Goal: Task Accomplishment & Management: Use online tool/utility

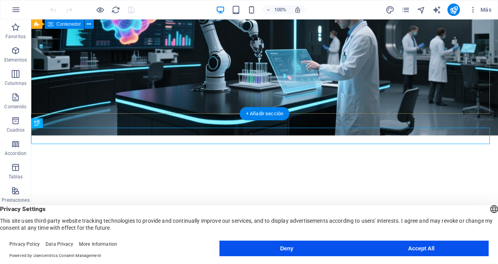
scroll to position [308, 0]
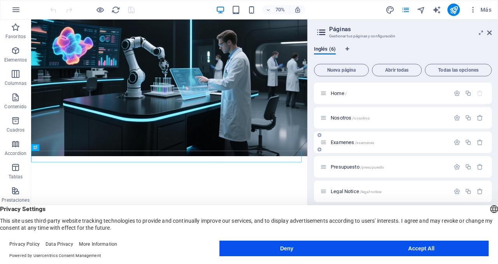
click at [350, 145] on div "Examenes /examenes" at bounding box center [385, 142] width 130 height 9
click at [350, 144] on span "Examenes /examenes" at bounding box center [353, 142] width 44 height 6
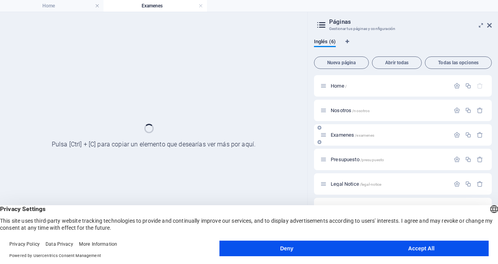
scroll to position [0, 0]
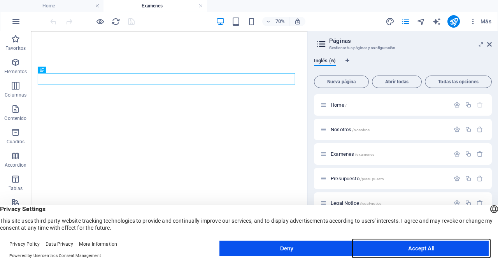
click at [0, 0] on button "Accept All" at bounding box center [0, 0] width 0 height 0
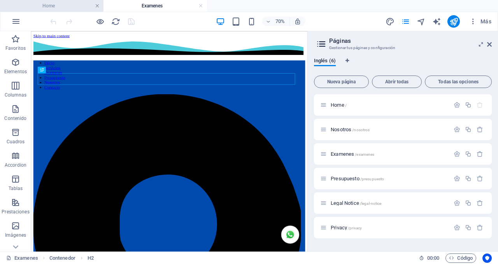
click at [98, 6] on link at bounding box center [97, 5] width 5 height 7
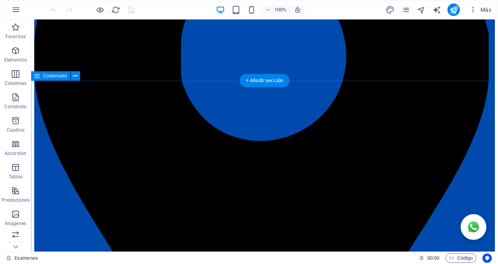
scroll to position [243, 0]
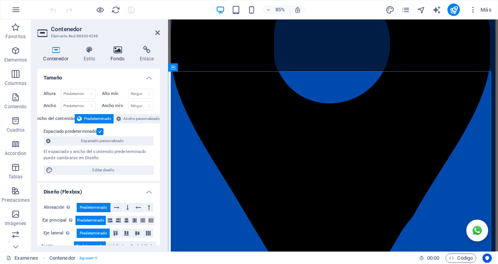
click at [118, 50] on icon at bounding box center [118, 50] width 26 height 8
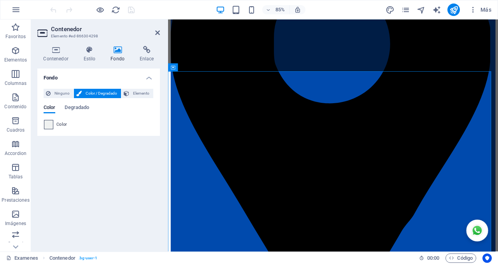
click at [49, 125] on span at bounding box center [48, 124] width 9 height 9
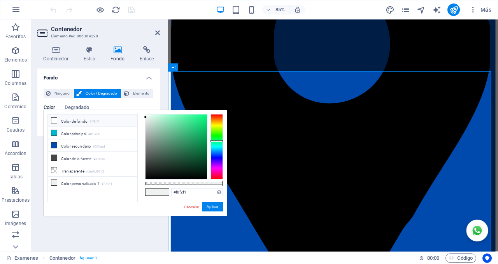
click at [96, 119] on small "#ffffff" at bounding box center [93, 121] width 9 height 5
type input "#ffffff"
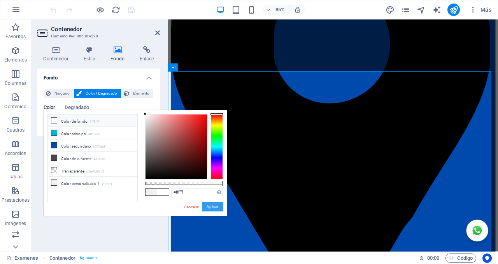
click at [212, 205] on button "Aplicar" at bounding box center [212, 206] width 21 height 9
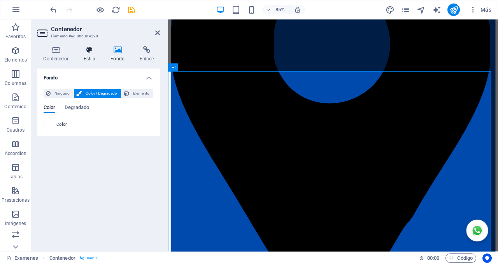
click at [89, 54] on h4 "Estilo" at bounding box center [90, 54] width 27 height 16
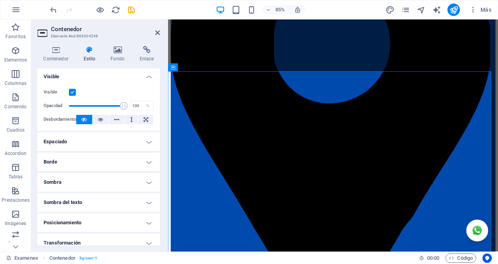
scroll to position [0, 0]
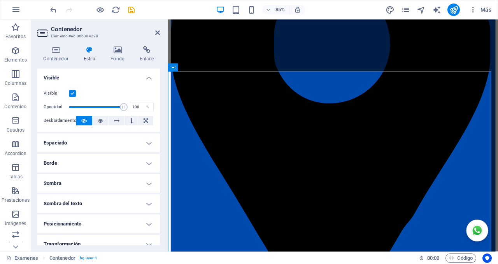
click at [93, 142] on h4 "Espaciado" at bounding box center [98, 142] width 123 height 19
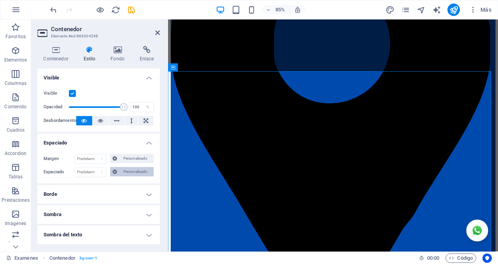
click at [123, 172] on span "Personalizado" at bounding box center [135, 171] width 32 height 9
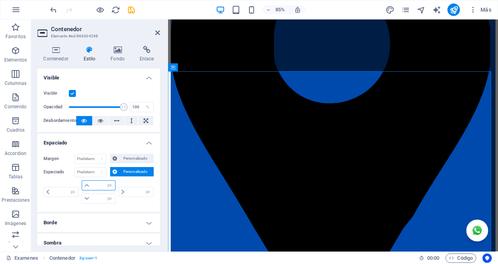
click at [102, 187] on input "number" at bounding box center [102, 185] width 23 height 9
type input "0"
click at [97, 200] on input "number" at bounding box center [102, 198] width 23 height 9
type input "0"
select select "px"
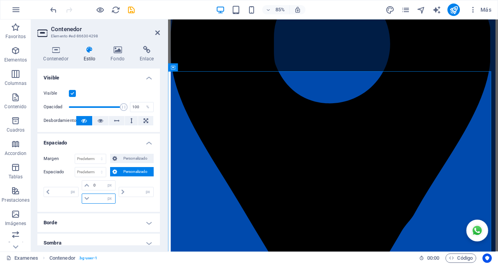
type input "0"
drag, startPoint x: 131, startPoint y: 192, endPoint x: 96, endPoint y: 183, distance: 36.8
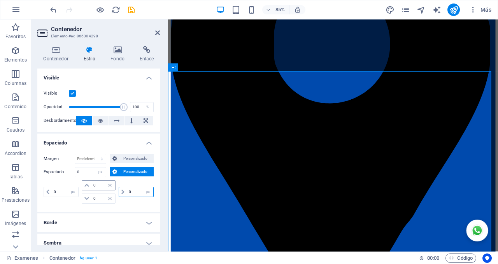
click at [96, 183] on div "0 px rem % vh vw 0 px rem % vh vw 0 px rem % vh vw 0 px rem % vh vw" at bounding box center [99, 191] width 110 height 23
type input "10"
select select "DISABLED_OPTION_VALUE"
drag, startPoint x: 61, startPoint y: 191, endPoint x: 28, endPoint y: 191, distance: 33.1
click at [30, 191] on section "Favoritos Elementos Columnas Contenido Cuadros Accordion Tablas Prestaciones Im…" at bounding box center [249, 135] width 498 height 232
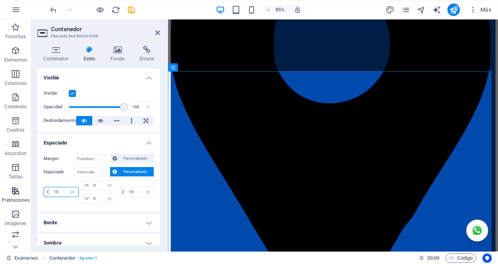
drag, startPoint x: 65, startPoint y: 192, endPoint x: 2, endPoint y: 183, distance: 63.7
click at [3, 183] on section "Favoritos Elementos Columnas Contenido Cuadros Accordion Tablas Prestaciones Im…" at bounding box center [249, 135] width 498 height 232
type input "20"
drag, startPoint x: 137, startPoint y: 192, endPoint x: 105, endPoint y: 188, distance: 32.2
click at [109, 188] on div "20 px rem % vh vw 0 px rem % vh vw 0 px rem % vh vw 10 px rem % vh vw" at bounding box center [99, 191] width 110 height 23
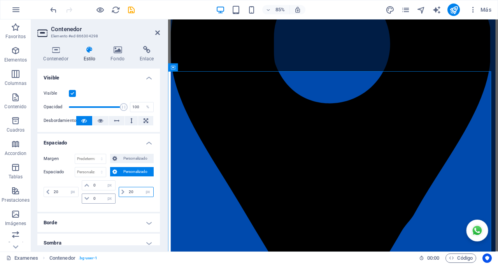
type input "20"
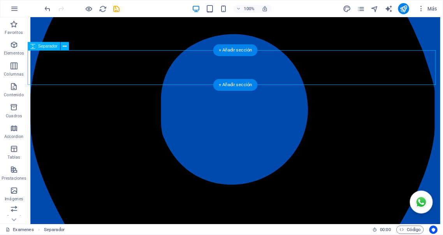
scroll to position [195, 0]
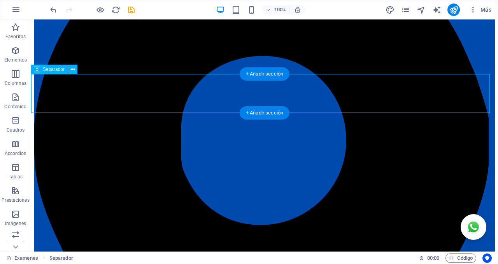
select select "px"
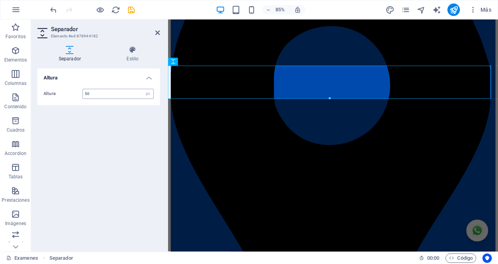
type input "50"
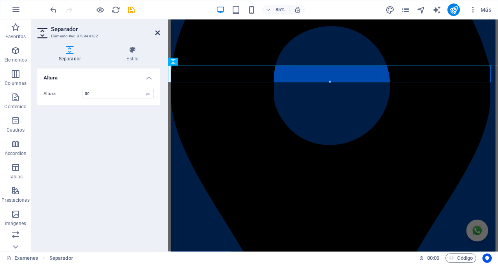
click at [158, 34] on icon at bounding box center [157, 33] width 5 height 6
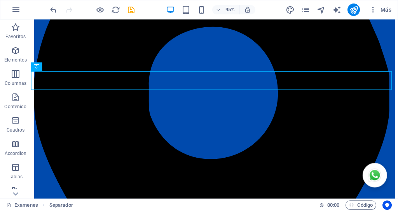
scroll to position [194, 0]
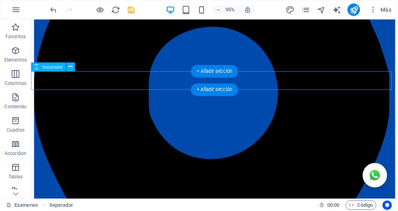
drag, startPoint x: 508, startPoint y: 19, endPoint x: 191, endPoint y: 82, distance: 323.2
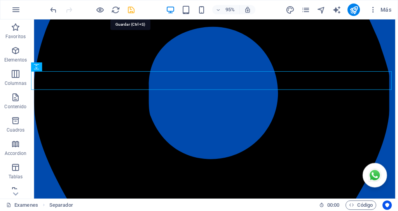
click at [132, 9] on icon "save" at bounding box center [131, 9] width 9 height 9
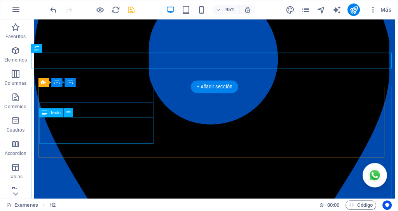
scroll to position [233, 0]
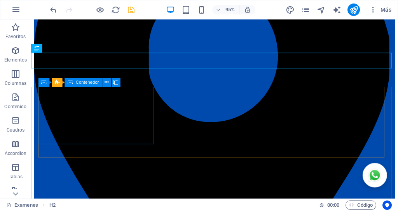
click at [84, 82] on span "Contenedor" at bounding box center [87, 82] width 23 height 4
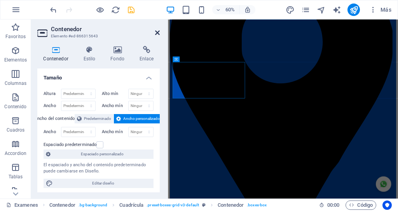
click at [158, 34] on icon at bounding box center [157, 33] width 5 height 6
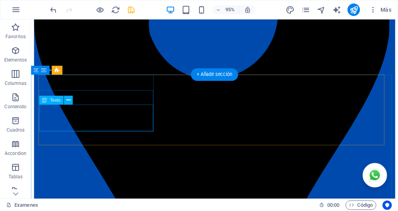
scroll to position [246, 0]
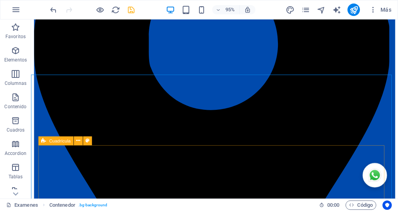
click at [45, 141] on icon at bounding box center [44, 140] width 5 height 9
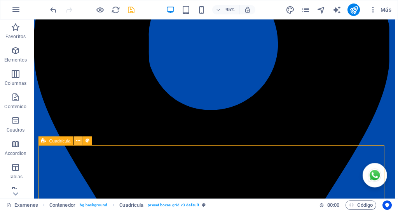
click at [77, 141] on icon at bounding box center [78, 141] width 4 height 8
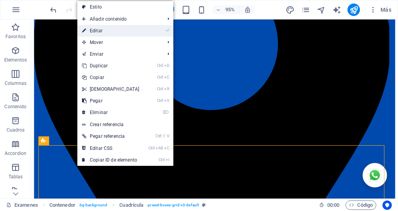
click at [111, 33] on link "⏎ Editar" at bounding box center [110, 31] width 67 height 12
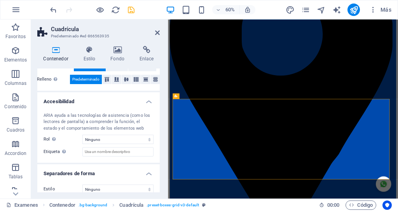
scroll to position [186, 0]
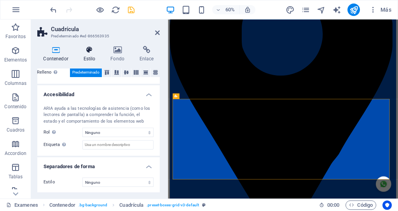
click at [89, 55] on h4 "Estilo" at bounding box center [90, 54] width 27 height 16
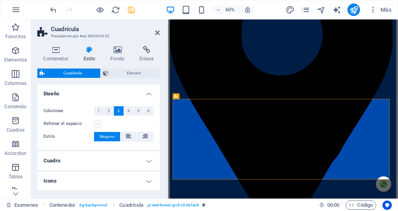
click at [96, 125] on label at bounding box center [97, 123] width 7 height 7
click at [0, 0] on input "Rellenar el espacio" at bounding box center [0, 0] width 0 height 0
click at [97, 124] on label at bounding box center [97, 123] width 7 height 7
click at [0, 0] on input "Rellenar el espacio" at bounding box center [0, 0] width 0 height 0
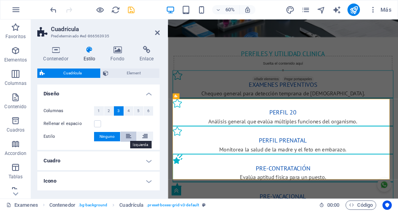
click at [127, 136] on icon at bounding box center [128, 135] width 5 height 9
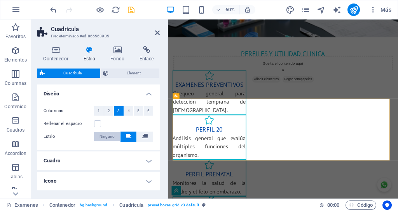
click at [106, 136] on span "Ninguno" at bounding box center [107, 136] width 15 height 9
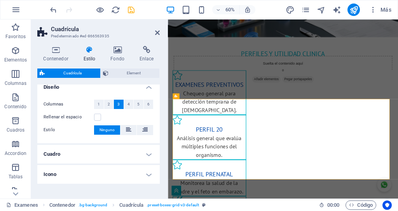
scroll to position [26, 0]
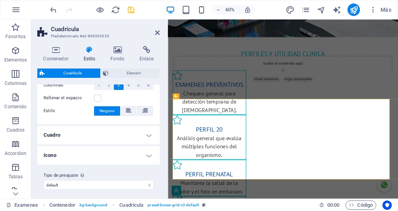
click at [82, 139] on h4 "Cuadro" at bounding box center [98, 135] width 123 height 19
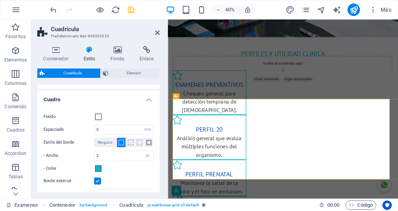
scroll to position [65, 0]
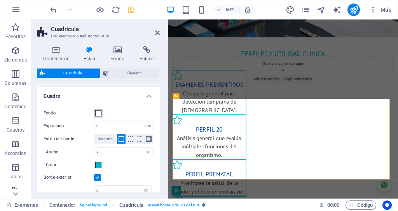
click at [99, 114] on span at bounding box center [98, 113] width 6 height 6
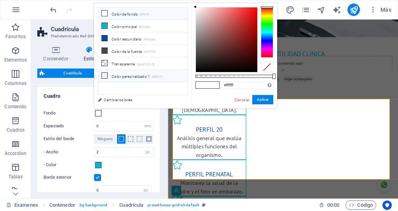
drag, startPoint x: 120, startPoint y: 73, endPoint x: 123, endPoint y: 70, distance: 4.1
click at [120, 71] on li "Color personalizado 1 #f0f2f1" at bounding box center [142, 76] width 89 height 12
type input "#f0f2f1"
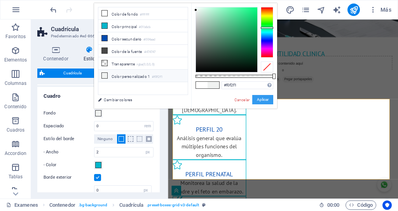
click at [261, 98] on button "Aplicar" at bounding box center [262, 99] width 21 height 9
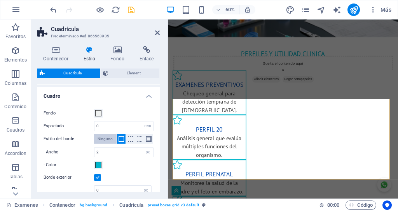
click at [104, 139] on span "Ninguno" at bounding box center [105, 138] width 15 height 9
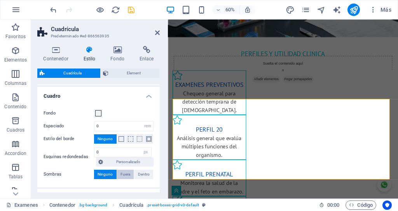
click at [123, 174] on span "Fuera" at bounding box center [126, 174] width 10 height 9
type input "2"
type input "4"
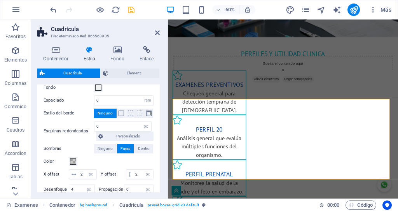
scroll to position [91, 0]
click at [72, 161] on span at bounding box center [73, 161] width 6 height 6
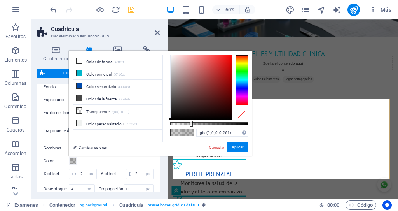
type input "rgba(0, 0, 0, 0.256)"
click at [190, 124] on div at bounding box center [190, 123] width 3 height 5
click at [236, 144] on button "Aplicar" at bounding box center [237, 146] width 21 height 9
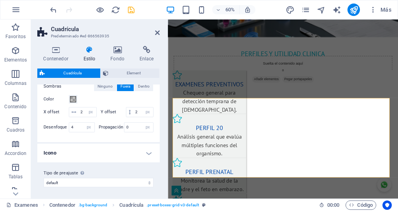
scroll to position [49, 0]
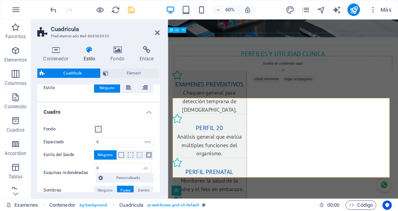
click at [229, 68] on div "PERFILES Y UTILIDAD CLINICA" at bounding box center [360, 76] width 384 height 16
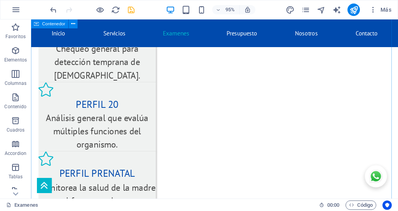
scroll to position [337, 0]
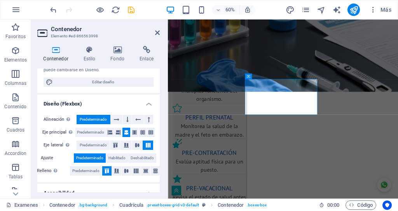
scroll to position [103, 0]
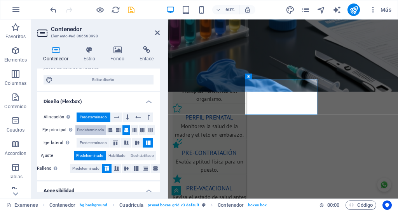
click at [90, 128] on span "Predeterminado" at bounding box center [90, 129] width 27 height 9
click at [89, 140] on span "Predeterminado" at bounding box center [93, 142] width 27 height 9
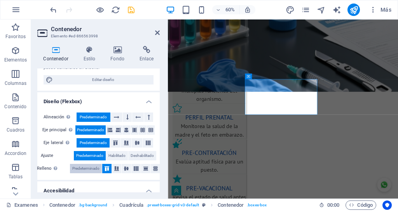
click at [85, 165] on span "Predeterminado" at bounding box center [85, 168] width 27 height 9
click at [87, 52] on icon at bounding box center [89, 50] width 24 height 8
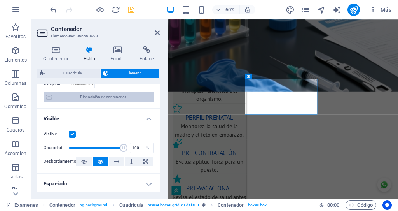
scroll to position [91, 0]
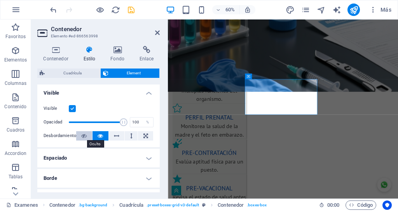
click at [83, 135] on icon at bounding box center [83, 135] width 5 height 9
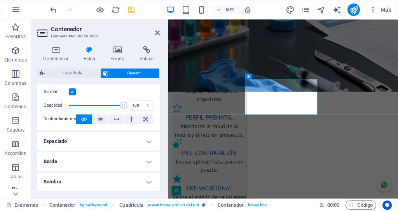
scroll to position [142, 0]
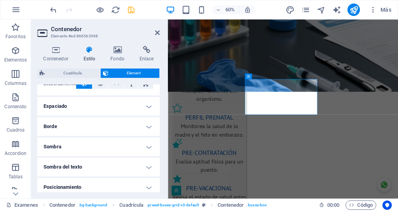
click at [123, 108] on h4 "Espaciado" at bounding box center [98, 106] width 123 height 19
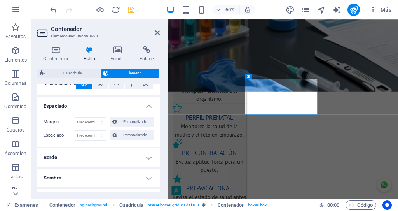
click at [123, 108] on h4 "Espaciado" at bounding box center [98, 104] width 123 height 14
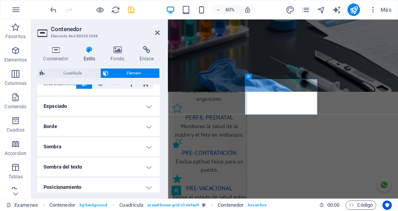
click at [112, 124] on h4 "Borde" at bounding box center [98, 126] width 123 height 19
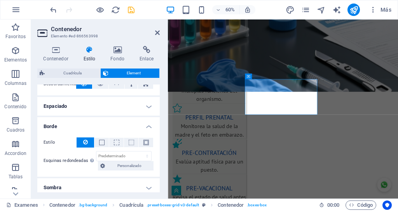
click at [112, 124] on h4 "Borde" at bounding box center [98, 124] width 123 height 14
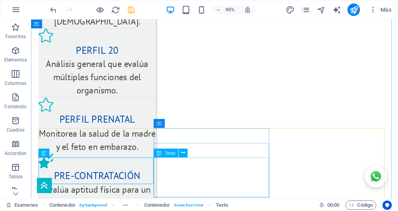
scroll to position [433, 0]
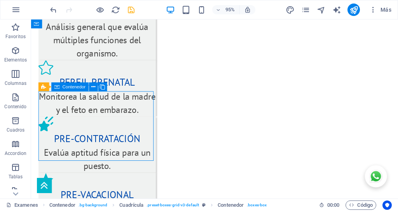
drag, startPoint x: 132, startPoint y: 160, endPoint x: 160, endPoint y: 170, distance: 29.7
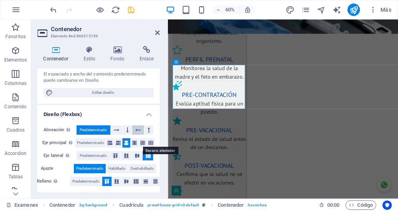
scroll to position [103, 0]
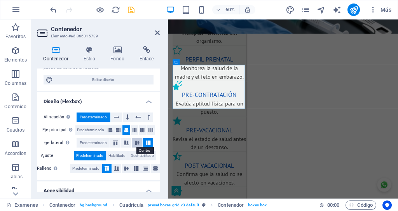
click at [137, 142] on icon at bounding box center [137, 142] width 9 height 5
click at [146, 141] on icon at bounding box center [148, 142] width 9 height 5
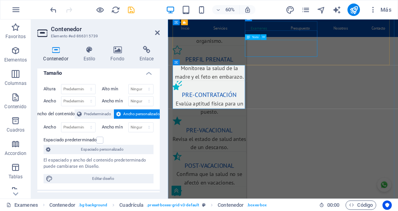
scroll to position [420, 0]
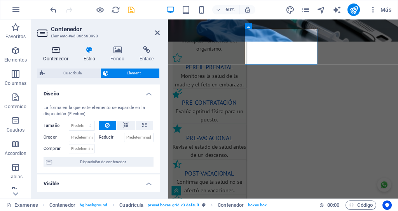
click at [58, 57] on h4 "Contenedor" at bounding box center [57, 54] width 40 height 16
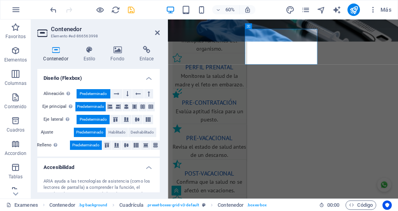
scroll to position [117, 0]
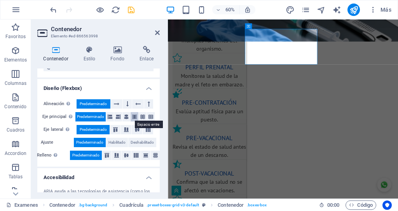
click at [134, 117] on icon at bounding box center [134, 116] width 5 height 9
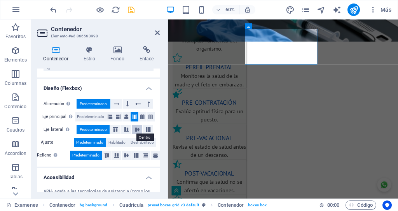
click at [137, 128] on icon at bounding box center [137, 129] width 9 height 5
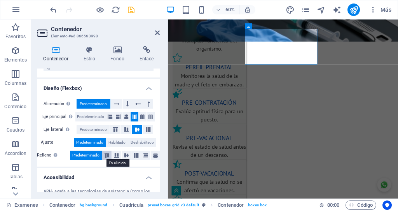
click at [105, 156] on icon at bounding box center [106, 155] width 9 height 5
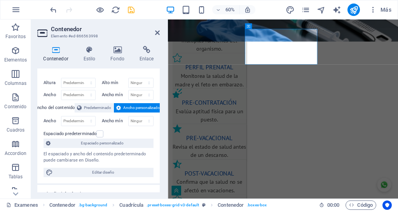
scroll to position [0, 0]
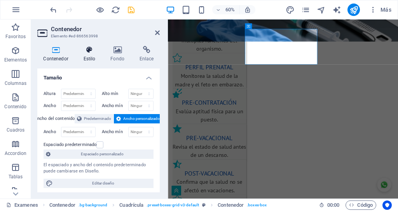
click at [92, 55] on h4 "Estilo" at bounding box center [90, 54] width 27 height 16
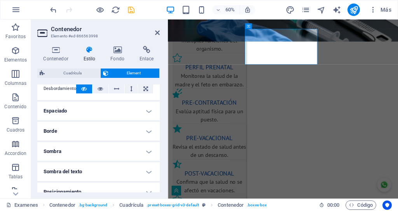
scroll to position [130, 0]
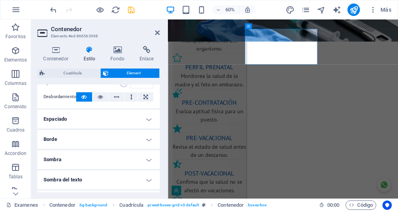
click at [85, 116] on h4 "Espaciado" at bounding box center [98, 119] width 123 height 19
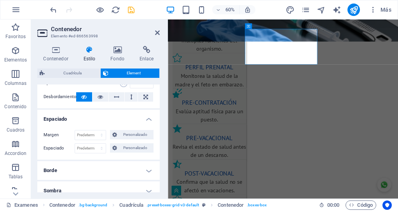
click at [85, 116] on h4 "Espaciado" at bounding box center [98, 117] width 123 height 14
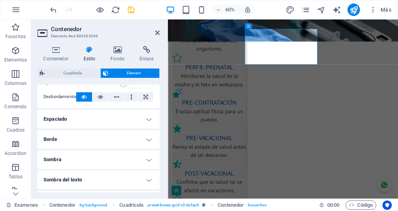
click at [77, 138] on h4 "Borde" at bounding box center [98, 139] width 123 height 19
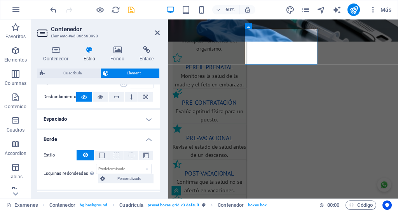
click at [77, 138] on h4 "Borde" at bounding box center [98, 137] width 123 height 14
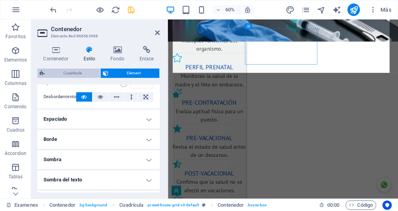
click at [72, 74] on span "Cuadrícula" at bounding box center [72, 72] width 51 height 9
select select "rem"
select select "px"
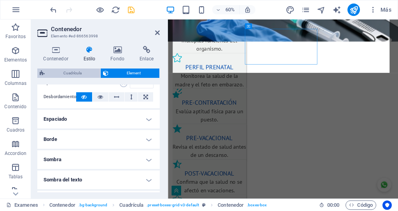
select select "px"
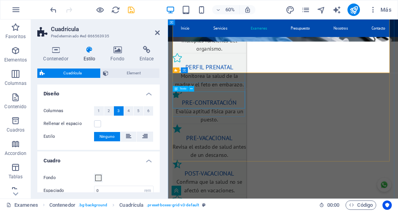
scroll to position [381, 0]
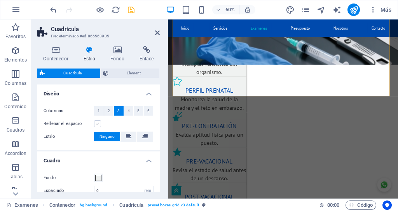
click at [97, 124] on label at bounding box center [97, 123] width 7 height 7
click at [0, 0] on input "Rellenar el espacio" at bounding box center [0, 0] width 0 height 0
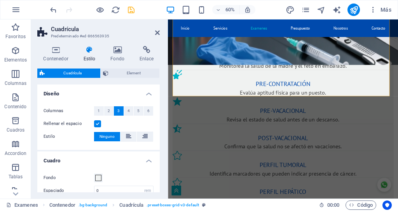
click at [97, 124] on label at bounding box center [97, 123] width 7 height 7
click at [0, 0] on input "Rellenar el espacio" at bounding box center [0, 0] width 0 height 0
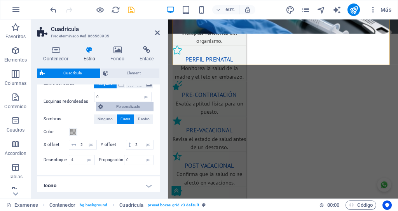
scroll to position [130, 0]
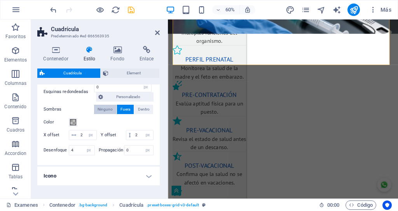
click at [107, 109] on span "Ninguno" at bounding box center [105, 109] width 15 height 9
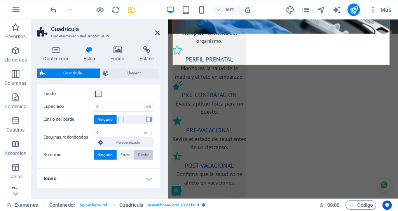
scroll to position [96, 0]
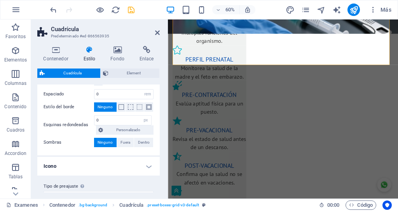
click at [147, 165] on h4 "Icono" at bounding box center [98, 166] width 123 height 19
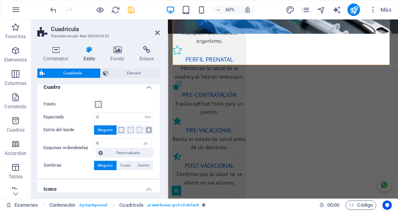
scroll to position [71, 0]
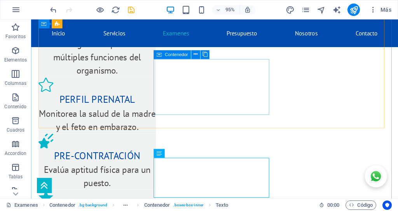
scroll to position [394, 0]
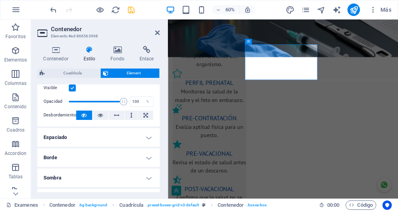
scroll to position [130, 0]
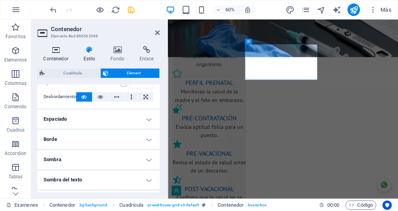
click at [56, 51] on icon at bounding box center [55, 50] width 37 height 8
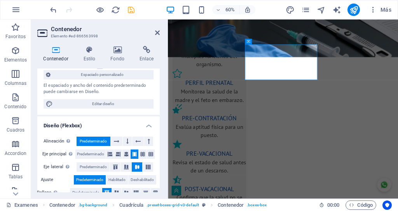
scroll to position [103, 0]
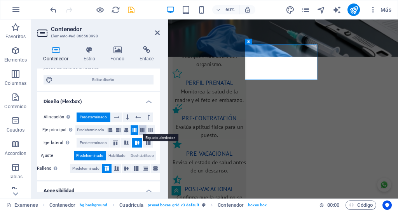
click at [142, 130] on icon at bounding box center [142, 129] width 5 height 9
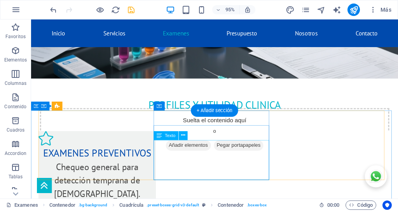
scroll to position [200, 0]
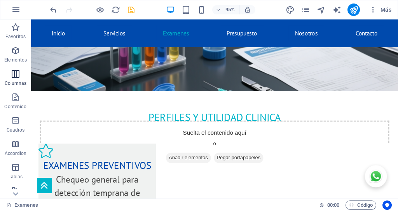
click at [18, 75] on icon "button" at bounding box center [15, 73] width 9 height 9
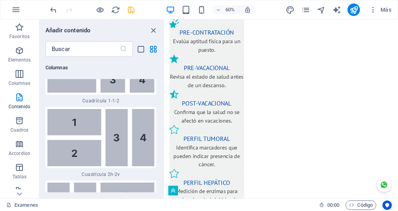
scroll to position [3575, 0]
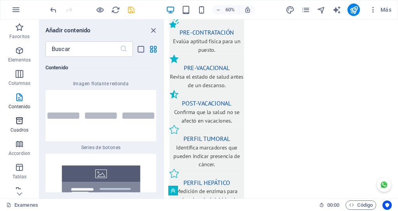
click at [23, 126] on span "Cuadros" at bounding box center [19, 125] width 39 height 19
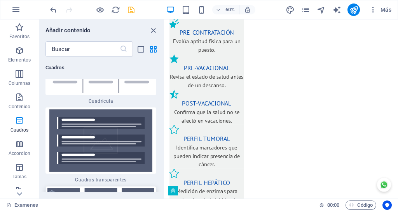
scroll to position [4560, 0]
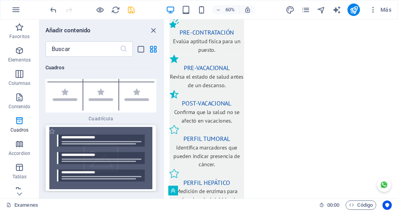
click at [86, 130] on img at bounding box center [100, 158] width 107 height 62
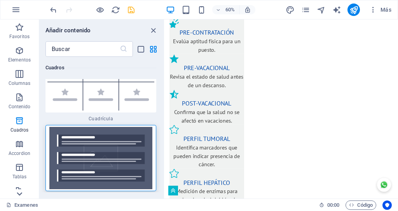
click at [19, 194] on icon at bounding box center [19, 193] width 11 height 11
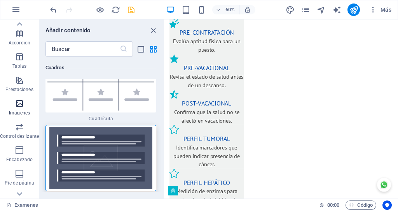
scroll to position [106, 0]
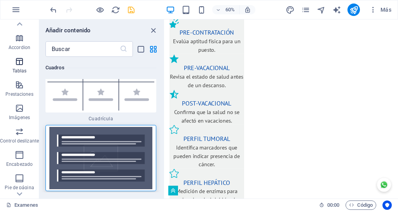
click at [18, 60] on icon "button" at bounding box center [19, 61] width 9 height 9
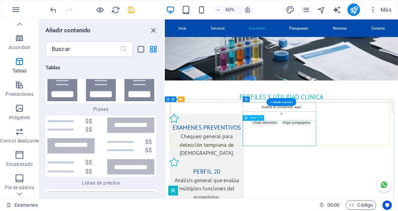
scroll to position [135, 0]
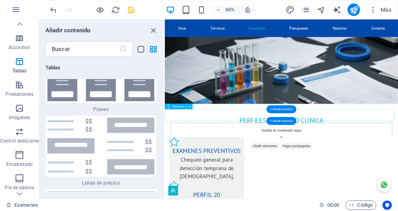
click at [282, 195] on div at bounding box center [359, 204] width 389 height 19
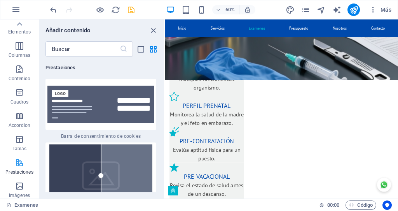
scroll to position [0, 0]
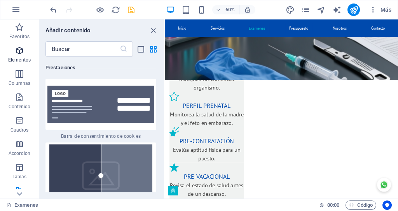
click at [21, 53] on icon "button" at bounding box center [19, 50] width 9 height 9
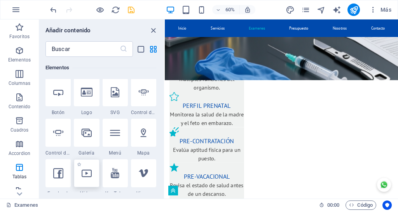
scroll to position [250, 0]
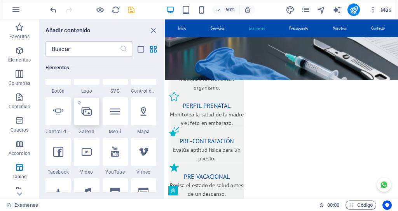
click at [89, 121] on div at bounding box center [86, 111] width 25 height 28
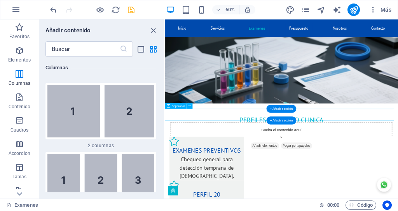
scroll to position [97, 0]
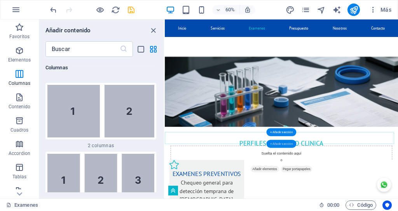
click at [277, 144] on div "+ Añadir sección" at bounding box center [282, 144] width 30 height 8
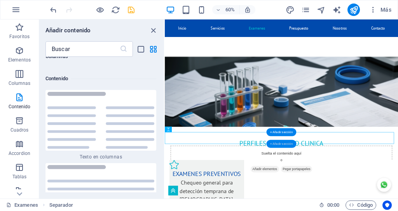
scroll to position [2630, 0]
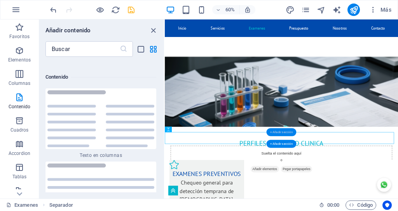
click at [279, 133] on div "+ Añadir sección" at bounding box center [282, 132] width 30 height 8
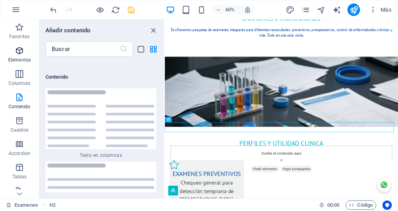
click at [20, 53] on icon "button" at bounding box center [19, 50] width 9 height 9
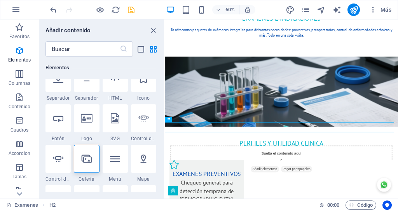
scroll to position [211, 0]
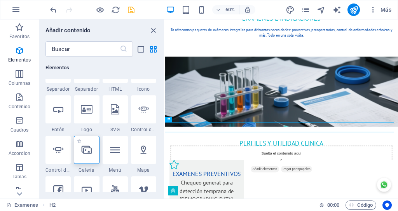
click at [88, 153] on icon at bounding box center [87, 150] width 10 height 10
click at [165, 153] on div "Arrastra aquí para reemplazar el contenido existente. Si quieres crear un eleme…" at bounding box center [281, 108] width 233 height 179
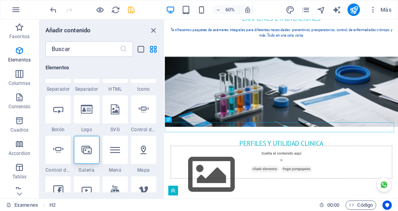
select select "4"
select select "%"
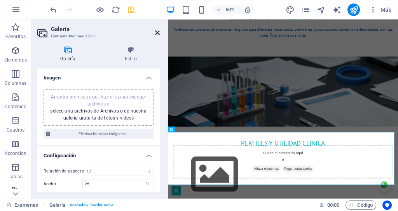
click at [158, 33] on icon at bounding box center [157, 33] width 5 height 6
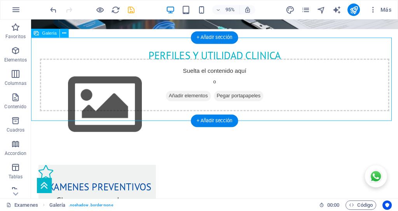
scroll to position [265, 0]
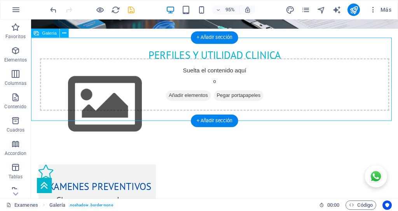
click at [168, 74] on img at bounding box center [109, 109] width 156 height 88
select select "4"
select select "%"
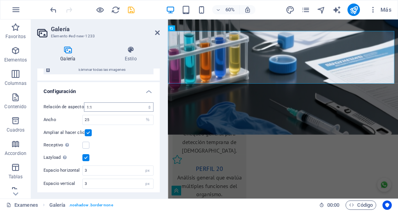
scroll to position [65, 0]
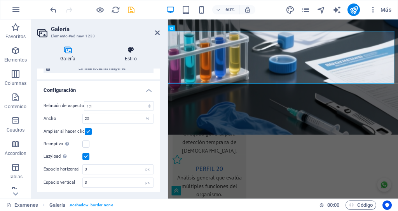
click at [131, 56] on h4 "Estilo" at bounding box center [131, 54] width 58 height 16
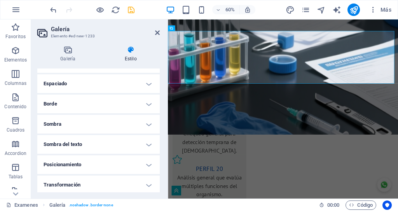
scroll to position [65, 0]
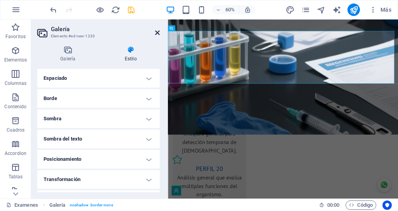
click at [156, 32] on icon at bounding box center [157, 33] width 5 height 6
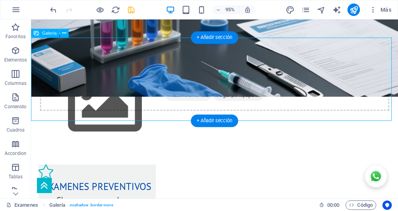
click at [210, 90] on div at bounding box center [224, 109] width 387 height 88
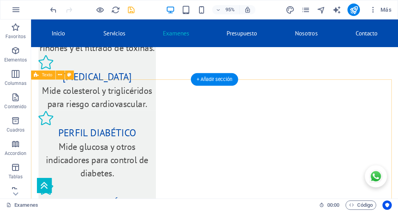
scroll to position [857, 0]
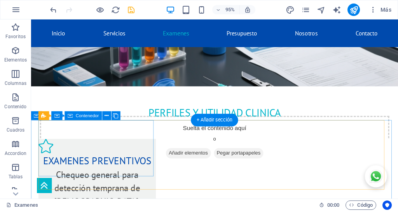
scroll to position [170, 0]
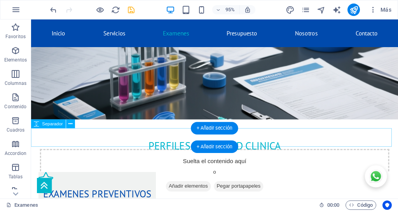
click at [150, 160] on div at bounding box center [224, 169] width 387 height 19
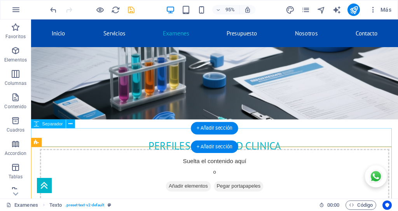
click at [156, 160] on div at bounding box center [224, 169] width 387 height 19
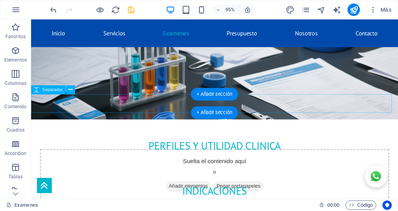
click at [178, 124] on div at bounding box center [224, 133] width 387 height 19
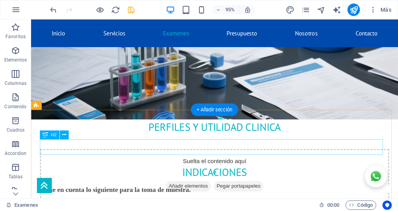
click at [201, 172] on div "INDICACIONES" at bounding box center [224, 180] width 368 height 16
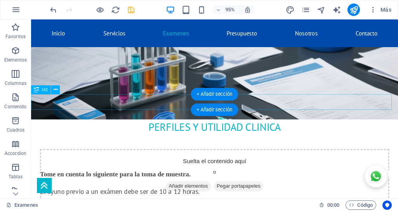
click at [189, 124] on div "PERFILES Y UTILIDAD CLINICA" at bounding box center [224, 132] width 387 height 16
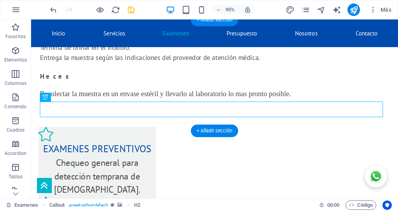
scroll to position [132, 0]
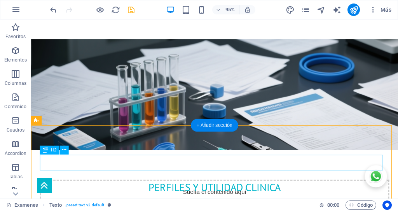
scroll to position [171, 0]
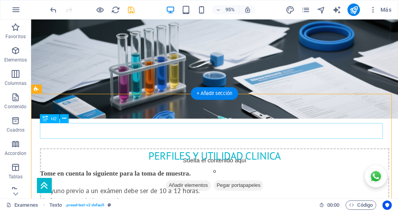
click at [170, 155] on div "PERFILES Y UTILIDAD CLINICA" at bounding box center [224, 163] width 368 height 16
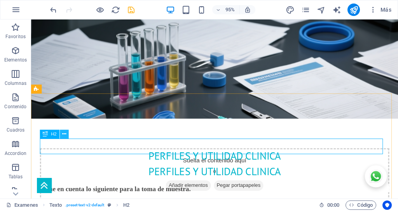
click at [64, 135] on icon at bounding box center [65, 134] width 4 height 8
click at [198, 171] on div "PERFILES Y UTILIDAD CLINICA" at bounding box center [224, 179] width 368 height 16
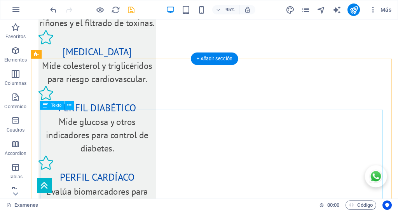
scroll to position [1195, 0]
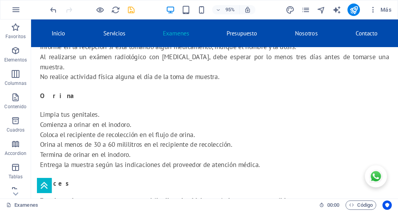
scroll to position [205, 0]
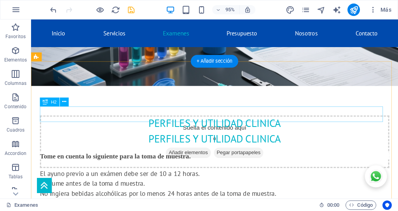
click at [217, 137] on div "PERFILES Y UTILIDAD CLINICA" at bounding box center [224, 145] width 368 height 16
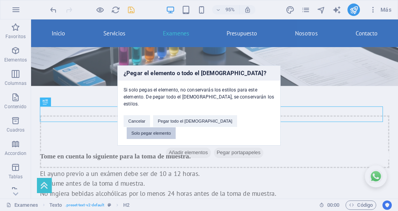
click at [176, 127] on button "Solo pegar elemento" at bounding box center [151, 133] width 49 height 12
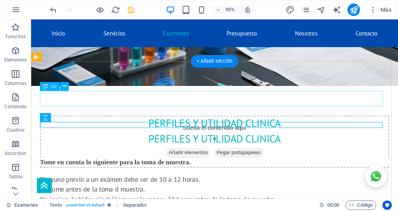
click at [220, 121] on div "PERFILES Y UTILIDAD CLINICA" at bounding box center [224, 129] width 368 height 16
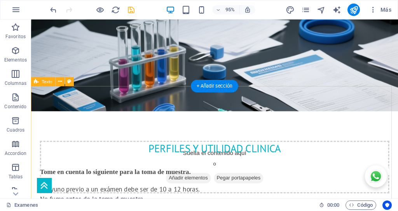
scroll to position [182, 0]
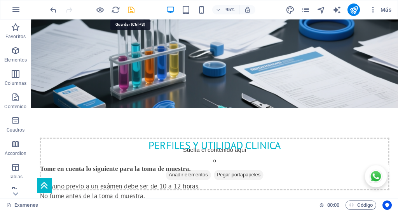
drag, startPoint x: 132, startPoint y: 9, endPoint x: 74, endPoint y: 45, distance: 69.0
click at [132, 9] on icon "save" at bounding box center [131, 9] width 9 height 9
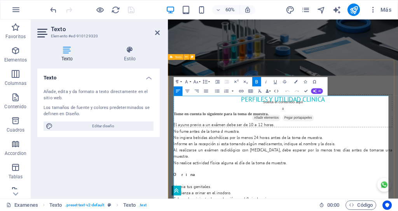
click at [213, 172] on span "Tome en cuenta lo siguiente para la toma de muestra." at bounding box center [256, 176] width 159 height 8
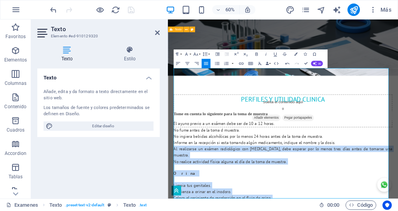
scroll to position [228, 0]
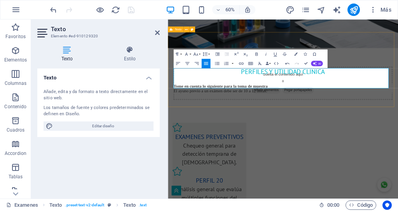
click at [304, 145] on div "PERFILES Y UTILIDAD CLINICA Tome en cuenta lo siguiente para la toma de muestra…" at bounding box center [360, 129] width 384 height 124
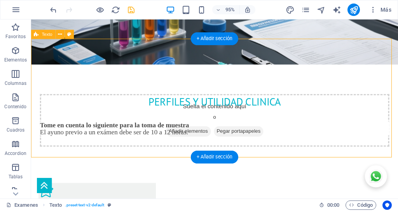
scroll to position [280, 0]
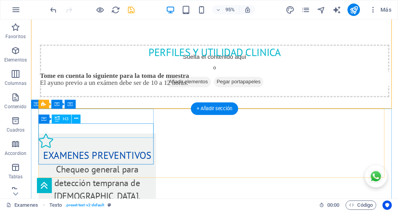
click at [101, 155] on div "examenes preventivos" at bounding box center [101, 163] width 124 height 16
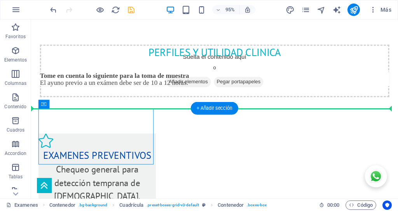
drag, startPoint x: 126, startPoint y: 117, endPoint x: 130, endPoint y: 94, distance: 22.8
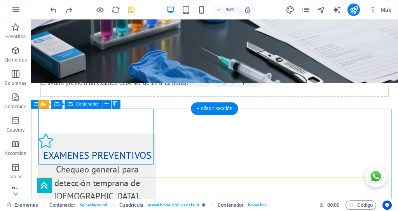
click at [124, 139] on div "examenes preventivos Chequeo general para detección temprana de males." at bounding box center [101, 175] width 124 height 73
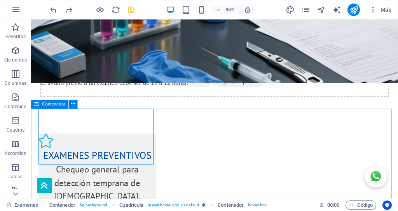
click at [49, 103] on span "Contenedor" at bounding box center [53, 104] width 23 height 4
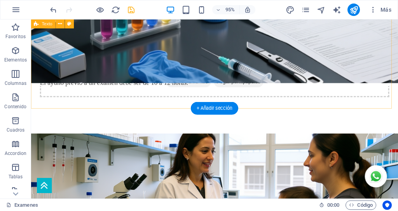
click at [146, 86] on div "PERFILES Y UTILIDAD CLINICA Tome en cuenta lo siguiente para la toma de muestra…" at bounding box center [224, 77] width 387 height 124
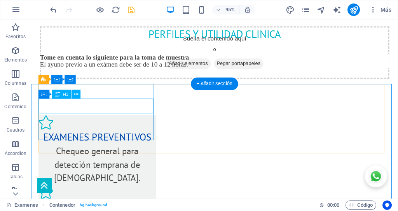
scroll to position [305, 0]
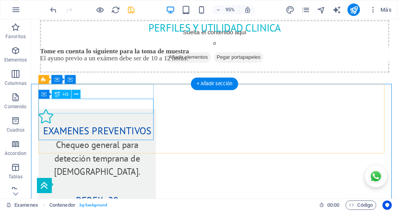
click at [108, 129] on div "examenes preventivos" at bounding box center [101, 137] width 124 height 16
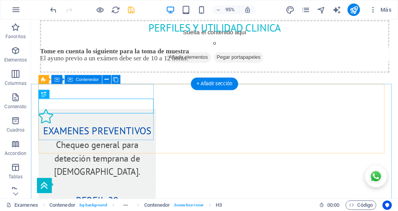
click at [110, 114] on div "examenes preventivos Chequeo general para detección temprana de males." at bounding box center [101, 150] width 124 height 73
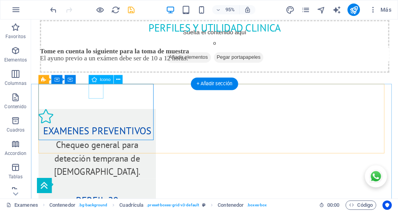
click at [103, 114] on figure at bounding box center [101, 122] width 124 height 16
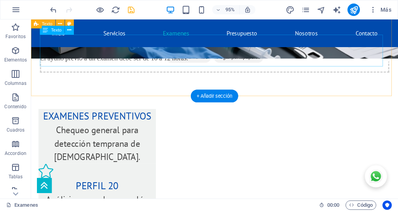
scroll to position [293, 0]
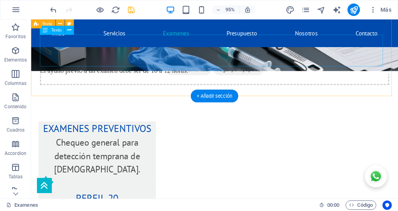
click at [65, 62] on div "Tome en cuenta lo siguiente para la toma de muestra El ayuno previo a un exámen…" at bounding box center [224, 78] width 368 height 33
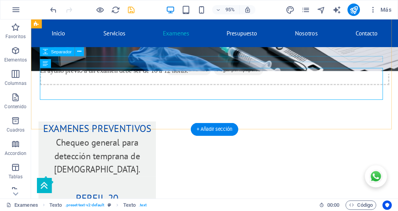
scroll to position [241, 0]
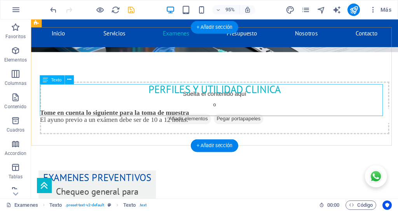
click at [62, 114] on div "Tome en cuenta lo siguiente para la toma de muestra El ayuno previo a un exámen…" at bounding box center [224, 130] width 368 height 33
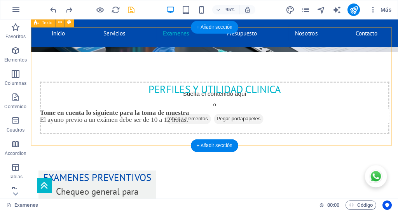
click at [60, 127] on div "PERFILES Y UTILIDAD CLINICA Tome en cuenta lo siguiente para la toma de muestra…" at bounding box center [224, 116] width 387 height 124
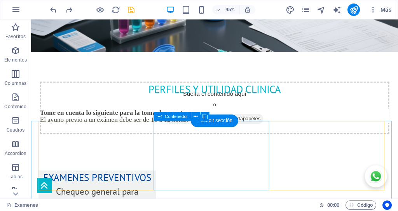
scroll to position [266, 0]
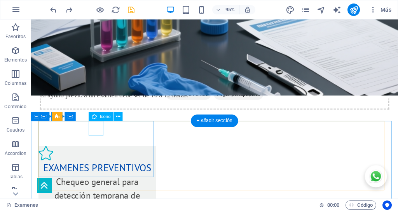
click at [100, 153] on figure at bounding box center [101, 161] width 124 height 16
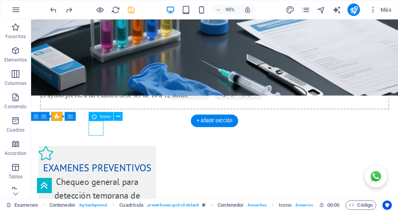
click at [100, 153] on figure at bounding box center [101, 161] width 124 height 16
select select "xMidYMid"
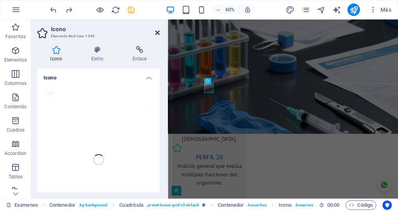
drag, startPoint x: 157, startPoint y: 32, endPoint x: 79, endPoint y: 85, distance: 94.7
click at [157, 32] on icon at bounding box center [157, 33] width 5 height 6
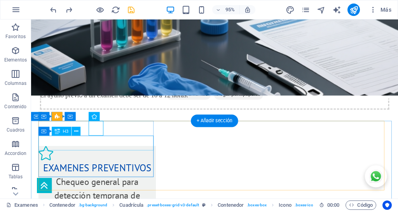
click at [103, 168] on div "examenes preventivos" at bounding box center [101, 176] width 124 height 16
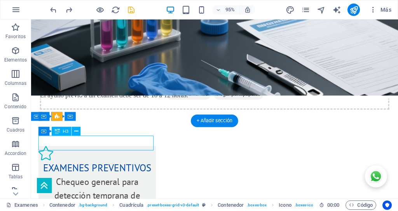
click at [103, 168] on div "examenes preventivos" at bounding box center [101, 176] width 124 height 16
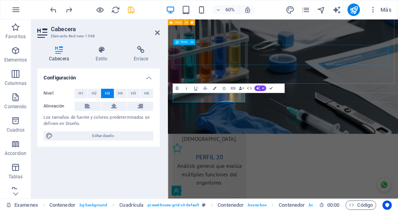
click at [200, 88] on div "Tome en cuenta lo siguiente para la toma de muestra El ayuno previo a un exámen…" at bounding box center [359, 104] width 365 height 33
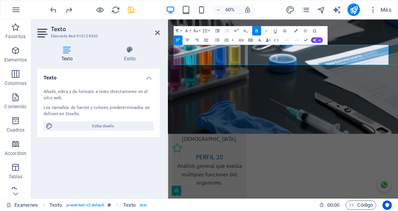
drag, startPoint x: 250, startPoint y: 60, endPoint x: 296, endPoint y: 51, distance: 46.9
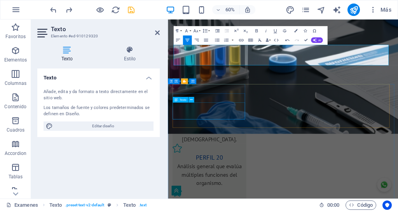
click at [223, 184] on div "Chequeo general para detección temprana de [DEMOGRAPHIC_DATA]." at bounding box center [237, 205] width 123 height 42
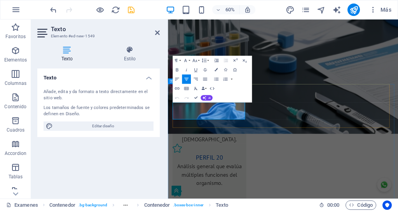
click at [242, 185] on span "Chequeo general para detección temprana de [DEMOGRAPHIC_DATA]." at bounding box center [237, 205] width 91 height 40
copy span "Chequeo general para detección temprana de [DEMOGRAPHIC_DATA]."
click at [424, 88] on h3 "EXAMENES PREVENTIVOS" at bounding box center [359, 96] width 365 height 16
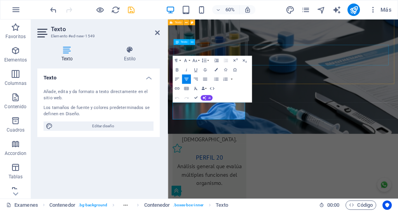
click at [424, 88] on h3 "EXAMENES PREVENTIVOS" at bounding box center [359, 96] width 365 height 16
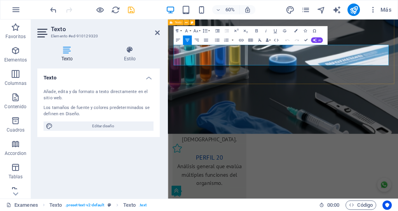
click at [345, 103] on p at bounding box center [359, 107] width 365 height 9
click at [424, 88] on h3 "EXAMENES PREVENTIVOS" at bounding box center [359, 96] width 365 height 16
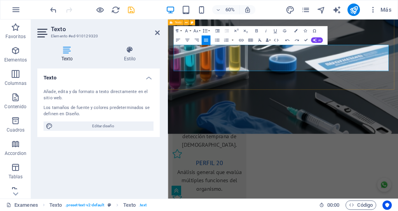
click at [420, 88] on h3 "EXAMENES PREVENTIVOS" at bounding box center [359, 96] width 365 height 16
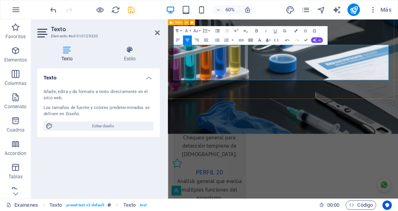
drag, startPoint x: 376, startPoint y: 86, endPoint x: 310, endPoint y: 67, distance: 68.5
click at [310, 88] on h3 "EXAMENES PREVENTIVOS: Chequeo general para detección temprana de males." at bounding box center [359, 103] width 365 height 31
click at [196, 30] on icon "button" at bounding box center [195, 30] width 5 height 5
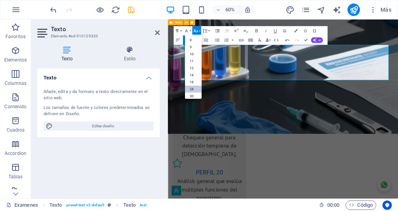
scroll to position [62, 0]
click at [196, 30] on icon "button" at bounding box center [195, 30] width 5 height 5
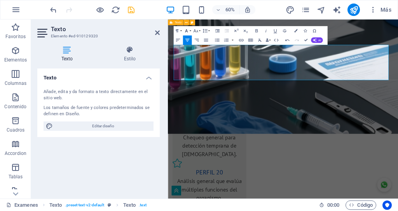
click at [190, 32] on button "Font Family" at bounding box center [187, 30] width 9 height 9
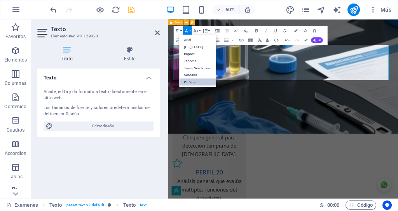
scroll to position [0, 0]
click at [190, 32] on button "Font Family" at bounding box center [187, 30] width 9 height 9
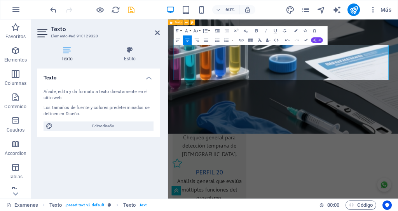
click at [317, 40] on button "AI" at bounding box center [317, 39] width 12 height 5
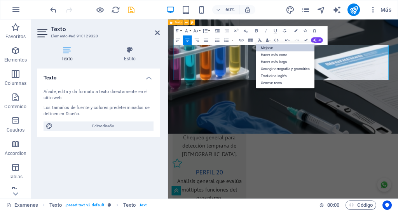
click at [301, 47] on link "Mejorar" at bounding box center [285, 47] width 58 height 7
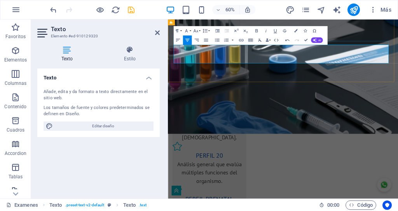
drag, startPoint x: 411, startPoint y: 89, endPoint x: 299, endPoint y: 61, distance: 115.5
click at [299, 61] on div "PERFILES Y UTILIDAD CLINICA EXÁMENES PREVENTIVOS: CHEQUEO GENERAL PARA LA DETEC…" at bounding box center [360, 89] width 384 height 122
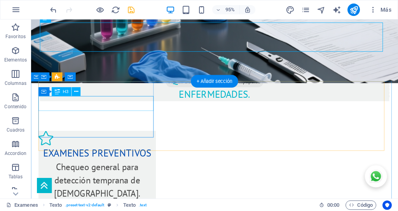
scroll to position [305, 0]
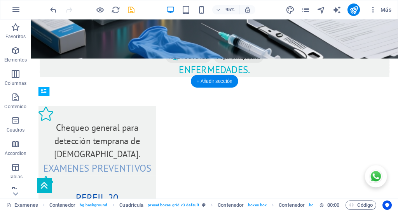
drag, startPoint x: 40, startPoint y: 103, endPoint x: 77, endPoint y: 126, distance: 42.6
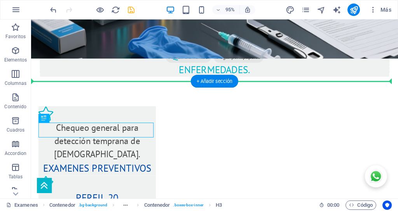
drag, startPoint x: 55, startPoint y: 133, endPoint x: 73, endPoint y: 58, distance: 77.7
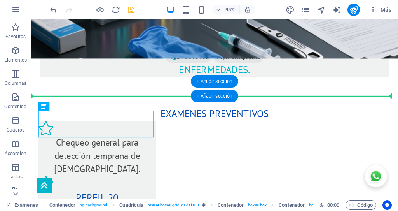
drag, startPoint x: 75, startPoint y: 128, endPoint x: 112, endPoint y: 95, distance: 49.8
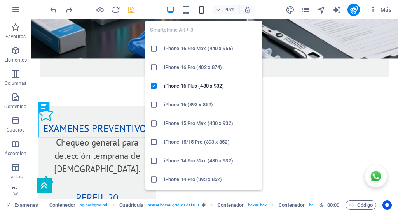
click at [202, 11] on icon "button" at bounding box center [201, 9] width 9 height 9
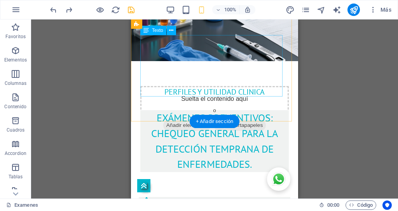
scroll to position [311, 0]
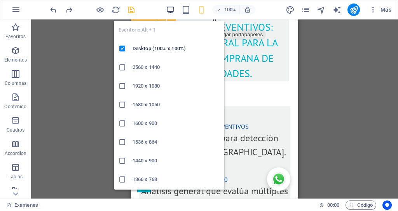
click at [171, 11] on icon "button" at bounding box center [170, 9] width 9 height 9
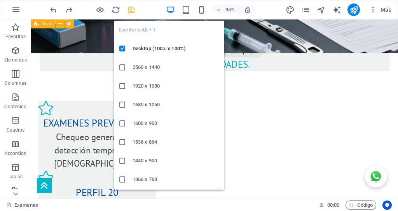
scroll to position [310, 0]
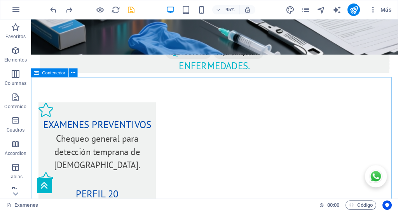
click at [37, 73] on icon at bounding box center [36, 72] width 5 height 9
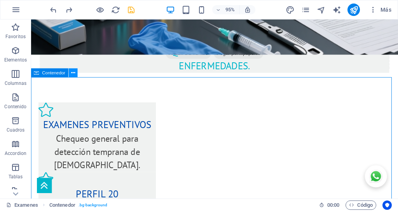
click at [75, 72] on icon at bounding box center [73, 73] width 4 height 8
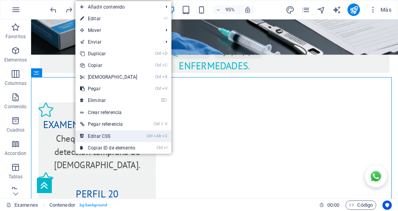
click at [91, 136] on link "Ctrl Alt C Editar CSS" at bounding box center [108, 136] width 67 height 12
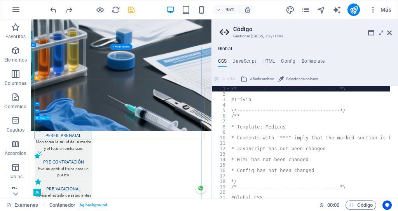
type textarea "@include boxes-grid-v3("
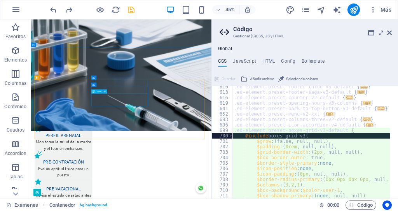
scroll to position [824, 0]
click at [391, 32] on icon at bounding box center [389, 33] width 5 height 6
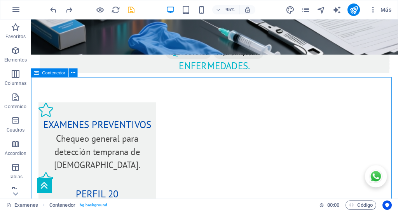
click at [36, 73] on icon at bounding box center [36, 72] width 5 height 9
click at [40, 72] on div "Contenedor" at bounding box center [49, 72] width 37 height 9
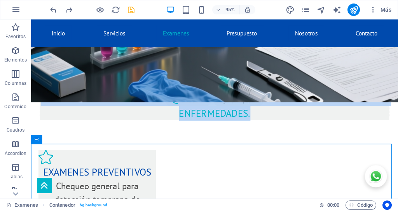
scroll to position [240, 0]
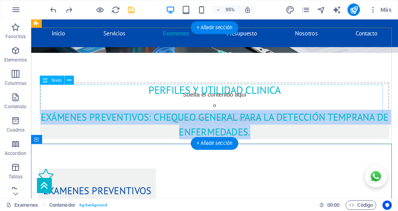
drag, startPoint x: 265, startPoint y: 42, endPoint x: 46, endPoint y: 93, distance: 225.0
click at [46, 114] on h3 "EXÁMENES PREVENTIVOS: CHEQUEO GENERAL PARA LA DETECCIÓN TEMPRANA DE ENFERMEDADE…" at bounding box center [224, 129] width 368 height 31
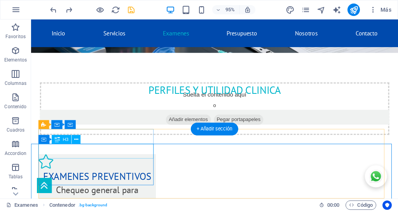
click at [82, 177] on div "examenes preventivos" at bounding box center [101, 185] width 124 height 16
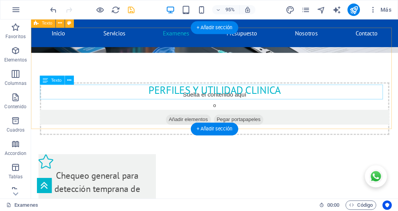
click at [93, 114] on h3 at bounding box center [224, 122] width 368 height 16
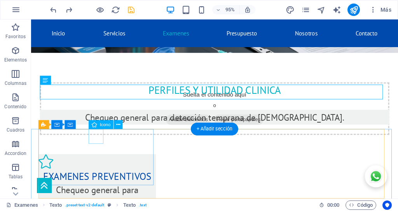
click at [102, 161] on figure at bounding box center [101, 169] width 124 height 16
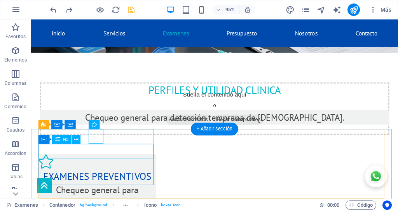
click at [100, 177] on div "examenes preventivos" at bounding box center [101, 185] width 124 height 16
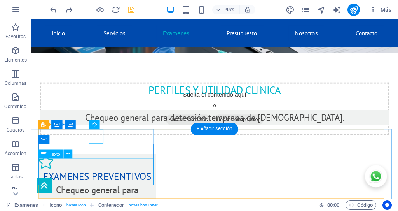
click at [98, 192] on div "Chequeo general para detección temprana de [DEMOGRAPHIC_DATA]." at bounding box center [101, 213] width 124 height 42
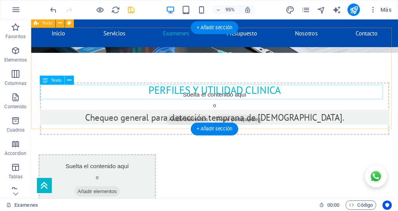
click at [81, 114] on h3 "Chequeo general para detección temprana de [DEMOGRAPHIC_DATA]." at bounding box center [224, 122] width 368 height 16
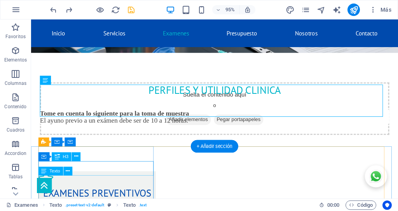
click at [109, 195] on div "examenes preventivos" at bounding box center [101, 203] width 124 height 16
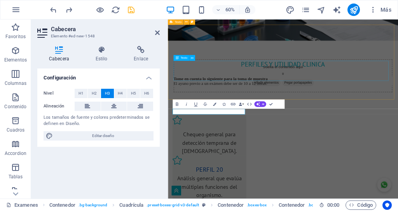
click at [216, 114] on div "Tome en cuenta lo siguiente para la toma de muestra El ayuno previo a un exámen…" at bounding box center [359, 130] width 365 height 33
click at [342, 86] on div "PERFILES Y UTILIDAD CLINICA" at bounding box center [359, 94] width 365 height 16
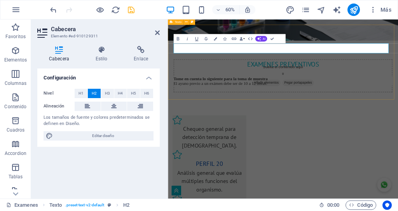
click at [345, 136] on div "EXAMENES PREVENTIVOS Tome en cuenta lo siguiente para la toma de muestra El ayu…" at bounding box center [360, 116] width 384 height 124
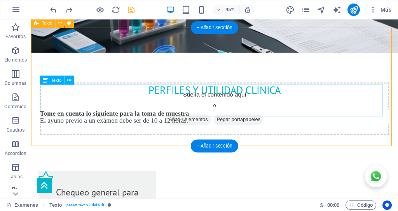
click at [148, 114] on div "Tome en cuenta lo siguiente para la toma de muestra El ayuno previo a un exámen…" at bounding box center [224, 130] width 368 height 33
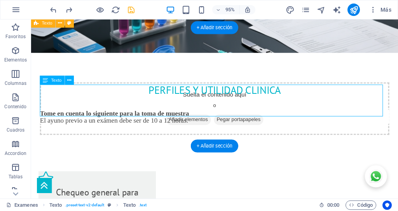
click at [148, 114] on div "Tome en cuenta lo siguiente para la toma de muestra El ayuno previo a un exámen…" at bounding box center [224, 130] width 368 height 33
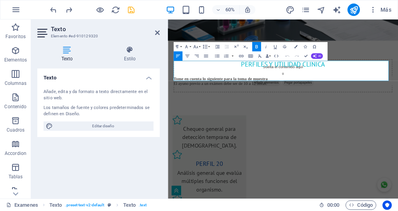
drag, startPoint x: 339, startPoint y: 98, endPoint x: 79, endPoint y: 68, distance: 261.6
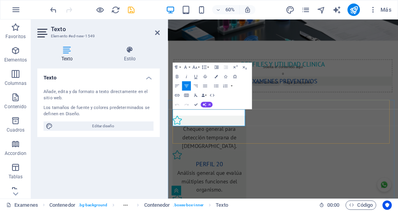
copy span "Chequeo general para detección temprana de [DEMOGRAPHIC_DATA]."
click at [424, 114] on h3 "EXAMENES PREVENTIVOS" at bounding box center [359, 122] width 365 height 16
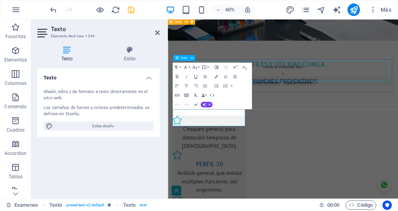
click at [424, 114] on h3 "EXAMENES PREVENTIVOS" at bounding box center [359, 122] width 365 height 16
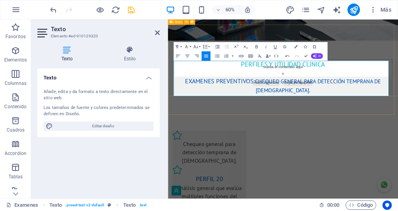
click at [203, 114] on h3 "EXAMENES PREVENTIVOS: Chequeo general para detección temprana de males." at bounding box center [359, 129] width 365 height 31
click at [129, 54] on h4 "Estilo" at bounding box center [130, 54] width 60 height 16
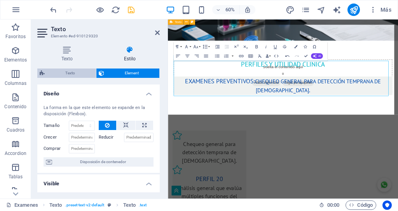
click at [72, 74] on span "Texto" at bounding box center [70, 72] width 47 height 9
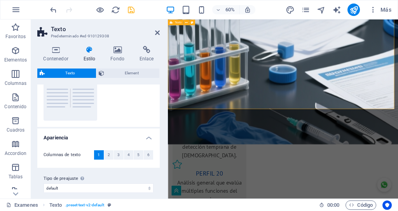
scroll to position [96, 0]
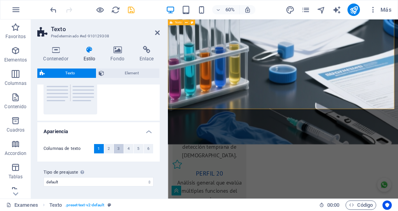
click at [117, 147] on span "3" at bounding box center [118, 148] width 2 height 9
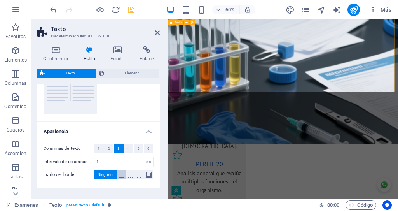
click at [121, 175] on span at bounding box center [121, 174] width 5 height 5
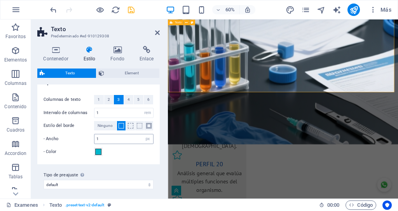
scroll to position [147, 0]
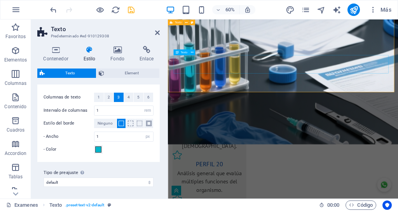
click at [329, 107] on span "Chequeo general para detección temprana de [DEMOGRAPHIC_DATA]." at bounding box center [389, 121] width 281 height 28
drag, startPoint x: 402, startPoint y: 101, endPoint x: 302, endPoint y: 88, distance: 101.3
click at [302, 105] on h3 "EXAMENES PREVENTIVOS: Chequeo general para detección temprana de males." at bounding box center [359, 127] width 365 height 44
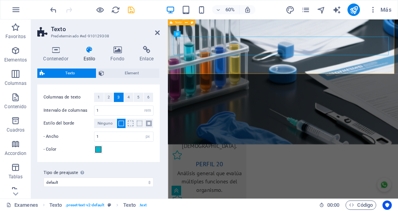
scroll to position [280, 0]
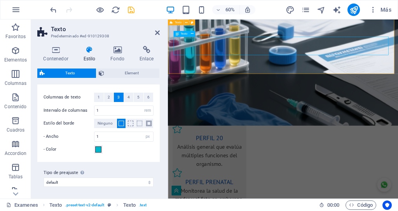
click at [289, 91] on span "Chequeo" at bounding box center [269, 97] width 40 height 12
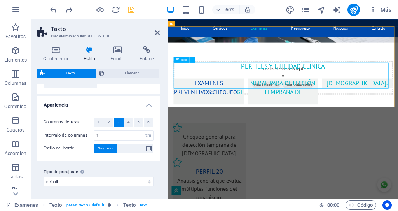
scroll to position [122, 0]
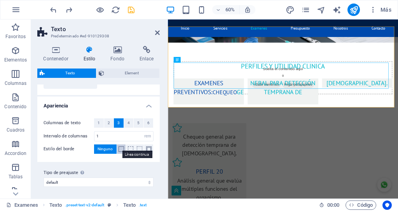
click at [120, 147] on span at bounding box center [121, 148] width 5 height 5
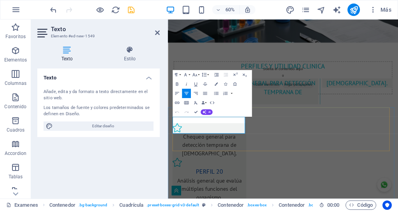
copy span "Chequeo general para detección temprana de [DEMOGRAPHIC_DATA]."
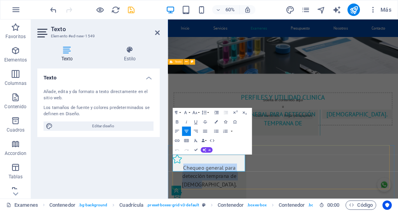
scroll to position [172, 0]
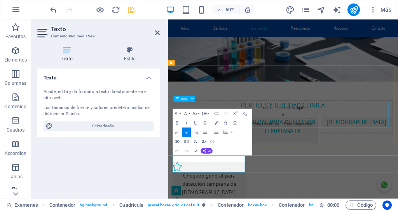
click at [253, 183] on span "EXAMENES PREVENTIVOS: Chequeo" at bounding box center [230, 197] width 105 height 29
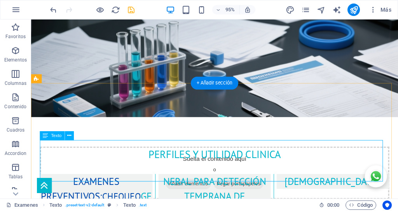
scroll to position [198, 0]
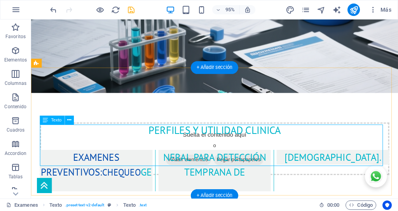
click at [126, 174] on span "Chequeo" at bounding box center [126, 180] width 40 height 12
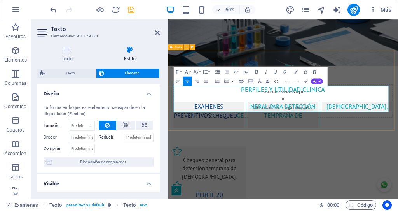
drag, startPoint x: 248, startPoint y: 154, endPoint x: 291, endPoint y: 157, distance: 42.9
click at [291, 157] on h3 "EXAMENES PREVENTIVOS: Chequeo GENERAL PARA DETECCIÓN TEMPRANA DE MALES." at bounding box center [359, 178] width 365 height 44
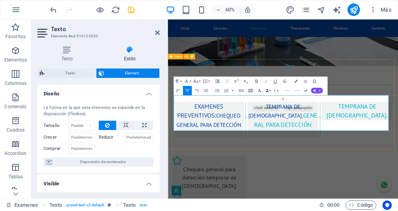
scroll to position [182, 0]
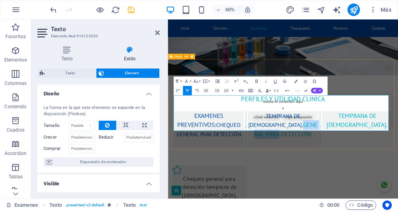
drag, startPoint x: 338, startPoint y: 169, endPoint x: 410, endPoint y: 173, distance: 71.7
click at [410, 173] on h3 "EXAMENES PREVENTIVOS: Chequeo general para detección temprana de males. GENERAL…" at bounding box center [359, 201] width 365 height 59
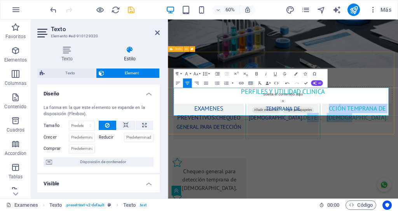
drag, startPoint x: 384, startPoint y: 172, endPoint x: 302, endPoint y: 157, distance: 83.9
click at [302, 160] on h3 "EXAMENES PREVENTIVOS: Chequeo general para detección temprana de males. DETECCI…" at bounding box center [359, 189] width 365 height 59
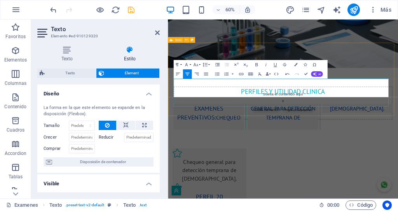
scroll to position [210, 0]
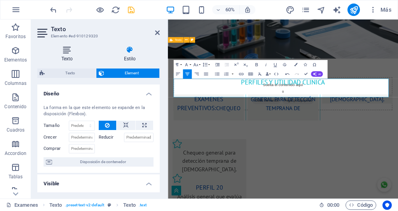
click at [65, 54] on h4 "Texto" at bounding box center [68, 54] width 63 height 16
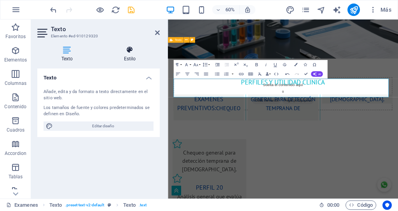
click at [126, 57] on h4 "Estilo" at bounding box center [130, 54] width 60 height 16
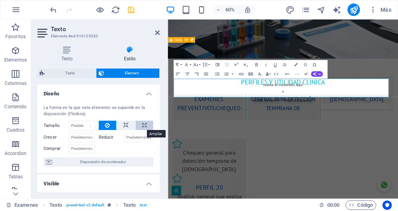
click at [145, 125] on button at bounding box center [145, 125] width 18 height 9
type input "100"
select select "%"
click at [126, 124] on icon at bounding box center [125, 125] width 5 height 9
select select "DISABLED_OPTION_VALUE"
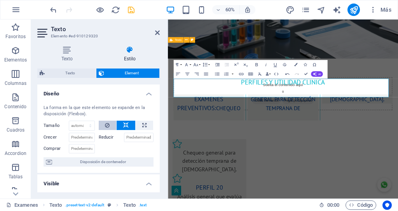
click at [107, 126] on icon at bounding box center [107, 125] width 5 height 9
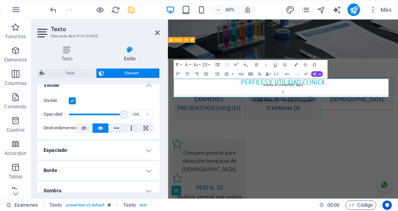
scroll to position [103, 0]
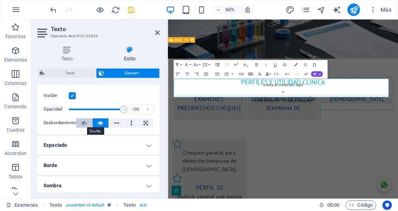
click at [85, 123] on icon at bounding box center [83, 122] width 5 height 9
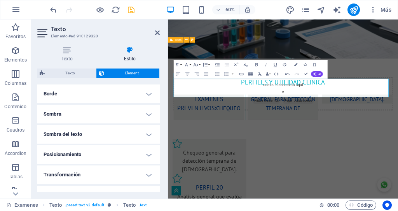
scroll to position [175, 0]
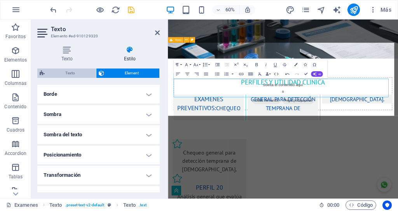
click at [71, 74] on span "Texto" at bounding box center [70, 72] width 47 height 9
select select "rem"
select select "px"
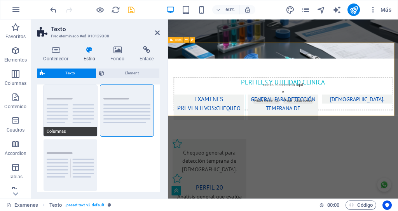
scroll to position [13, 0]
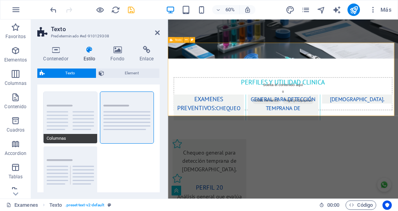
click at [72, 112] on button "Columnas" at bounding box center [71, 117] width 54 height 51
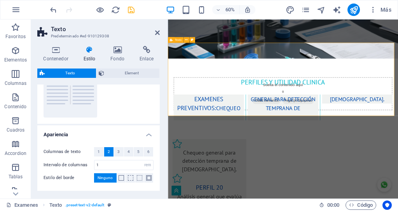
scroll to position [103, 0]
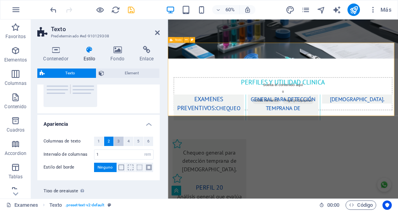
click at [118, 141] on span "3" at bounding box center [118, 141] width 2 height 9
click at [119, 142] on span "3" at bounding box center [118, 141] width 2 height 9
click at [119, 167] on span at bounding box center [121, 167] width 5 height 5
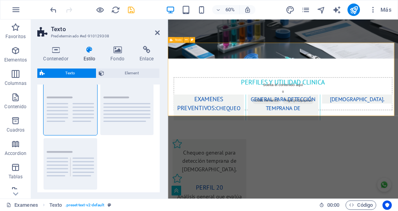
scroll to position [0, 0]
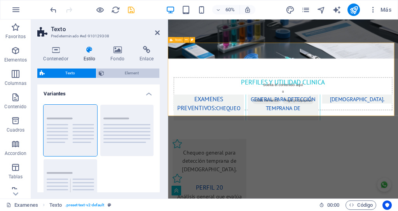
click at [126, 71] on span "Element" at bounding box center [132, 72] width 51 height 9
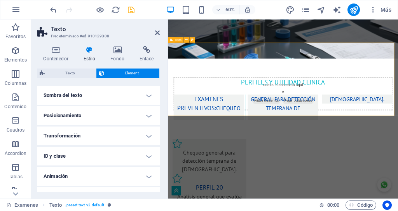
scroll to position [137, 0]
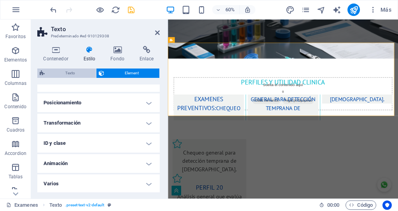
click at [80, 74] on span "Texto" at bounding box center [70, 72] width 47 height 9
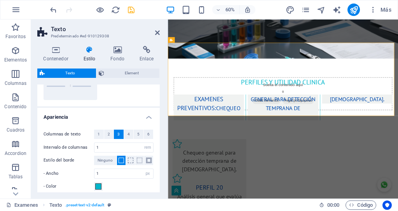
scroll to position [147, 0]
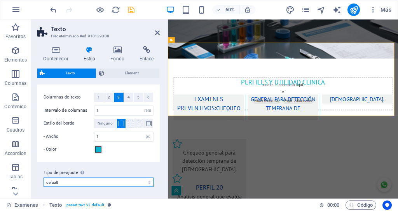
click at [108, 181] on select "default Añadir tipo de preajuste" at bounding box center [99, 181] width 110 height 9
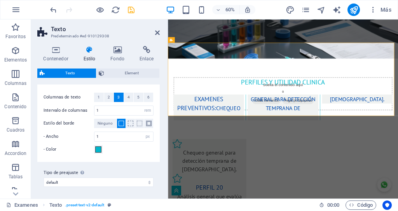
click at [114, 164] on div "Tipo de preajuste La configuración y variante seleccionada arriba afecta a todo…" at bounding box center [98, 177] width 123 height 31
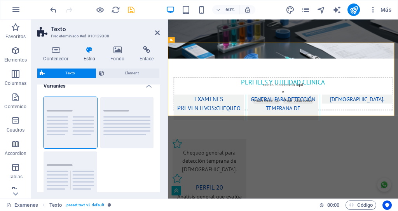
scroll to position [0, 0]
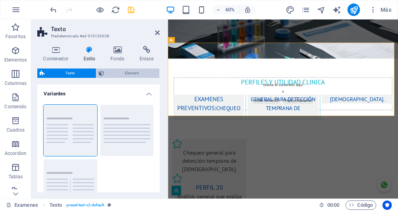
click at [128, 71] on span "Element" at bounding box center [132, 72] width 51 height 9
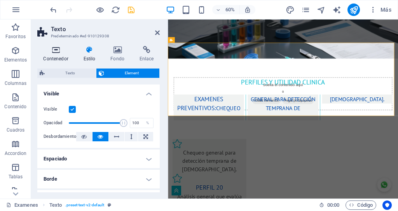
click at [58, 54] on h4 "Contenedor" at bounding box center [57, 54] width 40 height 16
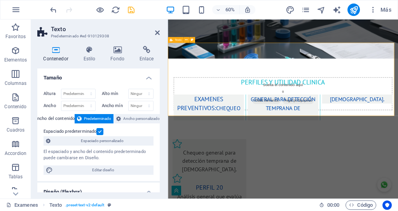
click at [240, 84] on div "PERFILES Y UTILIDAD CLINICA EXAMENES PREVENTIVOS: Chequeo general para detecció…" at bounding box center [360, 151] width 384 height 135
click at [214, 144] on h3 "EXAMENES PREVENTIVOS: Chequeo general para detección temprana de males." at bounding box center [359, 166] width 365 height 44
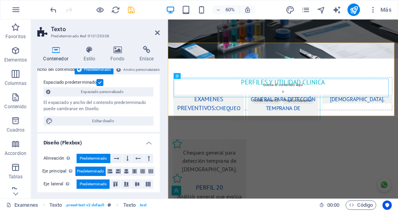
scroll to position [52, 0]
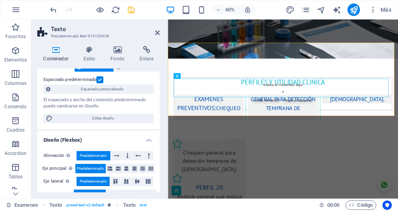
click at [101, 80] on label at bounding box center [99, 79] width 7 height 7
click at [0, 0] on input "Espaciado predeterminado" at bounding box center [0, 0] width 0 height 0
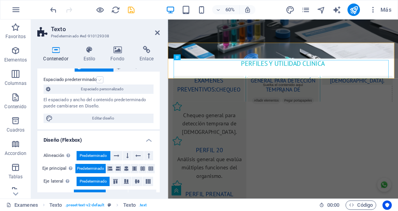
click at [101, 80] on label at bounding box center [99, 79] width 7 height 7
click at [0, 0] on input "Espaciado predeterminado" at bounding box center [0, 0] width 0 height 0
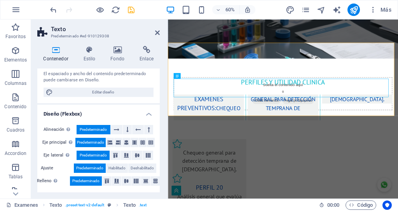
scroll to position [91, 0]
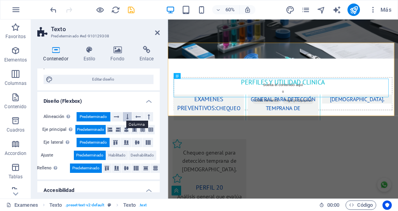
click at [125, 116] on button at bounding box center [127, 116] width 9 height 9
click at [117, 114] on icon at bounding box center [116, 116] width 5 height 9
click at [102, 113] on span "Predeterminado" at bounding box center [93, 116] width 27 height 9
click at [142, 128] on icon at bounding box center [142, 129] width 5 height 9
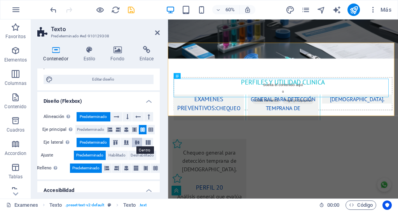
click at [138, 141] on icon at bounding box center [137, 142] width 9 height 5
click at [84, 140] on span "Predeterminado" at bounding box center [93, 142] width 27 height 9
click at [89, 128] on span "Predeterminado" at bounding box center [90, 129] width 27 height 9
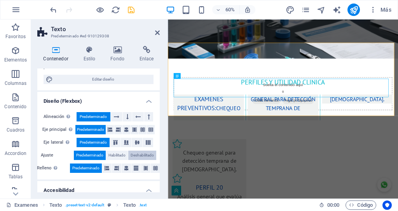
click at [135, 154] on span "Deshabilitado" at bounding box center [142, 155] width 23 height 9
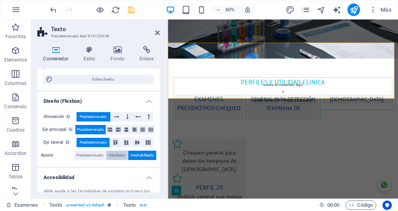
click at [117, 155] on span "Habilitado" at bounding box center [117, 155] width 17 height 9
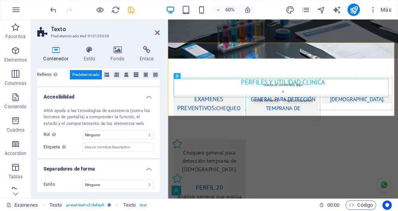
scroll to position [186, 0]
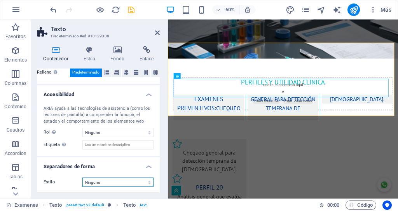
click at [114, 183] on select "Ninguno Triángulo Cuadrado Diagonal Polígono 1 Polígono 2 Zigzag Múltiples zigz…" at bounding box center [117, 181] width 71 height 9
click at [82, 177] on select "Ninguno Triángulo Cuadrado Diagonal Polígono 1 Polígono 2 Zigzag Múltiples zigz…" at bounding box center [117, 181] width 71 height 9
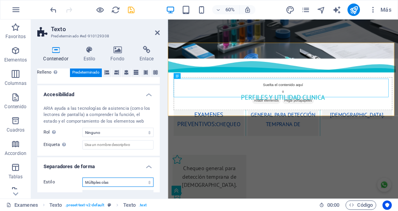
select select "none"
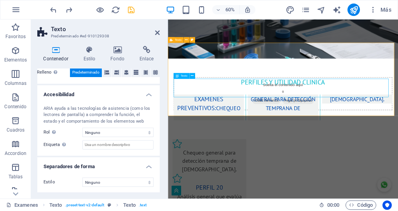
click at [402, 144] on h3 "EXAMENES PREVENTIVOS: Chequeo general para detección temprana de males." at bounding box center [359, 166] width 365 height 44
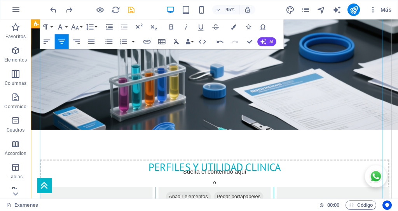
scroll to position [415, 0]
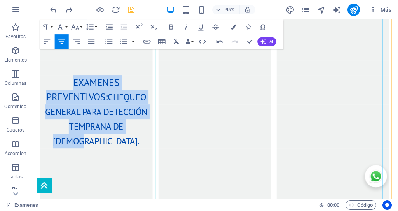
drag, startPoint x: 145, startPoint y: 108, endPoint x: 76, endPoint y: 61, distance: 83.7
click at [76, 78] on h3 "EXAMENES PREVENTIVOS: Chequeo general para detección temprana de males." at bounding box center [99, 116] width 119 height 77
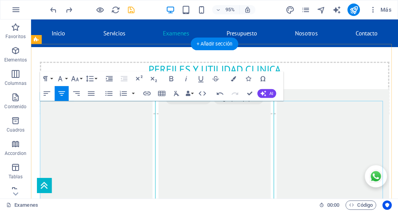
scroll to position [223, 0]
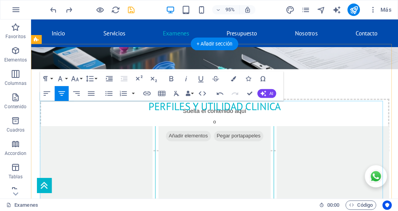
click at [93, 131] on h3 at bounding box center [99, 139] width 119 height 16
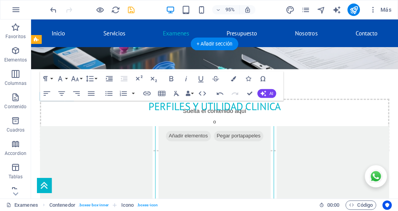
click at [102, 131] on h3 at bounding box center [99, 139] width 119 height 16
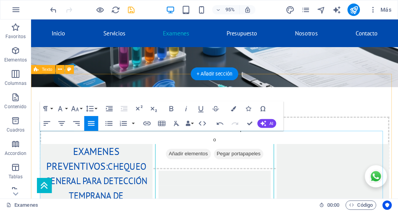
scroll to position [191, 0]
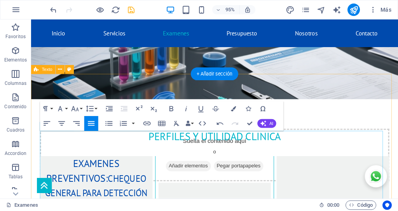
click at [188, 207] on h3 at bounding box center [224, 215] width 119 height 16
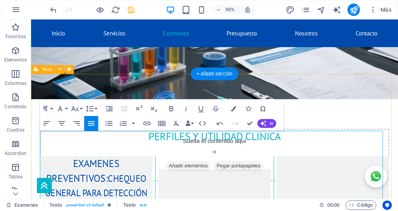
click at [191, 193] on h3 at bounding box center [224, 201] width 119 height 16
click at [188, 208] on p at bounding box center [224, 212] width 119 height 9
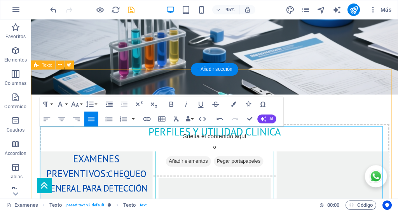
click at [165, 172] on p "​" at bounding box center [224, 165] width 119 height 14
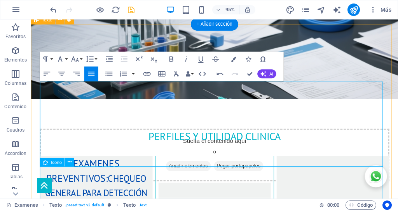
scroll to position [244, 0]
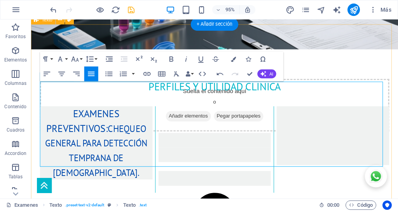
click at [86, 188] on p "​" at bounding box center [99, 195] width 119 height 14
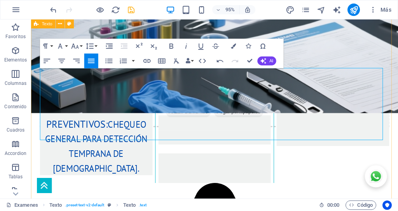
scroll to position [258, 0]
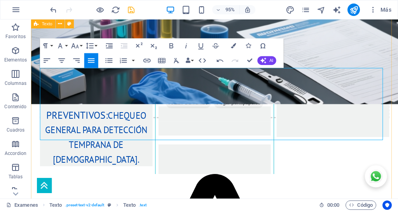
click at [148, 129] on h3 "EXAMENES PREVENTIVOS: CHEQUEO GENERAL PARA DETECCIÓN TEMPRANA DE MALES." at bounding box center [99, 135] width 119 height 77
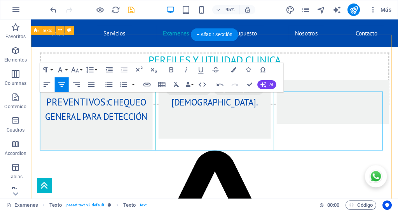
scroll to position [233, 0]
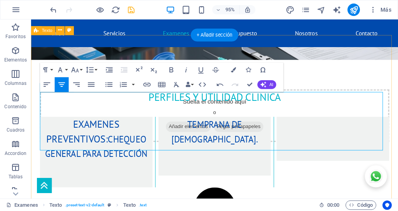
click at [290, 168] on p at bounding box center [349, 172] width 119 height 9
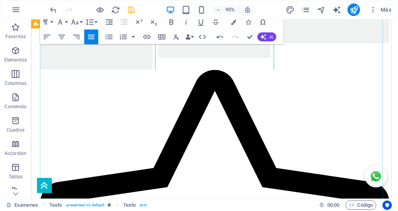
scroll to position [375, 0]
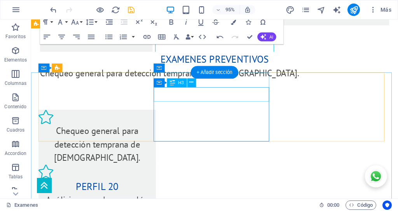
click at [163, 188] on div "perfil 20" at bounding box center [101, 196] width 124 height 16
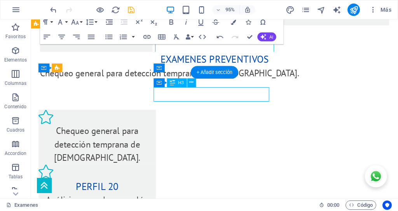
click at [163, 188] on div "perfil 20" at bounding box center [101, 196] width 124 height 16
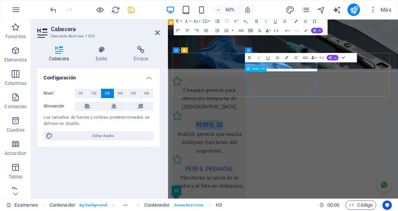
copy span "perfil 20"
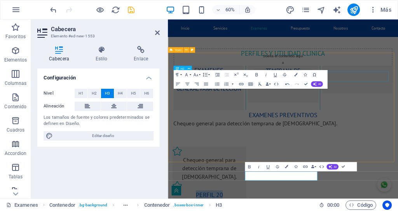
scroll to position [194, 0]
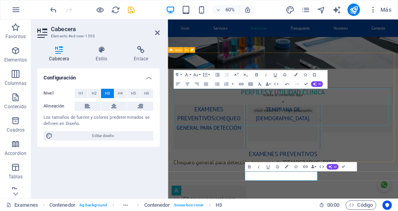
click at [339, 207] on h3 at bounding box center [359, 215] width 117 height 16
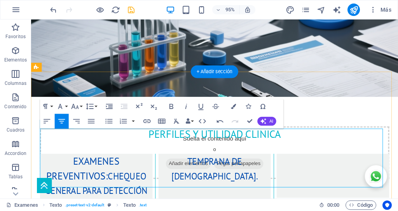
click at [182, 191] on h3 at bounding box center [224, 199] width 119 height 16
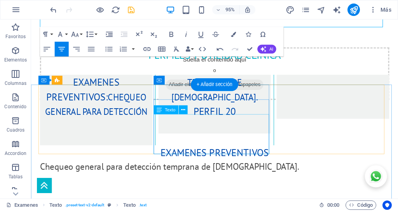
scroll to position [362, 0]
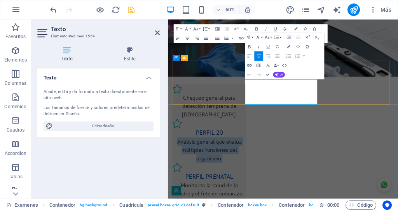
copy span "Análisis general que evalúa múltiples funciones del organismo."
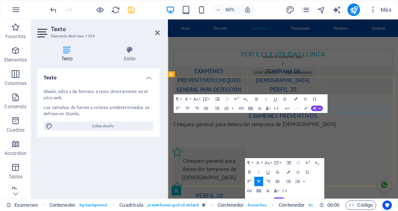
scroll to position [142, 0]
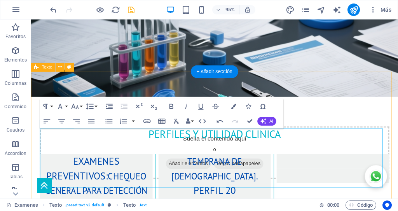
scroll to position [233, 0]
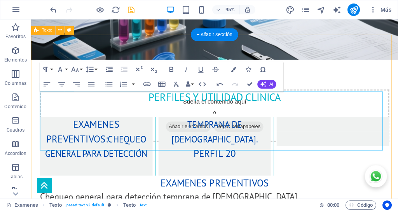
click at [249, 153] on h3 "PERFIL 20" at bounding box center [224, 161] width 119 height 16
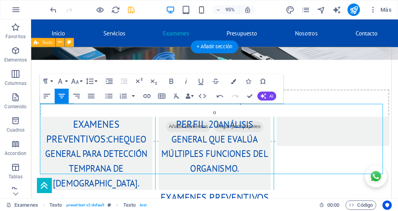
scroll to position [220, 0]
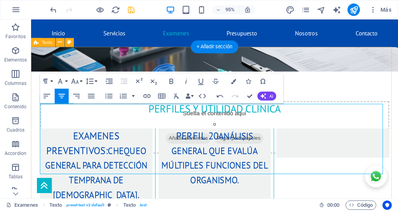
click at [226, 136] on span "Análisis general que evalúa múltiples funciones del organismo." at bounding box center [224, 165] width 112 height 58
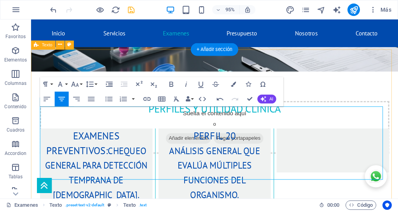
scroll to position [217, 0]
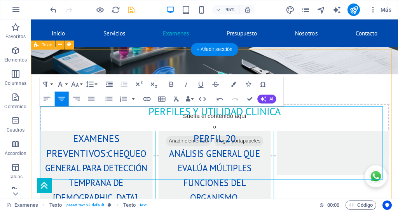
click at [165, 153] on h3 "PERFIL 20" at bounding box center [224, 145] width 119 height 16
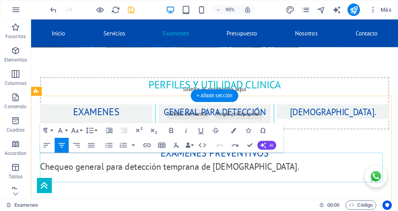
scroll to position [168, 0]
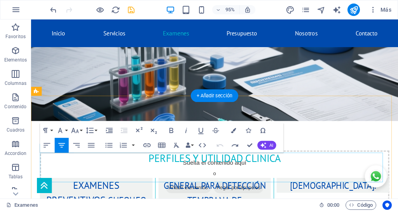
click at [128, 186] on h3 "EXAMENES PREVENTIVOS: Chequeo general para detección temprana de males." at bounding box center [224, 208] width 368 height 44
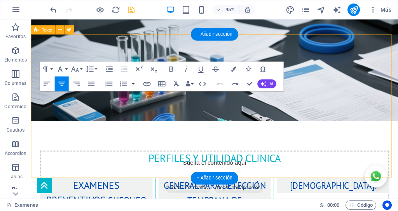
scroll to position [233, 0]
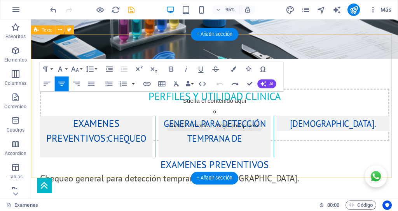
click at [59, 61] on div "PERFILES Y UTILIDAD CLINICA EXAMENES PREVENTIVOS: Chequeo general para detecció…" at bounding box center [224, 143] width 387 height 164
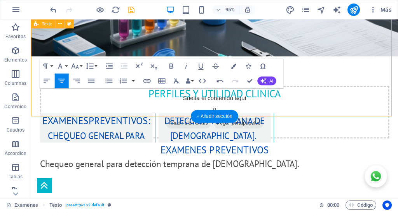
scroll to position [298, 0]
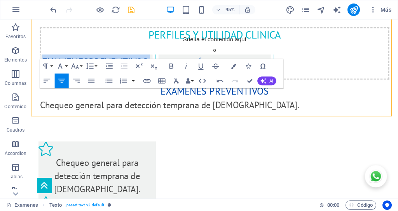
drag, startPoint x: 156, startPoint y: 37, endPoint x: 22, endPoint y: 31, distance: 134.4
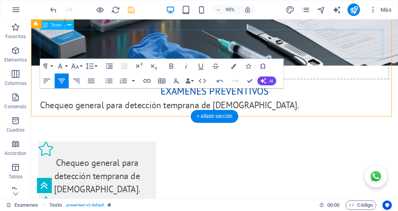
click at [327, 56] on p at bounding box center [349, 60] width 119 height 9
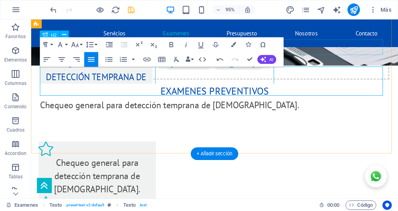
scroll to position [259, 0]
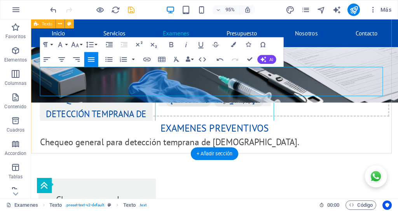
click at [37, 64] on div "PERFILES Y UTILIDAD CLINICA Chequeo general para detección temprana de males. e…" at bounding box center [224, 110] width 387 height 151
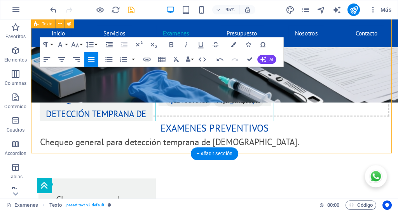
click at [36, 65] on div "PERFILES Y UTILIDAD CLINICA Chequeo general para detección temprana de males. e…" at bounding box center [224, 110] width 387 height 151
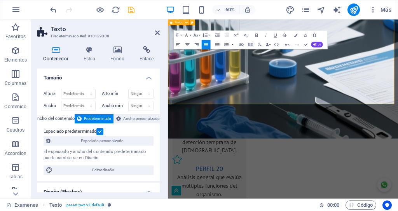
click at [421, 143] on div "PERFILES Y UTILIDAD CLINICA Chequeo general para detección temprana de males. e…" at bounding box center [360, 110] width 384 height 151
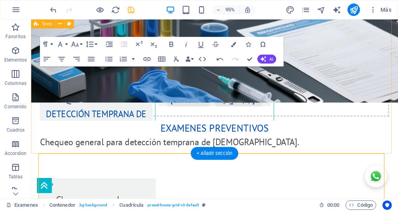
click at [63, 149] on div "PERFILES Y UTILIDAD CLINICA Chequeo general para detección temprana de males. e…" at bounding box center [224, 110] width 387 height 151
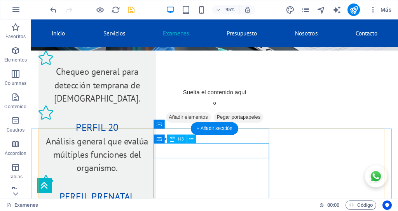
scroll to position [134, 0]
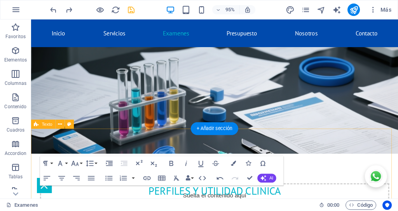
drag, startPoint x: 361, startPoint y: 160, endPoint x: 315, endPoint y: 160, distance: 46.7
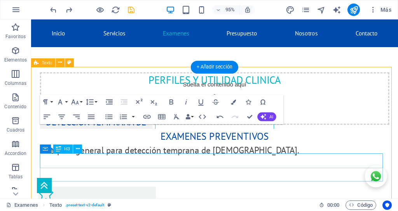
scroll to position [199, 0]
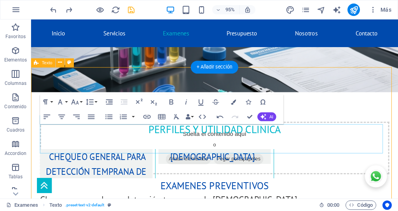
click at [300, 156] on div "Chequeo general para detección temprana de [DEMOGRAPHIC_DATA]." at bounding box center [224, 171] width 368 height 31
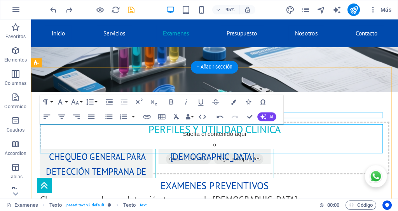
click at [313, 143] on div at bounding box center [224, 146] width 368 height 6
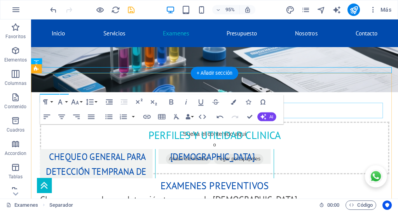
click at [313, 133] on div "PERFILES Y UTILIDAD CLINICA" at bounding box center [224, 141] width 368 height 16
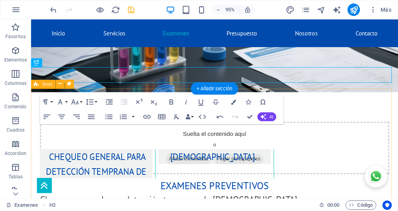
click at [317, 121] on div "Chequeo general para detección temprana de males. examenes preventivos Chequeo …" at bounding box center [224, 182] width 387 height 129
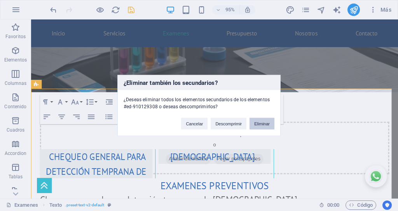
drag, startPoint x: 266, startPoint y: 121, endPoint x: 247, endPoint y: 109, distance: 22.9
click at [266, 121] on button "Eliminar" at bounding box center [262, 124] width 25 height 12
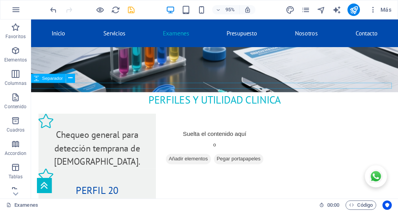
click at [296, 112] on div at bounding box center [224, 115] width 387 height 6
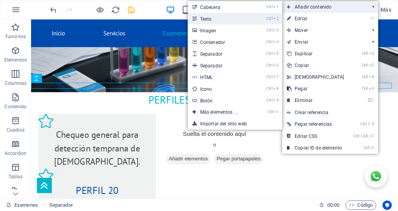
click at [215, 19] on link "Ctrl 2 Texto" at bounding box center [220, 19] width 65 height 12
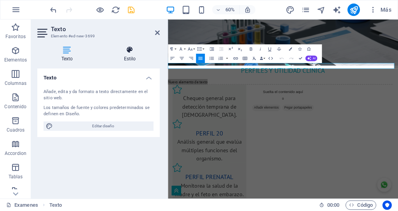
click at [131, 54] on h4 "Estilo" at bounding box center [130, 54] width 60 height 16
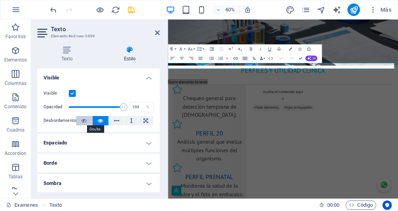
click at [84, 122] on icon at bounding box center [83, 120] width 5 height 9
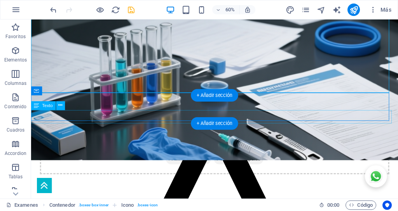
scroll to position [565, 0]
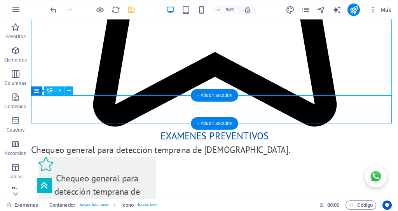
click at [255, 134] on div "examenes preventivos" at bounding box center [224, 142] width 387 height 16
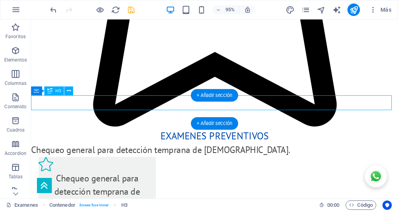
click at [255, 134] on div "examenes preventivos" at bounding box center [224, 142] width 387 height 16
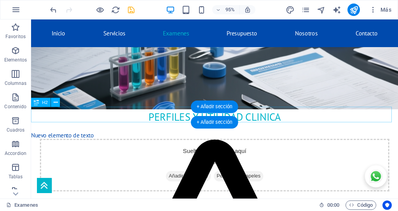
scroll to position [150, 0]
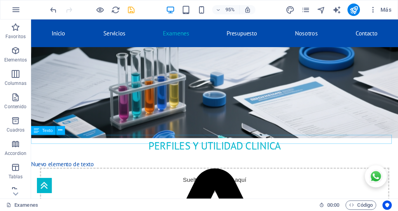
click at [93, 167] on div "Nuevo elemento de texto" at bounding box center [224, 171] width 387 height 9
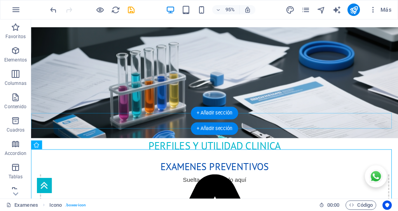
scroll to position [150, 0]
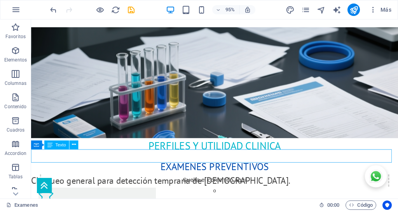
click at [187, 182] on div "Chequeo general para detección temprana de [DEMOGRAPHIC_DATA]." at bounding box center [224, 189] width 387 height 14
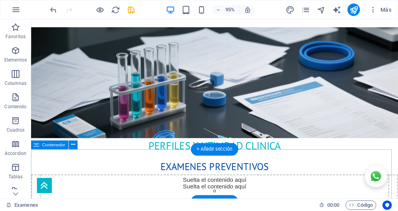
click at [124, 182] on div "Suelta el contenido aquí o Añadir elementos Pegar portapapeles" at bounding box center [224, 209] width 387 height 55
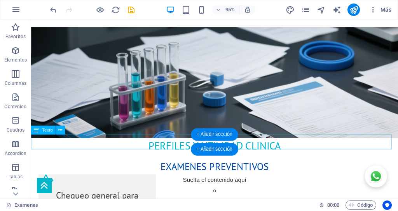
click at [266, 168] on span "EXAMENES PREVENTIVOS" at bounding box center [225, 174] width 114 height 13
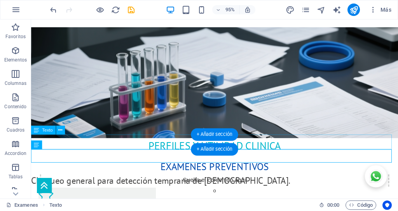
click at [182, 168] on span "EXAMENES PREVENTIVOS" at bounding box center [225, 174] width 114 height 13
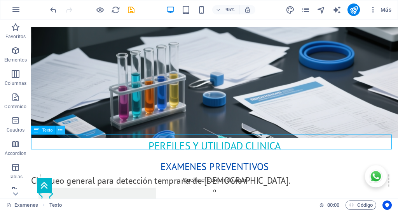
click at [61, 130] on icon at bounding box center [60, 130] width 4 height 8
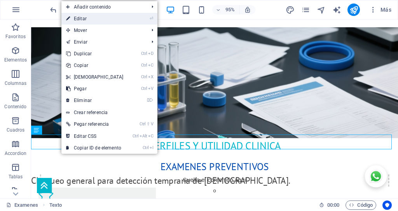
click at [84, 19] on link "⏎ Editar" at bounding box center [94, 19] width 67 height 12
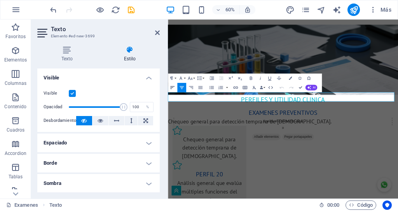
drag, startPoint x: 172, startPoint y: 88, endPoint x: 7, endPoint y: 122, distance: 167.6
click at [172, 88] on icon "button" at bounding box center [172, 87] width 5 height 5
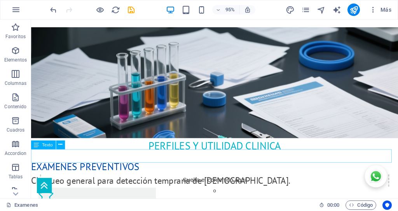
click at [131, 182] on div "Chequeo general para detección temprana de [DEMOGRAPHIC_DATA]." at bounding box center [224, 189] width 387 height 14
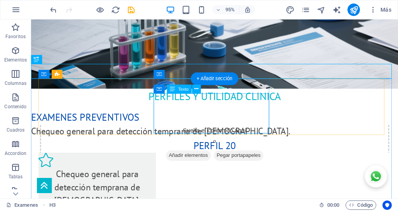
scroll to position [254, 0]
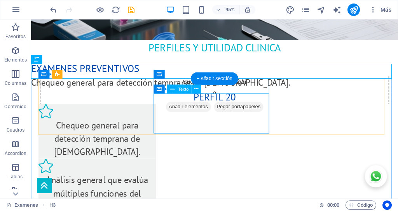
click at [163, 181] on div "Análisis general que evalúa múltiples funciones del organismo." at bounding box center [101, 202] width 124 height 42
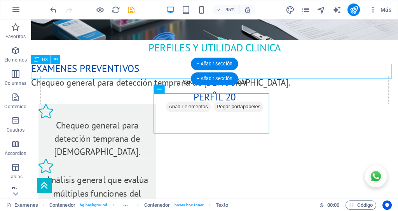
click at [261, 93] on div "perfil 20" at bounding box center [224, 101] width 387 height 16
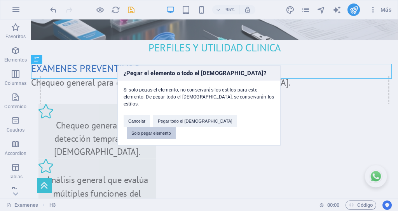
drag, startPoint x: 240, startPoint y: 124, endPoint x: 262, endPoint y: 109, distance: 26.3
click at [176, 127] on button "Solo pegar elemento" at bounding box center [151, 133] width 49 height 12
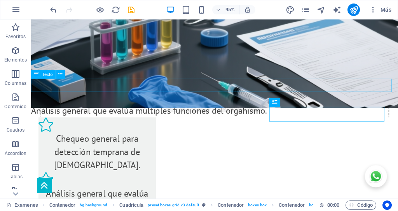
click at [323, 108] on div "Análisis general que evalúa múltiples funciones del organismo." at bounding box center [224, 115] width 387 height 14
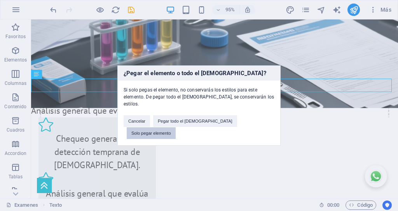
drag, startPoint x: 238, startPoint y: 121, endPoint x: 217, endPoint y: 112, distance: 22.3
click at [176, 127] on button "Solo pegar elemento" at bounding box center [151, 133] width 49 height 12
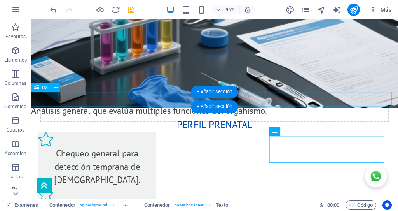
click at [192, 122] on div "perfil prenatal" at bounding box center [224, 130] width 387 height 16
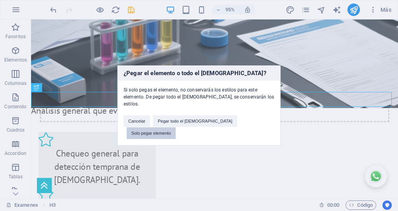
click at [176, 127] on button "Solo pegar elemento" at bounding box center [151, 133] width 49 height 12
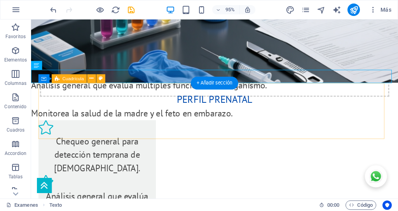
scroll to position [293, 0]
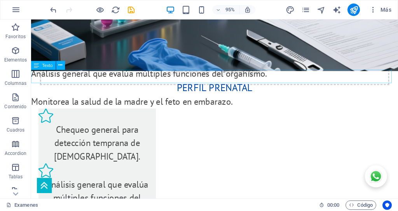
click at [107, 99] on div "Monitorea la salud de la madre y el feto en embarazo." at bounding box center [224, 106] width 387 height 14
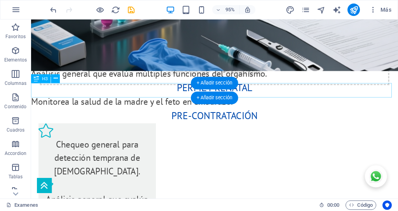
click at [142, 113] on div "pre-contratación" at bounding box center [224, 121] width 387 height 16
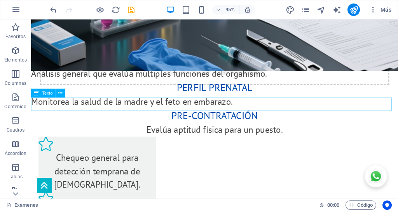
click at [201, 128] on div "Evalúa aptitud física para un puesto." at bounding box center [224, 135] width 387 height 14
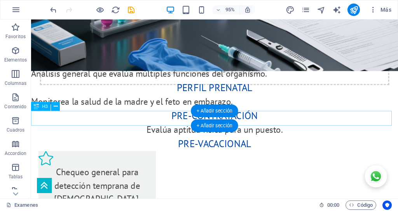
click at [189, 142] on div "pre-vacacional" at bounding box center [224, 150] width 387 height 16
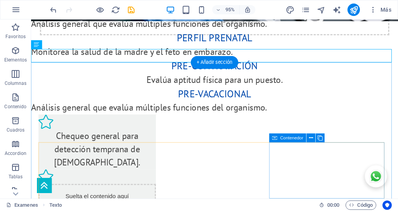
scroll to position [384, 0]
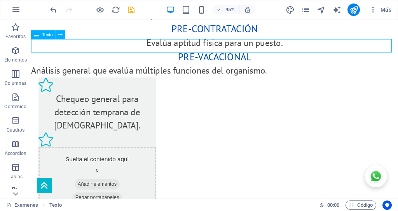
click at [273, 67] on div "Análisis general que evalúa múltiples funciones del organismo." at bounding box center [224, 74] width 387 height 14
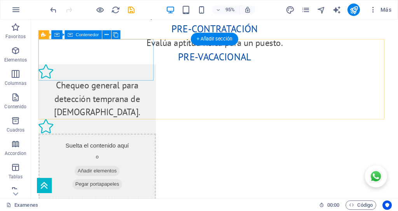
click at [139, 67] on div "Chequeo general para detección temprana de [DEMOGRAPHIC_DATA]." at bounding box center [101, 96] width 124 height 58
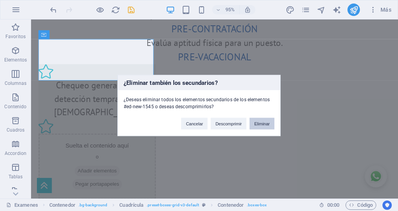
drag, startPoint x: 267, startPoint y: 123, endPoint x: 249, endPoint y: 108, distance: 23.6
click at [267, 123] on button "Eliminar" at bounding box center [262, 124] width 25 height 12
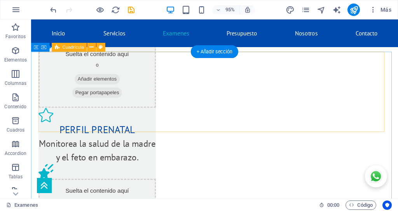
scroll to position [370, 0]
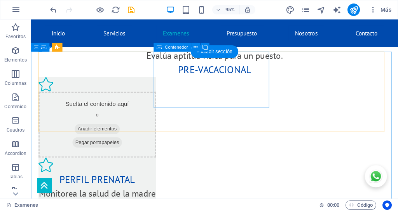
click at [163, 165] on div "perfil prenatal Monitorea la salud de la madre y el feto en embarazo." at bounding box center [101, 194] width 124 height 59
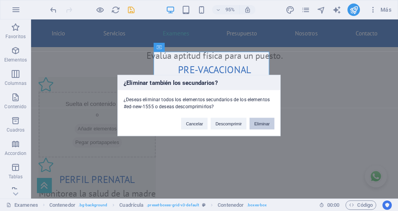
drag, startPoint x: 266, startPoint y: 122, endPoint x: 246, endPoint y: 105, distance: 26.3
click at [266, 122] on button "Eliminar" at bounding box center [262, 124] width 25 height 12
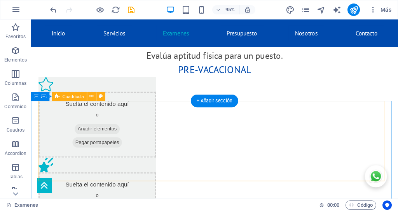
scroll to position [319, 0]
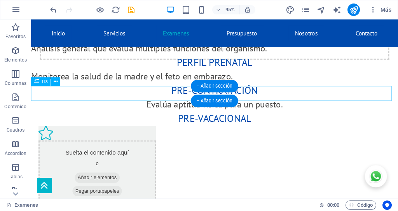
click at [282, 116] on div "pre-vacacional" at bounding box center [224, 124] width 387 height 16
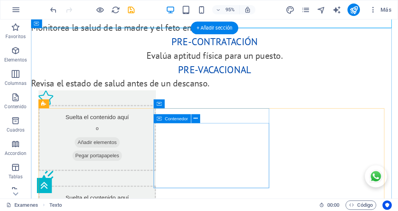
scroll to position [409, 0]
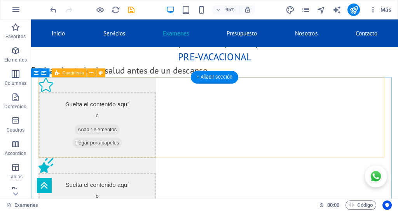
scroll to position [358, 0]
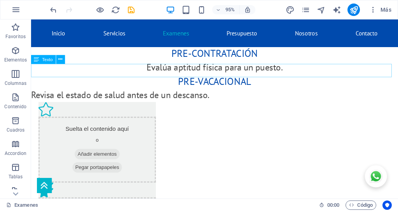
click at [263, 92] on div "Revisa el estado de salud antes de un descanso." at bounding box center [224, 99] width 387 height 14
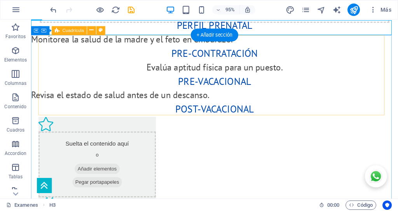
scroll to position [423, 0]
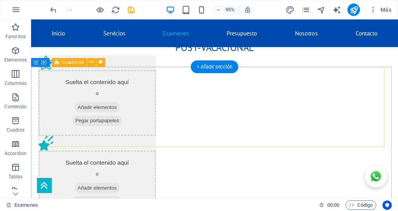
scroll to position [384, 0]
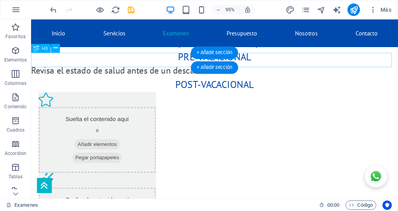
click at [265, 81] on div "POST-VACACIONAL" at bounding box center [224, 89] width 387 height 16
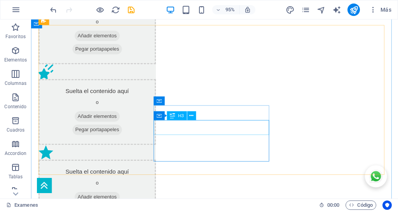
scroll to position [526, 0]
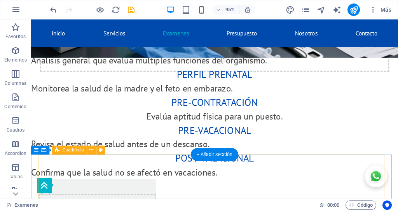
scroll to position [306, 0]
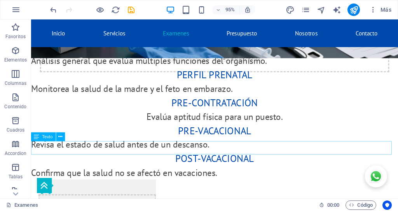
click at [171, 174] on div "Confirma que la salud no se afectó en vacaciones." at bounding box center [224, 181] width 387 height 14
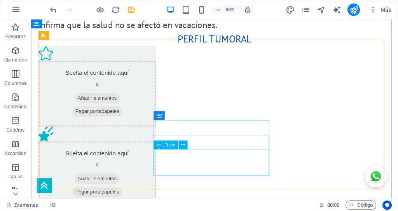
scroll to position [526, 0]
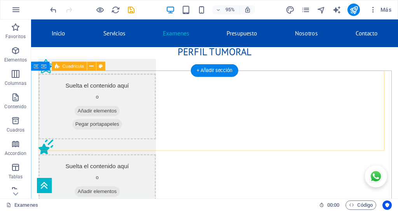
scroll to position [409, 0]
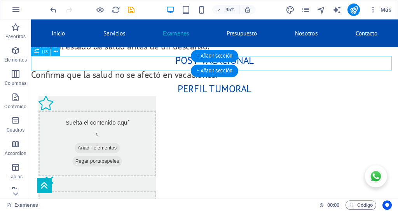
click at [189, 84] on div "Perfil tumoral" at bounding box center [224, 92] width 387 height 16
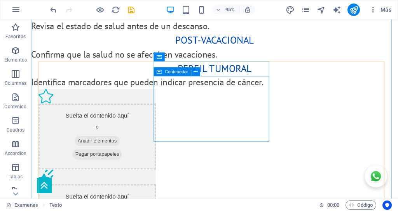
scroll to position [526, 0]
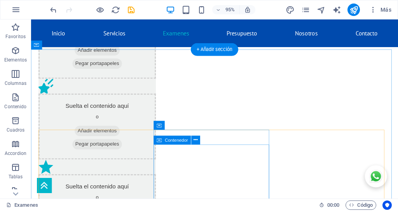
scroll to position [384, 0]
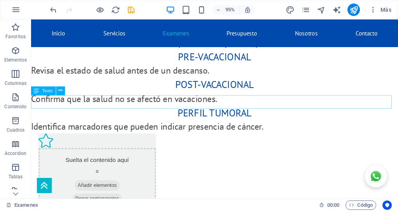
click at [257, 125] on div "Identifica marcadores que pueden indicar presencia de cáncer." at bounding box center [224, 132] width 387 height 14
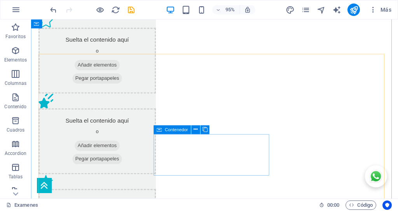
scroll to position [578, 0]
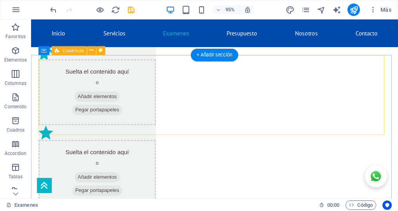
scroll to position [409, 0]
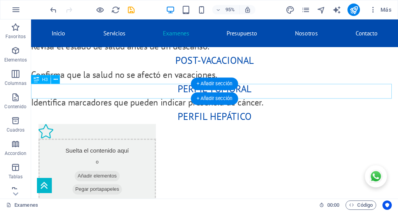
click at [261, 114] on div "Perfil hepático" at bounding box center [224, 122] width 387 height 16
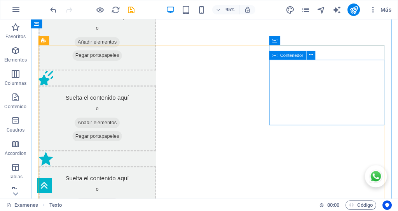
scroll to position [565, 0]
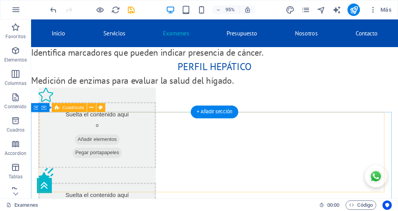
scroll to position [409, 0]
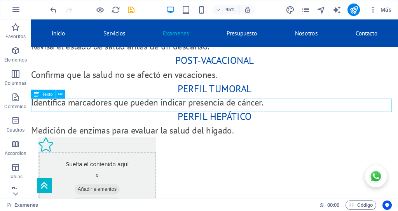
click at [177, 129] on div "Medición de enzimas para evaluar la salud del hígado." at bounding box center [224, 136] width 387 height 14
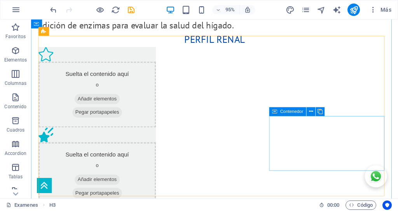
scroll to position [617, 0]
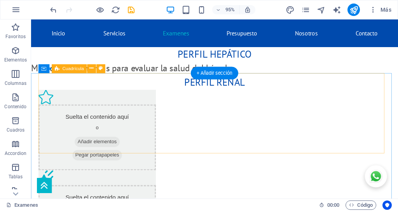
scroll to position [423, 0]
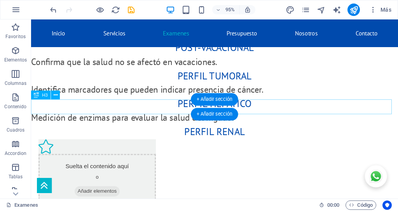
click at [193, 130] on div "Perfil renal" at bounding box center [224, 138] width 387 height 16
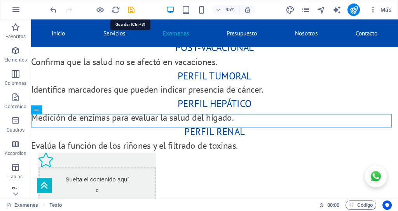
click at [132, 11] on icon "save" at bounding box center [131, 9] width 9 height 9
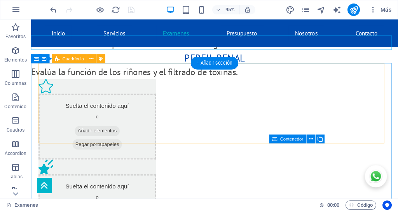
scroll to position [487, 0]
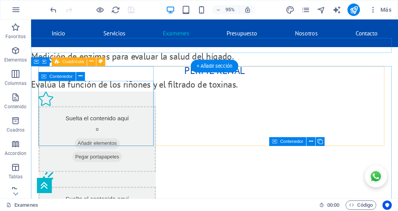
click at [148, 110] on div "Suelta el contenido aquí o Añadir elementos Pegar portapapeles" at bounding box center [101, 144] width 124 height 69
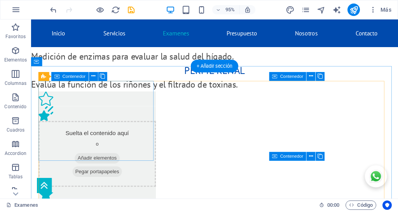
click at [145, 110] on div "Suelta el contenido aquí o Añadir elementos Pegar portapapeles" at bounding box center [101, 152] width 124 height 85
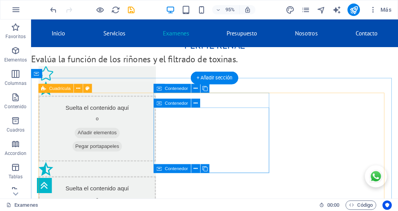
scroll to position [475, 0]
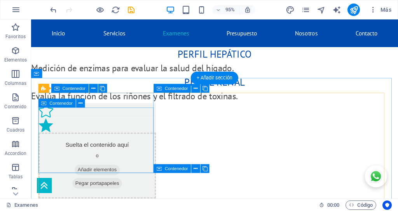
click at [151, 138] on div "Suelta el contenido aquí o Añadir elementos Pegar portapapeles" at bounding box center [101, 172] width 124 height 69
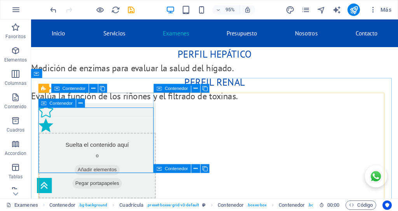
click at [53, 103] on span "Contenedor" at bounding box center [61, 103] width 23 height 4
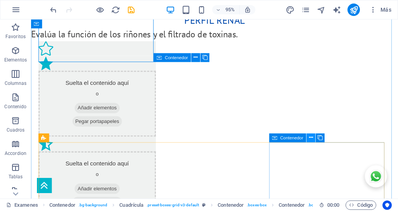
scroll to position [591, 0]
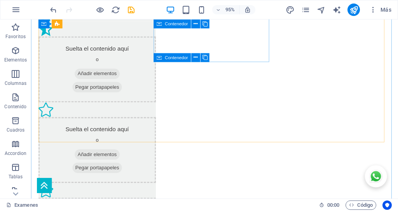
click at [168, 23] on span "Contenedor" at bounding box center [176, 24] width 23 height 4
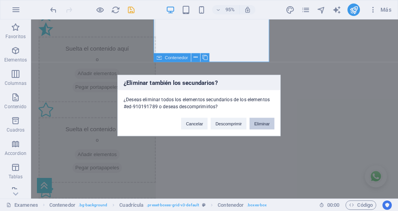
click at [260, 123] on button "Eliminar" at bounding box center [262, 124] width 25 height 12
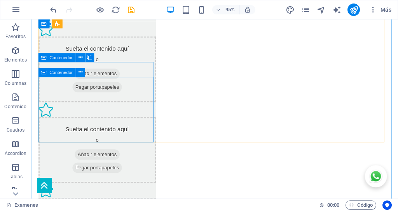
click at [53, 71] on span "Contenedor" at bounding box center [61, 72] width 23 height 4
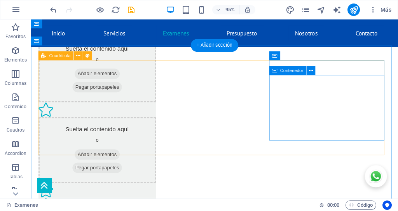
scroll to position [500, 0]
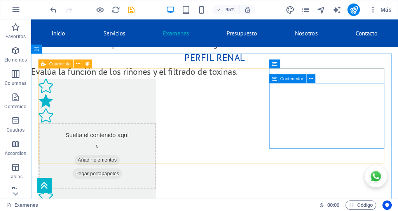
click at [287, 78] on span "Contenedor" at bounding box center [291, 78] width 23 height 4
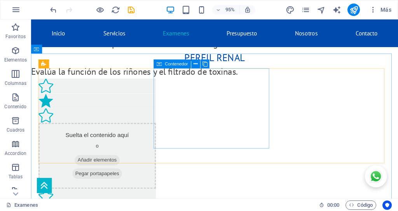
click at [170, 63] on span "Contenedor" at bounding box center [176, 63] width 23 height 4
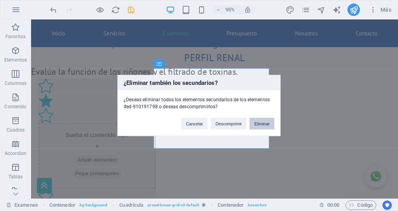
drag, startPoint x: 268, startPoint y: 122, endPoint x: 246, endPoint y: 107, distance: 26.0
click at [268, 122] on button "Eliminar" at bounding box center [262, 124] width 25 height 12
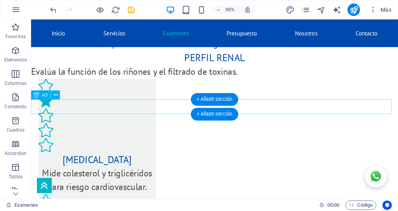
scroll to position [423, 0]
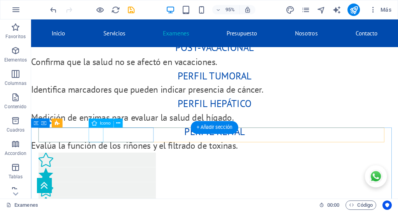
click at [103, 160] on figure at bounding box center [101, 168] width 124 height 16
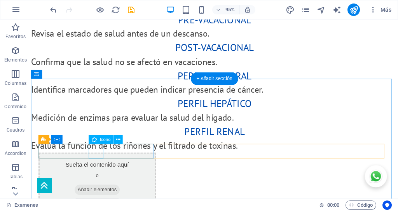
scroll to position [475, 0]
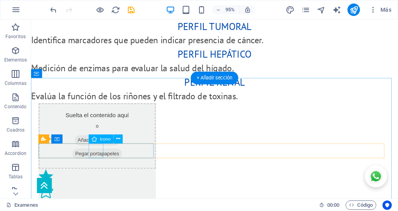
click at [100, 177] on figure at bounding box center [101, 185] width 124 height 16
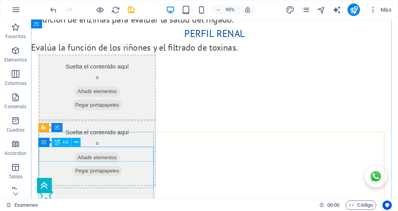
scroll to position [565, 0]
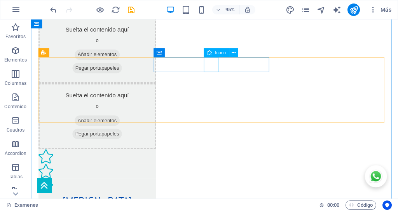
click at [163, 156] on figure at bounding box center [101, 164] width 124 height 16
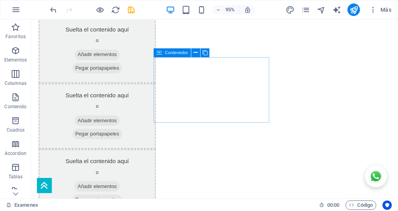
click at [163, 156] on div "Suelta el contenido aquí o Añadir elementos Pegar portapapeles" at bounding box center [101, 190] width 124 height 69
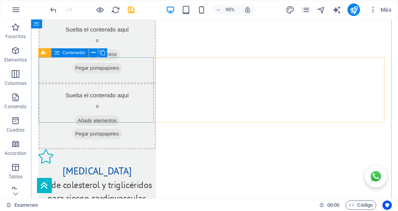
click at [145, 86] on div "Suelta el contenido aquí o Añadir elementos Pegar portapapeles" at bounding box center [101, 120] width 124 height 69
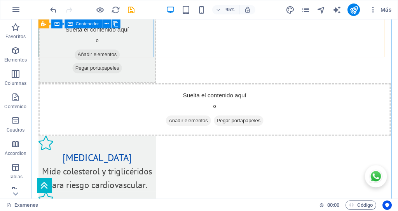
click at [149, 49] on div "Suelta el contenido aquí o Añadir elementos Pegar portapapeles" at bounding box center [101, 51] width 124 height 69
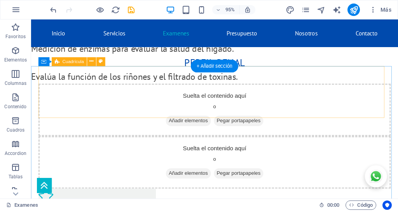
scroll to position [487, 0]
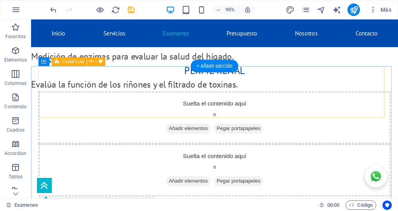
click at [135, 102] on div "Suelta el contenido aquí o Añadir elementos Pegar portapapeles" at bounding box center [224, 122] width 371 height 55
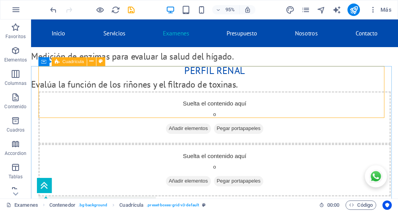
drag, startPoint x: 68, startPoint y: 63, endPoint x: 37, endPoint y: 51, distance: 33.6
click at [68, 63] on span "Cuadrícula" at bounding box center [73, 61] width 21 height 4
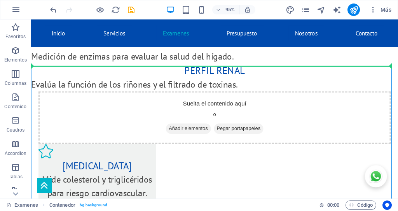
drag, startPoint x: 105, startPoint y: 147, endPoint x: 132, endPoint y: 61, distance: 89.4
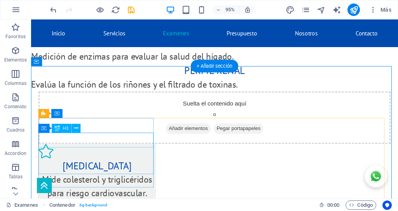
click at [92, 166] on div "[MEDICAL_DATA]" at bounding box center [101, 174] width 124 height 16
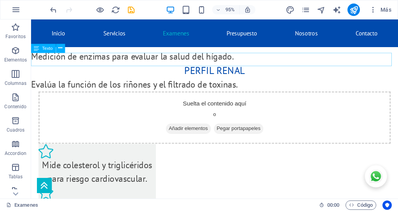
click at [135, 81] on div "Evalúa la función de los riñones y el filtrado de toxinas." at bounding box center [224, 88] width 387 height 14
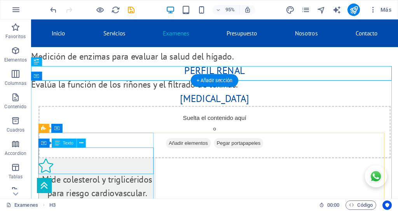
click at [99, 181] on div "Mide colesterol y triglicéridos para riesgo cardiovascular." at bounding box center [101, 195] width 124 height 28
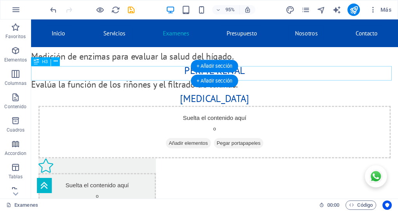
click at [192, 95] on div "[MEDICAL_DATA]" at bounding box center [224, 103] width 387 height 16
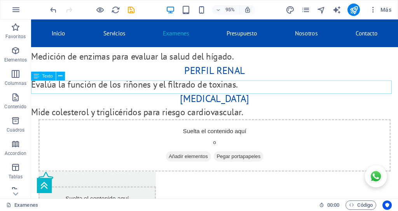
click at [184, 110] on div "Mide colesterol y triglicéridos para riesgo cardiovascular." at bounding box center [224, 117] width 387 height 14
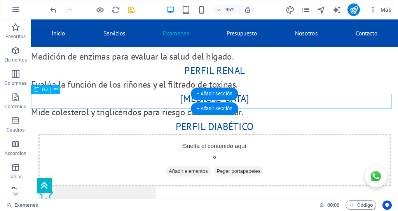
click at [192, 124] on div "Perfil diabético" at bounding box center [224, 132] width 387 height 16
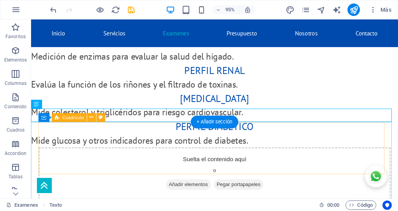
click at [303, 154] on div "Suelta el contenido aquí o Añadir elementos Pegar portapapeles" at bounding box center [224, 181] width 371 height 55
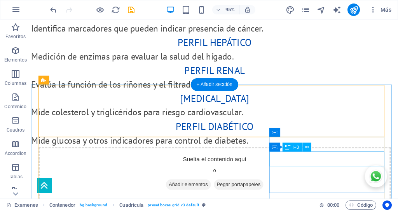
scroll to position [526, 0]
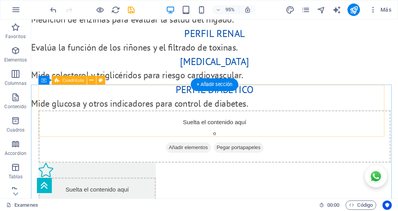
click at [177, 101] on div "Mide glucosa y otros indicadores para control de diabetes." at bounding box center [224, 108] width 387 height 14
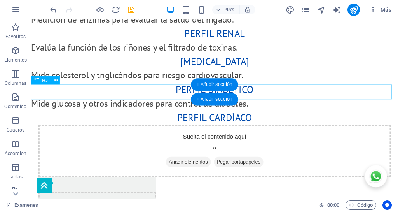
click at [185, 115] on div "Perfil cardíaco" at bounding box center [224, 123] width 387 height 16
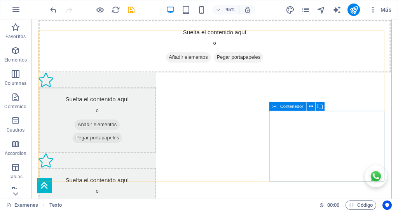
scroll to position [682, 0]
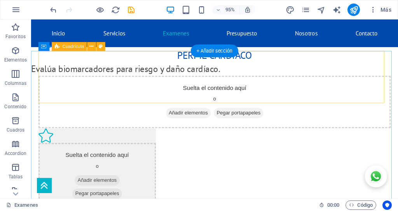
scroll to position [539, 0]
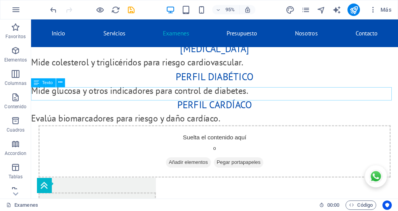
click at [178, 117] on div "Evalúa biomarcadores para riesgo y daño cardíaco." at bounding box center [224, 124] width 387 height 14
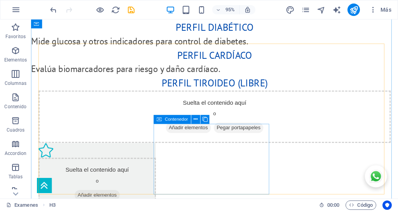
scroll to position [669, 0]
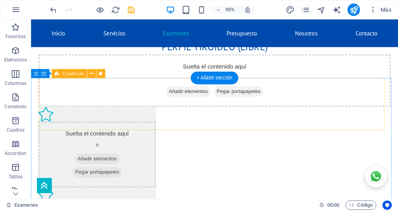
scroll to position [578, 0]
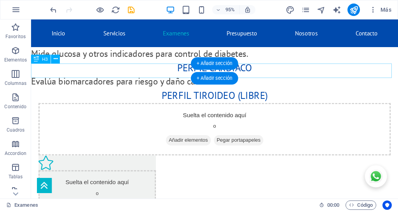
click at [175, 92] on div "Perfil tiroideo (Libre)" at bounding box center [224, 100] width 387 height 16
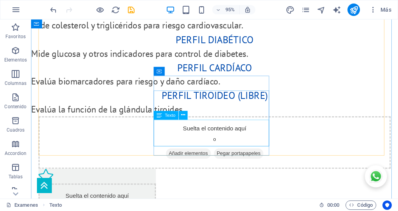
scroll to position [734, 0]
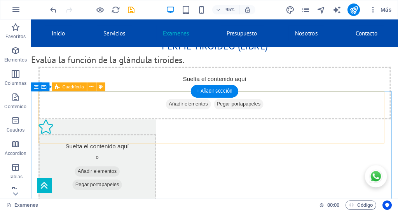
scroll to position [578, 0]
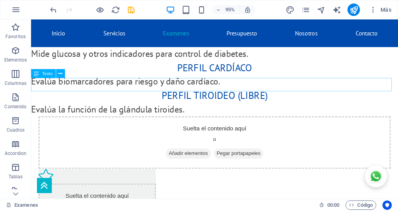
click at [138, 107] on div "Evalúa la función de la glándula tiroides." at bounding box center [224, 114] width 387 height 14
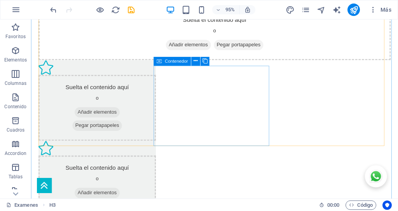
scroll to position [759, 0]
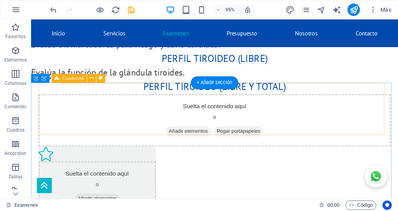
scroll to position [565, 0]
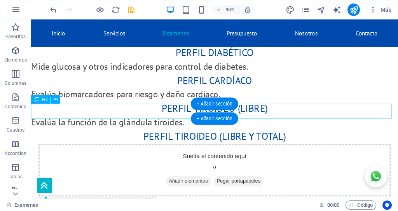
click at [166, 135] on div "Perfil tiroideo (Libre y Total)" at bounding box center [224, 143] width 387 height 16
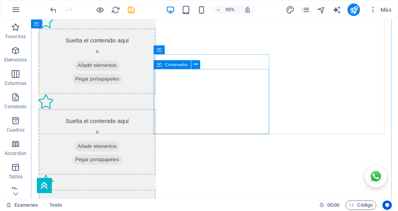
scroll to position [786, 0]
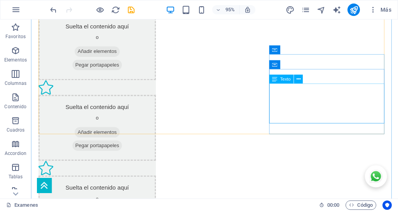
click at [305, 78] on div "Texto" at bounding box center [288, 79] width 39 height 9
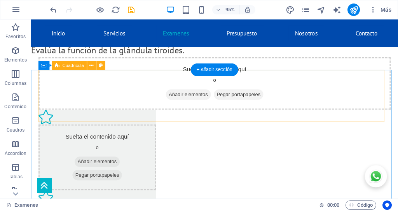
scroll to position [578, 0]
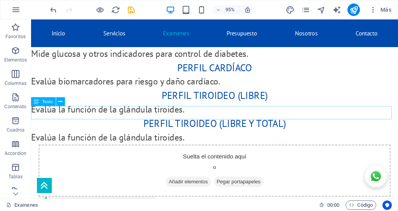
click at [175, 137] on div "Evalúa la función de la glándula tiroides." at bounding box center [224, 144] width 387 height 14
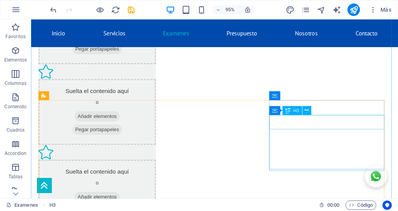
scroll to position [798, 0]
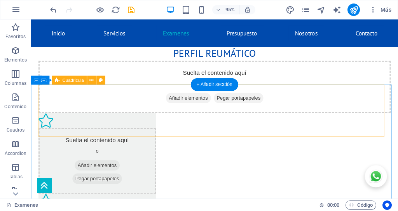
scroll to position [630, 0]
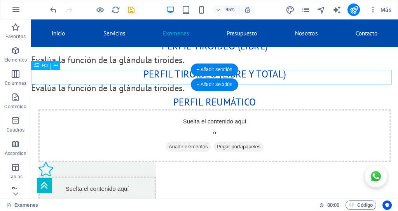
click at [184, 99] on div "Perfil reumático" at bounding box center [224, 107] width 387 height 16
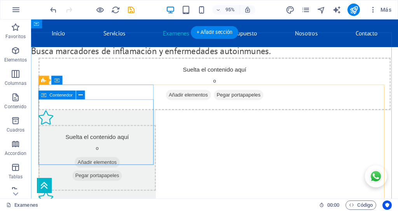
scroll to position [695, 0]
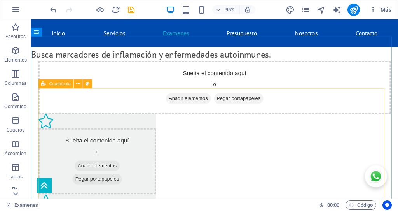
click at [42, 84] on icon at bounding box center [44, 83] width 5 height 9
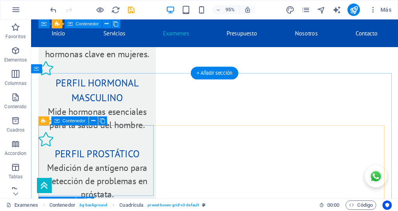
scroll to position [656, 0]
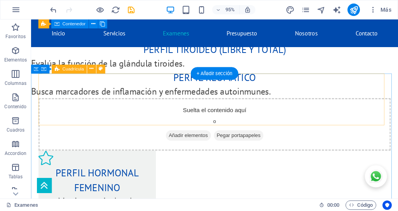
click at [151, 109] on div "Suelta el contenido aquí o Añadir elementos Pegar portapapeles" at bounding box center [224, 129] width 371 height 55
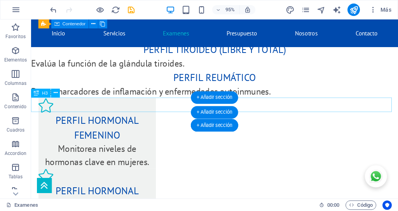
scroll to position [601, 0]
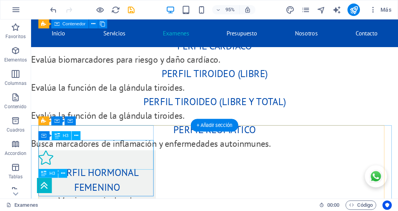
click at [114, 173] on div "Perfil hormonal femenino" at bounding box center [101, 188] width 124 height 31
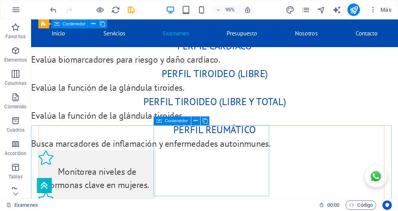
click at [175, 123] on span "Contenedor" at bounding box center [176, 121] width 23 height 4
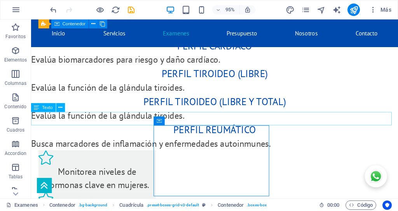
click at [263, 143] on div "Busca marcadores de inflamación y enfermedades autoinmunes." at bounding box center [224, 150] width 387 height 14
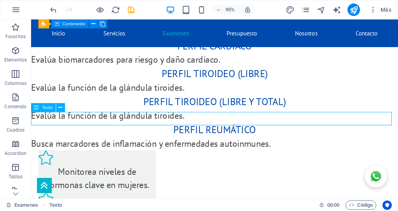
scroll to position [617, 0]
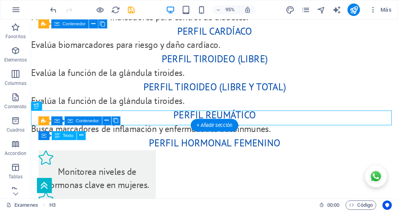
click at [91, 173] on div "Monitorea niveles de hormonas clave en mujeres." at bounding box center [101, 187] width 124 height 28
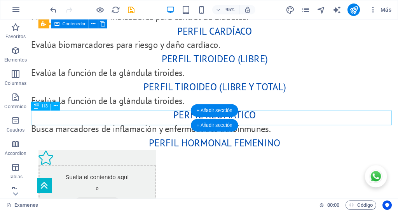
click at [171, 142] on div "Perfil hormonal femenino" at bounding box center [224, 150] width 387 height 16
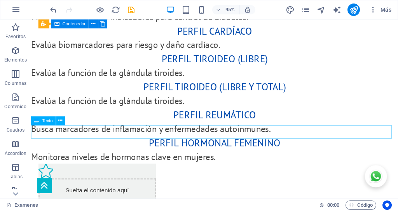
click at [135, 157] on div "Monitorea niveles de hormonas clave en mujeres." at bounding box center [224, 164] width 387 height 14
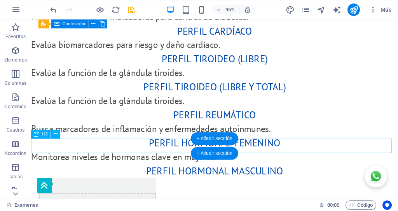
click at [151, 171] on div "Perfil hormonal masculino" at bounding box center [224, 179] width 387 height 16
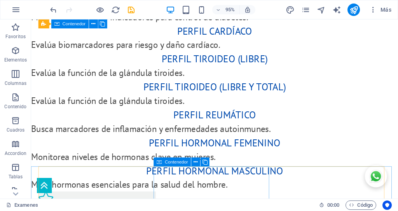
click at [165, 160] on span "Contenedor" at bounding box center [176, 162] width 23 height 4
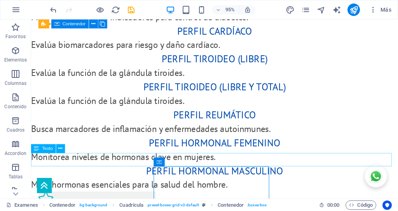
click at [146, 186] on div "Mide hormonas esenciales para la salud del hombre." at bounding box center [224, 193] width 387 height 14
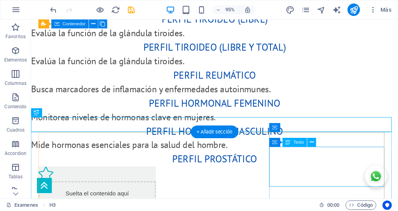
scroll to position [668, 0]
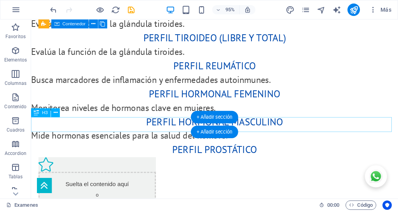
click at [146, 149] on div "Perfil prostático" at bounding box center [224, 157] width 387 height 16
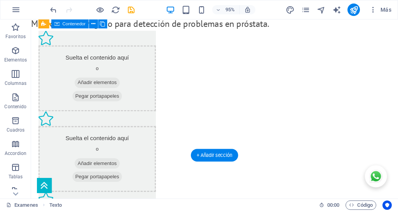
scroll to position [837, 0]
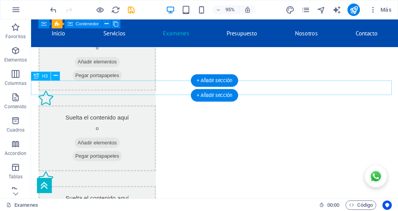
scroll to position [707, 0]
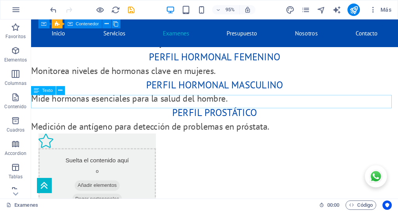
click at [156, 125] on div "Medición de antígeno para detección de problemas en próstata." at bounding box center [224, 132] width 387 height 14
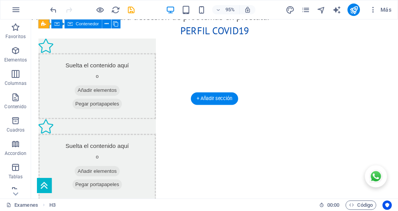
scroll to position [876, 0]
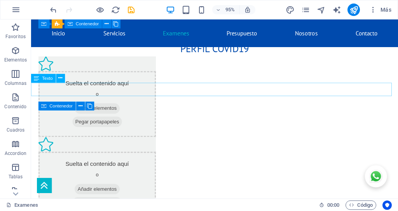
scroll to position [721, 0]
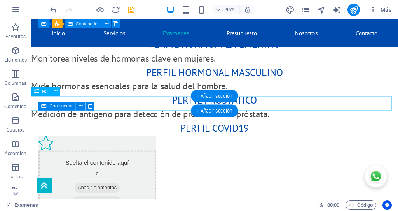
click at [184, 126] on div "Perfil covid19" at bounding box center [224, 134] width 387 height 16
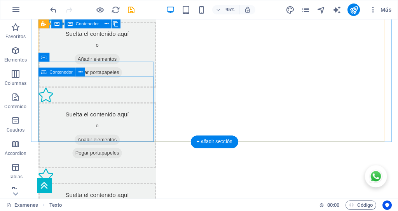
scroll to position [889, 0]
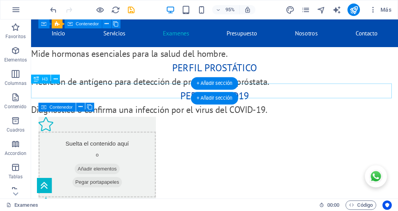
scroll to position [733, 0]
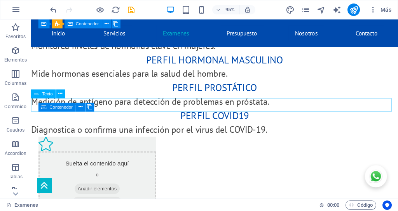
click at [146, 129] on div "Diagnostica o confirma una infección por el virus del COVID-19." at bounding box center [224, 136] width 387 height 14
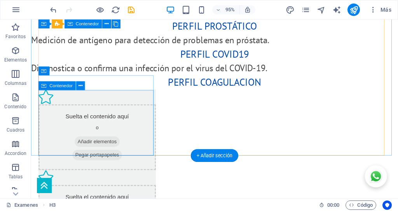
scroll to position [915, 0]
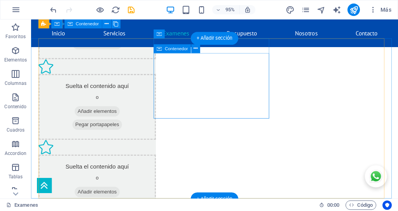
scroll to position [772, 0]
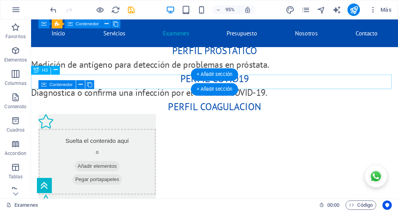
click at [147, 104] on div "Perfil coagulacion" at bounding box center [224, 112] width 387 height 16
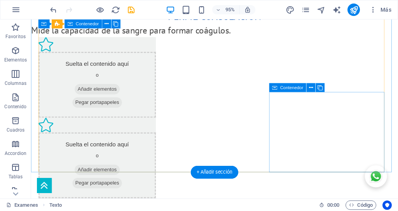
scroll to position [876, 0]
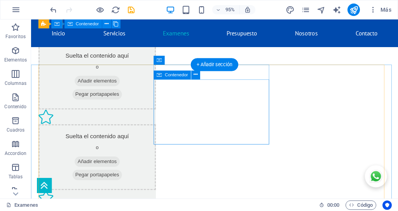
scroll to position [772, 0]
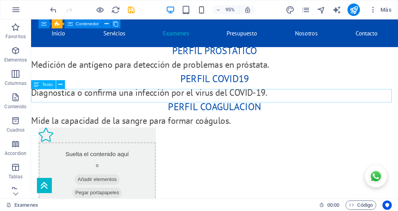
click at [141, 119] on div "Mide la capacidad de la sangre para formar coágulos." at bounding box center [224, 126] width 387 height 14
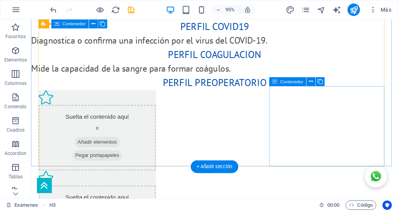
scroll to position [889, 0]
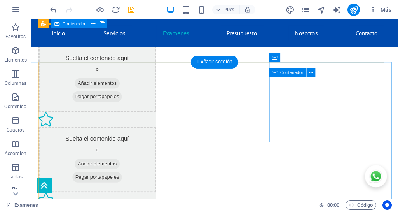
scroll to position [798, 0]
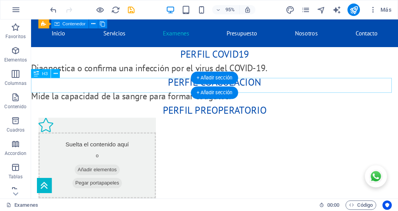
click at [149, 107] on div "Perfil preoperatorio" at bounding box center [224, 115] width 387 height 16
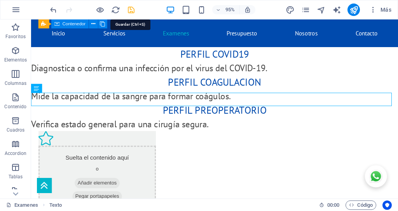
click at [131, 10] on icon "save" at bounding box center [131, 9] width 9 height 9
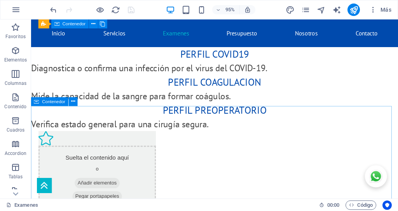
click at [44, 102] on span "Contenedor" at bounding box center [53, 101] width 23 height 4
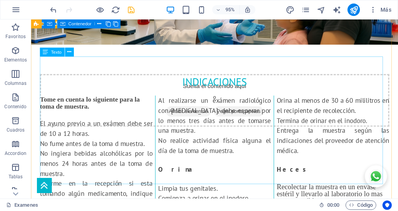
scroll to position [1045, 0]
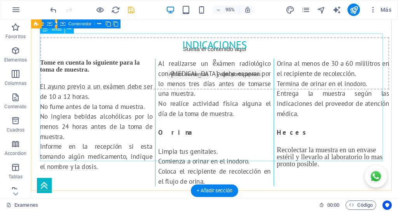
click at [196, 132] on div "Tome en cuenta lo siguiente para la toma de muestra. El ayuno previo a un exáme…" at bounding box center [224, 128] width 368 height 134
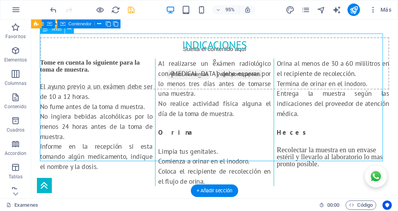
click at [196, 132] on div "Tome en cuenta lo siguiente para la toma de muestra. El ayuno previo a un exáme…" at bounding box center [224, 128] width 368 height 134
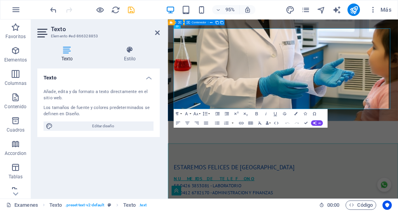
click at [346, 154] on span "Limpia tus genitales." at bounding box center [332, 158] width 63 height 9
click at [198, 114] on icon "button" at bounding box center [195, 112] width 5 height 5
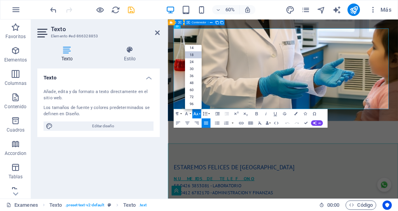
scroll to position [62, 0]
click at [188, 115] on icon "button" at bounding box center [186, 112] width 5 height 5
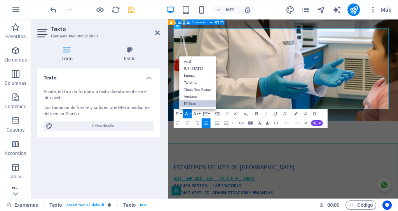
scroll to position [0, 0]
drag, startPoint x: 466, startPoint y: 147, endPoint x: 421, endPoint y: 126, distance: 50.0
click at [195, 114] on icon "button" at bounding box center [195, 112] width 5 height 5
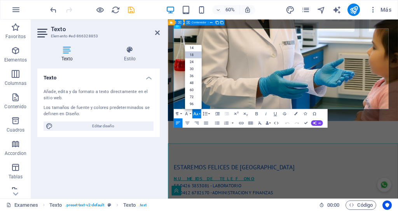
click at [194, 55] on link "18" at bounding box center [193, 54] width 17 height 7
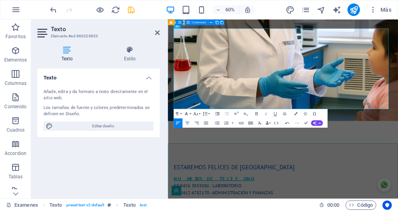
click at [188, 113] on icon "button" at bounding box center [186, 112] width 5 height 5
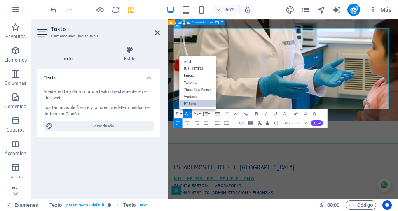
click at [191, 102] on link "PT Sans" at bounding box center [197, 103] width 37 height 7
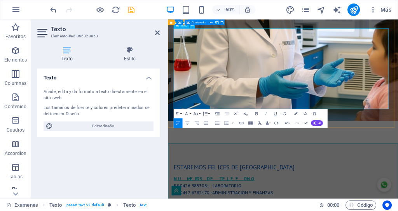
click at [345, 154] on span "Limpia tus genitales." at bounding box center [332, 158] width 63 height 9
click at [157, 33] on icon at bounding box center [157, 33] width 5 height 6
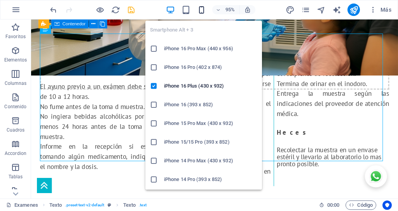
click at [202, 9] on icon "button" at bounding box center [201, 9] width 9 height 9
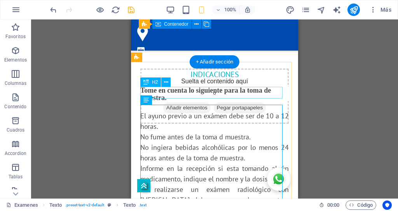
scroll to position [1116, 0]
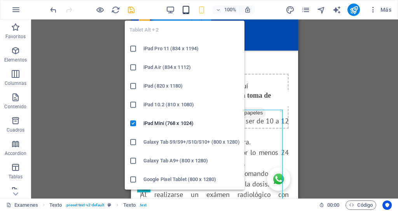
click at [187, 11] on icon "button" at bounding box center [186, 9] width 9 height 9
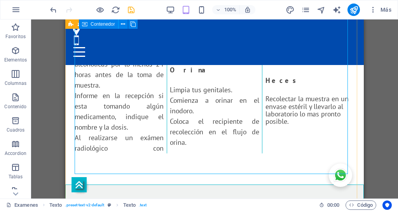
scroll to position [948, 0]
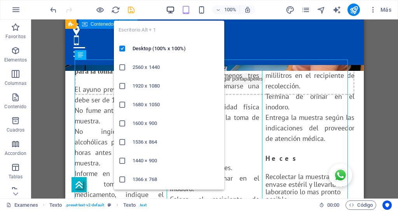
click at [174, 8] on icon "button" at bounding box center [170, 9] width 9 height 9
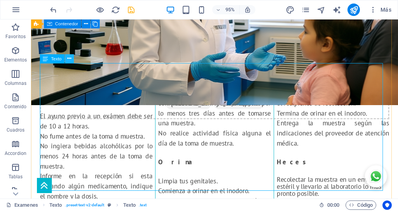
click at [71, 58] on icon at bounding box center [69, 58] width 4 height 8
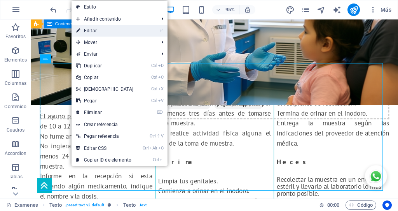
click at [96, 31] on link "⏎ Editar" at bounding box center [105, 31] width 67 height 12
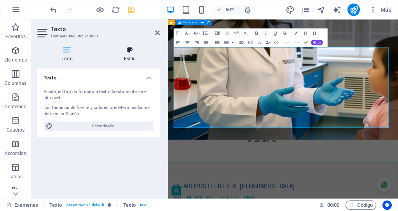
click at [134, 53] on icon at bounding box center [130, 50] width 60 height 8
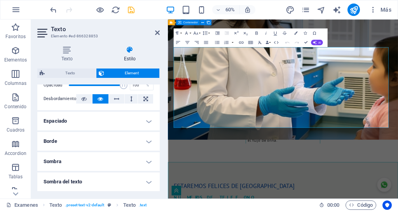
scroll to position [130, 0]
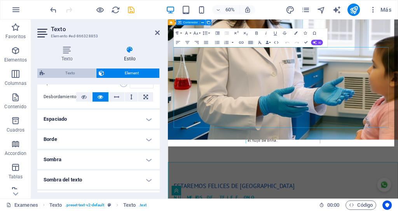
click at [69, 74] on span "Texto" at bounding box center [70, 72] width 47 height 9
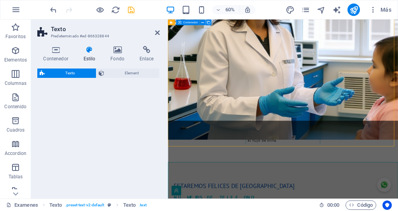
select select "rem"
select select "px"
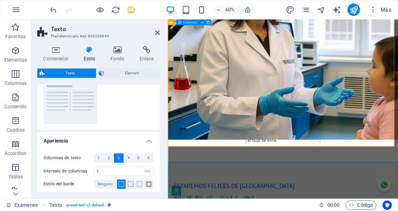
scroll to position [103, 0]
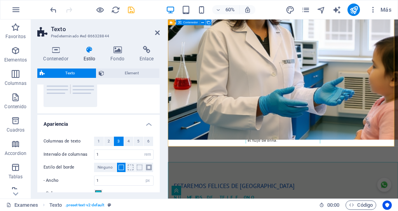
click at [99, 141] on span "1" at bounding box center [99, 141] width 2 height 9
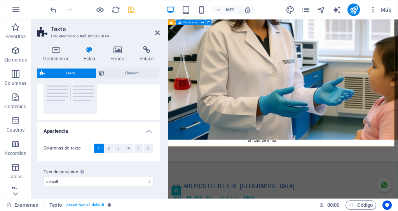
scroll to position [96, 0]
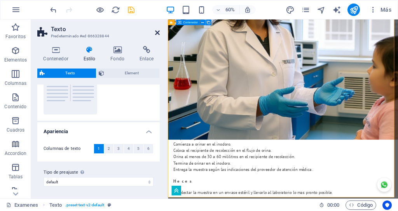
click at [156, 32] on icon at bounding box center [157, 33] width 5 height 6
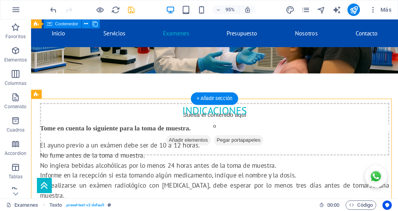
scroll to position [923, 0]
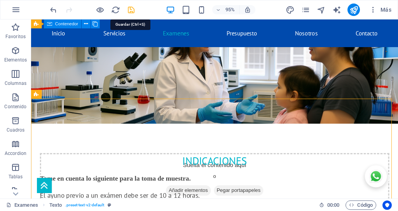
drag, startPoint x: 131, startPoint y: 11, endPoint x: 114, endPoint y: 35, distance: 29.8
click at [131, 11] on icon "save" at bounding box center [131, 9] width 9 height 9
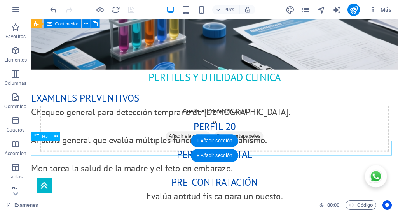
scroll to position [261, 0]
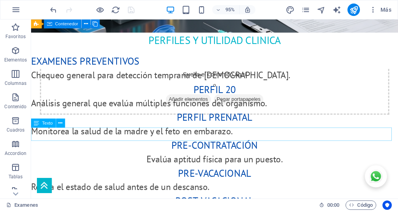
click at [183, 160] on div "Evalúa aptitud física para un puesto." at bounding box center [224, 167] width 387 height 14
click at [37, 123] on icon at bounding box center [36, 123] width 5 height 9
click at [61, 123] on icon at bounding box center [60, 123] width 4 height 8
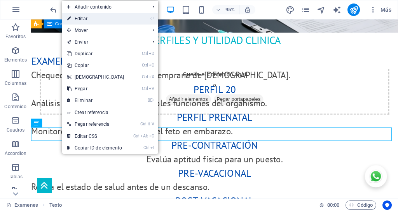
click at [86, 19] on link "⏎ Editar" at bounding box center [95, 19] width 67 height 12
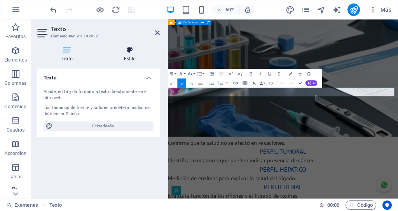
click at [126, 54] on h4 "Estilo" at bounding box center [130, 54] width 60 height 16
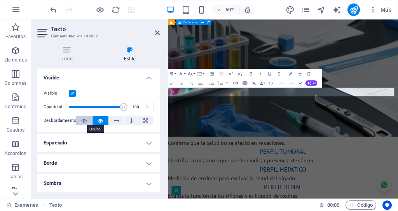
click at [84, 121] on icon at bounding box center [83, 120] width 5 height 9
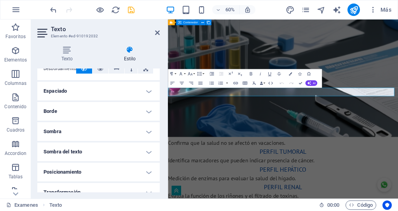
scroll to position [0, 0]
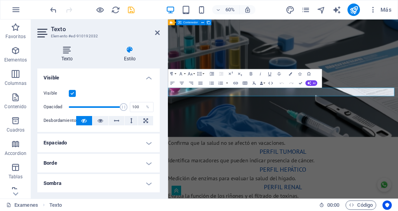
click at [67, 54] on h4 "Texto" at bounding box center [68, 54] width 63 height 16
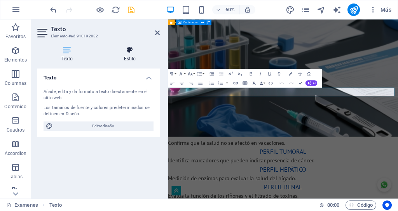
click at [129, 57] on h4 "Estilo" at bounding box center [130, 54] width 60 height 16
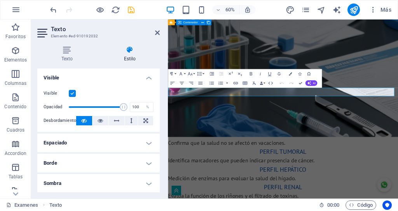
click at [302, 160] on span "Evalúa aptitud física para un puesto." at bounding box center [360, 166] width 144 height 12
click at [171, 82] on icon "button" at bounding box center [172, 83] width 4 height 3
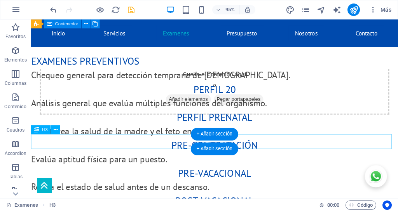
scroll to position [210, 0]
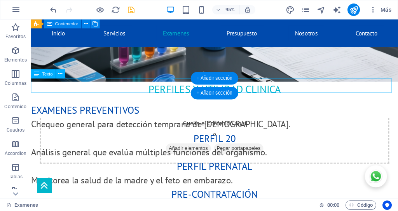
click at [93, 108] on span "EXAMENES PREVENTIVOS" at bounding box center [88, 114] width 114 height 13
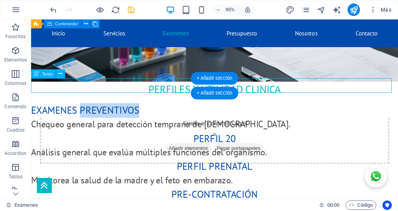
click at [93, 108] on span "EXAMENES PREVENTIVOS" at bounding box center [88, 114] width 114 height 13
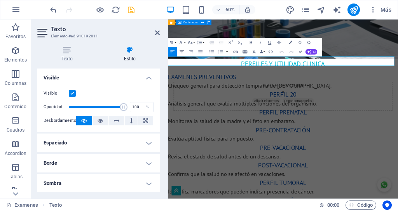
click at [182, 52] on icon "button" at bounding box center [181, 51] width 5 height 5
click at [219, 182] on div "Monitorea la salud de la madre y el feto en embarazo." at bounding box center [360, 189] width 384 height 14
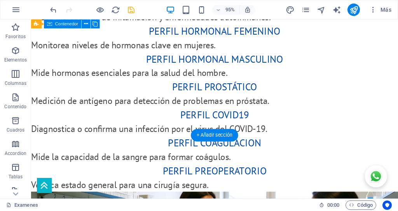
scroll to position [767, 0]
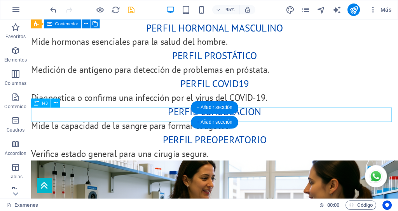
click at [186, 138] on div "Perfil preoperatorio" at bounding box center [224, 146] width 387 height 16
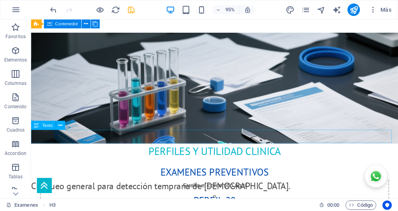
scroll to position [171, 0]
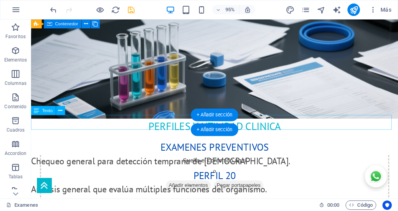
click at [178, 147] on span "EXAMENES PREVENTIVOS" at bounding box center [225, 153] width 114 height 13
paste h3
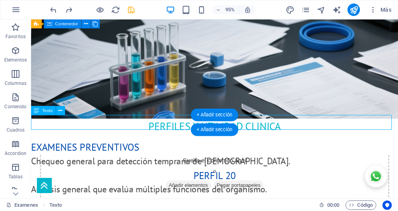
click at [303, 146] on h3 "EXAMENES PREVENTIVOS" at bounding box center [224, 154] width 387 height 16
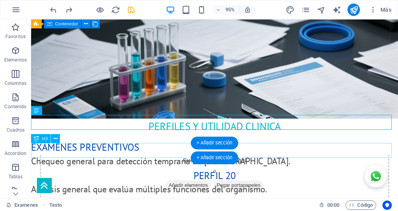
paste h3
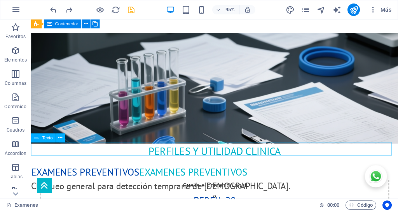
scroll to position [158, 0]
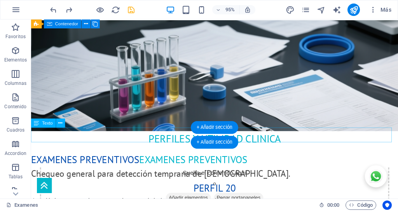
click at [286, 160] on h3 "EXAMENES PREVENTIVOS EXAMENES PREVENTIVOS" at bounding box center [224, 168] width 387 height 16
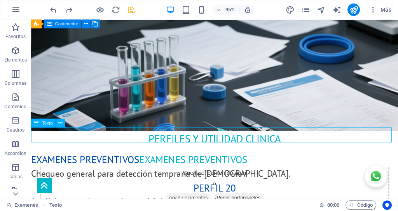
click at [36, 122] on icon at bounding box center [36, 123] width 5 height 9
click at [46, 123] on span "Texto" at bounding box center [47, 123] width 11 height 4
click at [47, 124] on span "Texto" at bounding box center [47, 123] width 11 height 4
click at [41, 123] on div "Texto" at bounding box center [43, 123] width 25 height 9
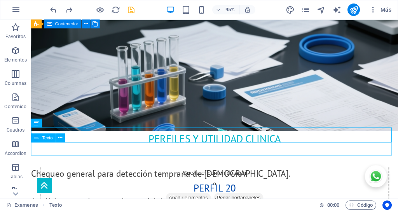
click at [58, 175] on div "Chequeo general para detección temprana de [DEMOGRAPHIC_DATA]." at bounding box center [224, 182] width 387 height 14
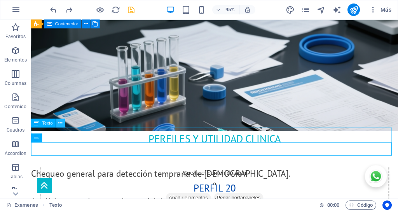
click at [62, 122] on icon at bounding box center [60, 123] width 4 height 8
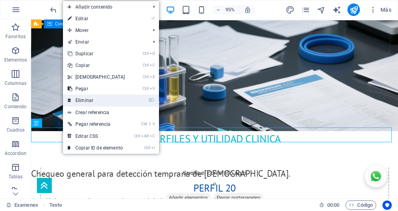
click at [86, 97] on link "⌦ Eliminar" at bounding box center [96, 101] width 67 height 12
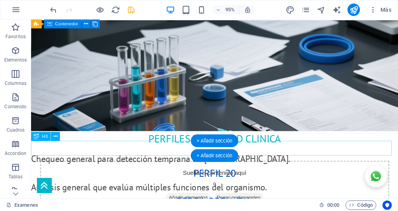
click at [99, 174] on div "perfil 20" at bounding box center [224, 182] width 387 height 16
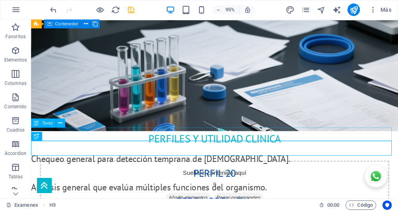
click at [93, 160] on div "Chequeo general para detección temprana de [DEMOGRAPHIC_DATA]." at bounding box center [224, 167] width 387 height 14
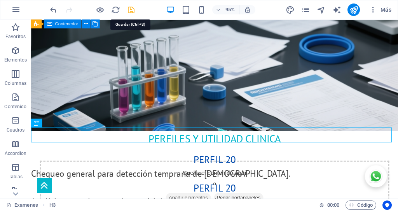
click at [131, 10] on icon "save" at bounding box center [131, 9] width 9 height 9
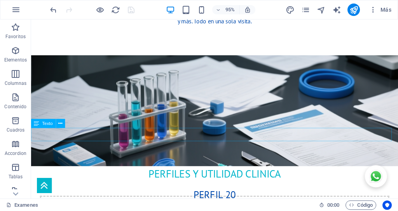
scroll to position [173, 0]
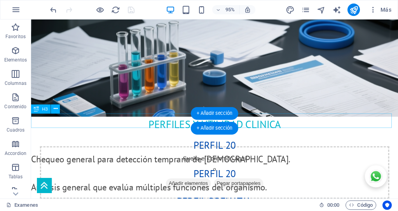
click at [171, 144] on div "perfil 20" at bounding box center [224, 152] width 387 height 16
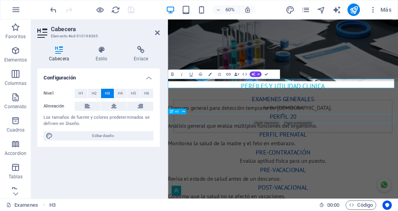
click at [398, 203] on div "perfil prenatal" at bounding box center [360, 211] width 384 height 16
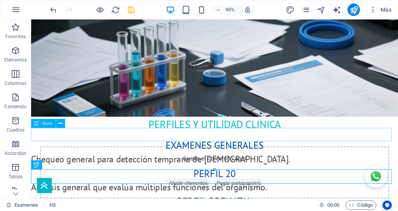
click at [222, 160] on div "Chequeo general para detección temprana de [DEMOGRAPHIC_DATA]." at bounding box center [224, 167] width 387 height 14
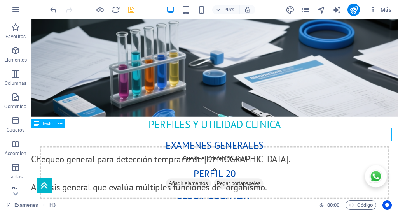
click at [222, 160] on div "Chequeo general para detección temprana de [DEMOGRAPHIC_DATA]." at bounding box center [224, 167] width 387 height 14
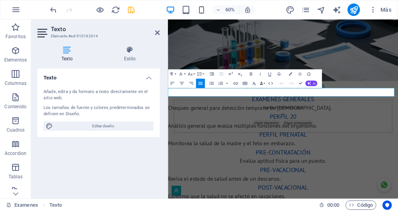
click at [356, 160] on span "Chequeo general para detección temprana de [DEMOGRAPHIC_DATA]." at bounding box center [304, 166] width 273 height 12
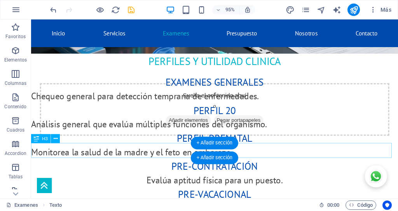
scroll to position [200, 0]
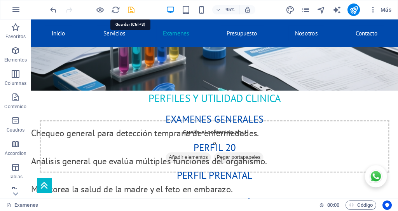
click at [130, 11] on icon "save" at bounding box center [131, 9] width 9 height 9
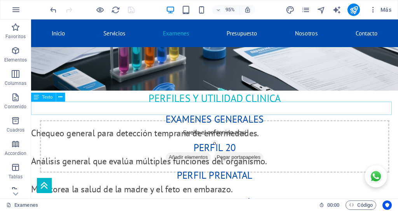
click at [140, 132] on div "Chequeo general para detección temprana de enfermedades." at bounding box center [224, 139] width 387 height 14
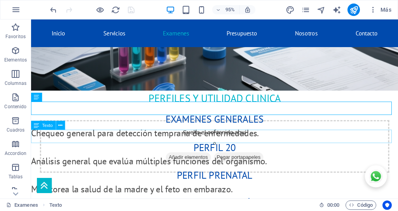
click at [84, 161] on div "Análisis general que evalúa múltiples funciones del organismo." at bounding box center [224, 168] width 387 height 14
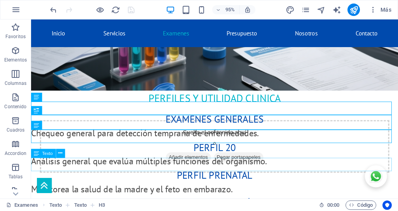
click at [81, 191] on div "Monitorea la salud de la madre y el feto en embarazo." at bounding box center [224, 198] width 387 height 14
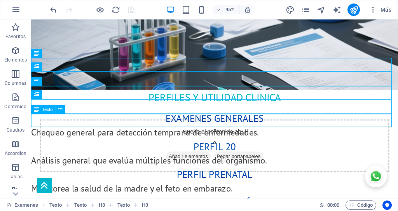
scroll to position [265, 0]
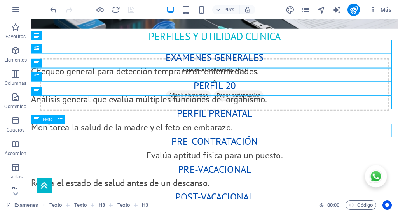
click at [109, 156] on div "Evalúa aptitud física para un puesto." at bounding box center [224, 163] width 387 height 14
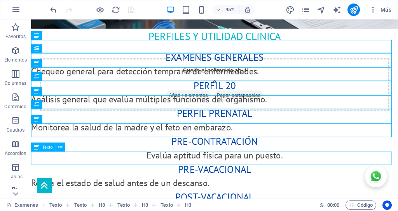
click at [98, 185] on div "Revisa el estado de salud antes de un descanso." at bounding box center [224, 192] width 387 height 14
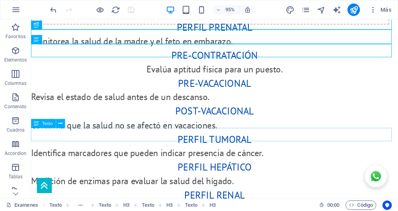
scroll to position [408, 0]
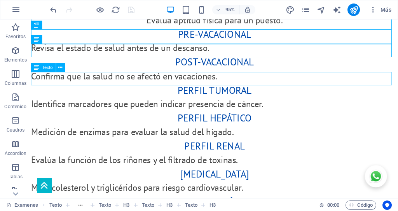
click at [113, 101] on div "Identifica marcadores que pueden indicar presencia de cáncer." at bounding box center [224, 108] width 387 height 14
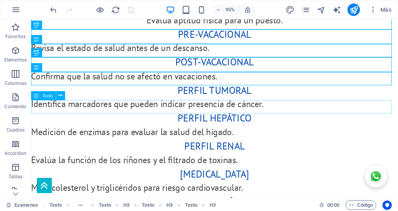
click at [109, 131] on div "Medición de enzimas para evaluar la salud del hígado." at bounding box center [224, 138] width 387 height 14
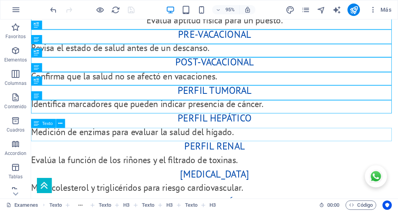
click at [103, 160] on div "Evalúa la función de los riñones y el filtrado de toxinas." at bounding box center [224, 167] width 387 height 14
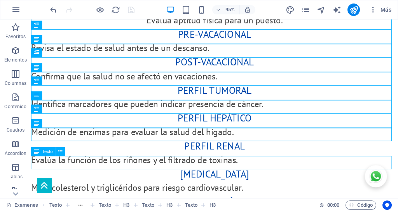
click at [105, 189] on div "Mide colesterol y triglicéridos para riesgo cardiovascular." at bounding box center [224, 196] width 387 height 14
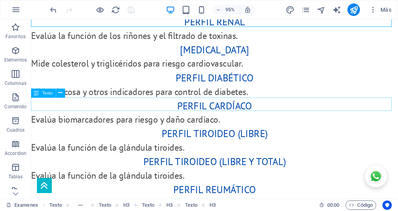
scroll to position [563, 0]
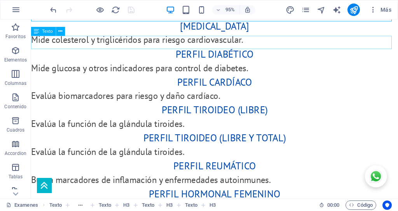
click at [109, 63] on div "Mide glucosa y otros indicadores para control de diabetes." at bounding box center [224, 70] width 387 height 14
click at [102, 93] on div "Evalúa biomarcadores para riesgo y daño cardíaco." at bounding box center [224, 100] width 387 height 14
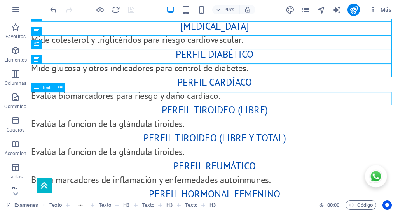
click at [112, 122] on div "Evalúa la función de la glándula tiroides." at bounding box center [224, 129] width 387 height 14
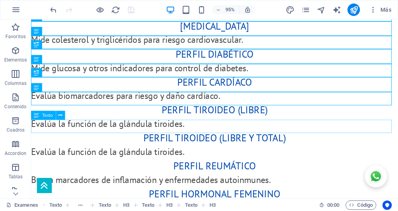
click at [125, 152] on div "Evalúa la función de la glándula tiroides." at bounding box center [224, 159] width 387 height 14
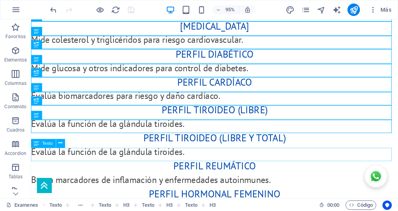
click at [124, 181] on div "Busca marcadores de inflamación y enfermedades autoinmunes." at bounding box center [224, 188] width 387 height 14
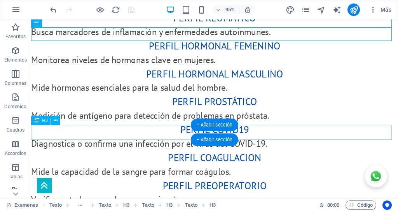
scroll to position [719, 0]
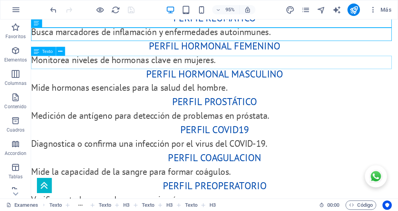
click at [116, 84] on div "Mide hormonas esenciales para la salud del hombre." at bounding box center [224, 91] width 387 height 14
click at [109, 114] on div "Medición de antígeno para detección de problemas en próstata." at bounding box center [224, 121] width 387 height 14
click at [110, 143] on div "Diagnostica o confirma una infección por el virus del COVID-19." at bounding box center [224, 150] width 387 height 14
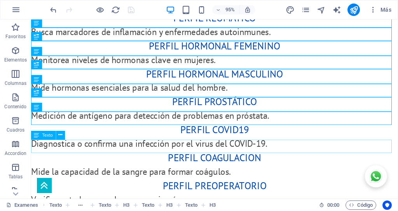
drag, startPoint x: 108, startPoint y: 153, endPoint x: 110, endPoint y: 183, distance: 30.0
click at [109, 172] on div "Mide la capacidad de la sangre para formar coágulos." at bounding box center [224, 179] width 387 height 14
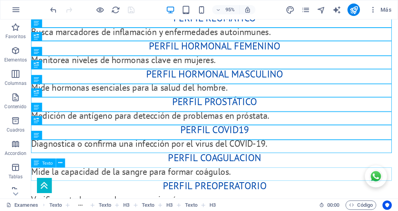
click at [110, 202] on div "Verifica estado general para una cirugía segura." at bounding box center [224, 209] width 387 height 14
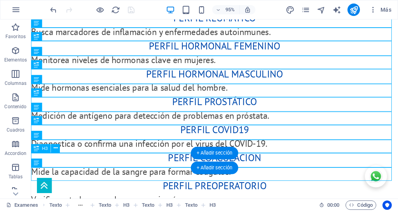
click at [179, 186] on div "Perfil preoperatorio" at bounding box center [224, 194] width 387 height 16
click at [183, 157] on div "Perfil coagulacion" at bounding box center [224, 165] width 387 height 16
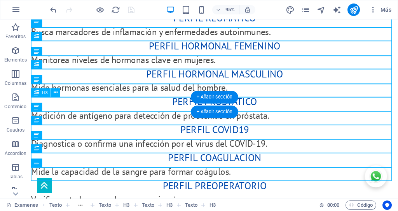
click at [190, 128] on div "Perfil covid19" at bounding box center [224, 136] width 387 height 16
click at [191, 98] on div "Perfil prostático" at bounding box center [224, 106] width 387 height 16
click at [190, 69] on div "Perfil hormonal masculino" at bounding box center [224, 77] width 387 height 16
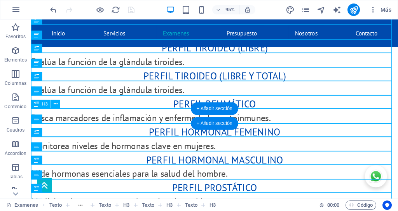
scroll to position [589, 0]
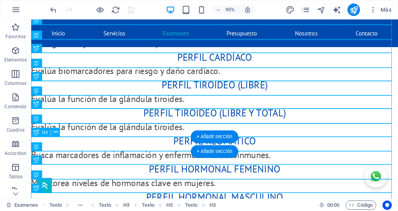
click at [192, 169] on div "Perfil hormonal femenino" at bounding box center [224, 177] width 387 height 16
click at [195, 140] on div "Perfil reumático" at bounding box center [224, 148] width 387 height 16
click at [47, 53] on div "H3" at bounding box center [39, 48] width 16 height 9
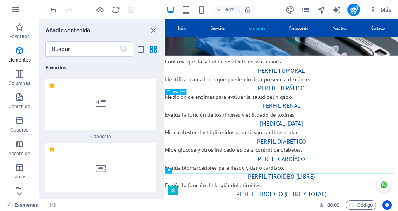
scroll to position [2630, 0]
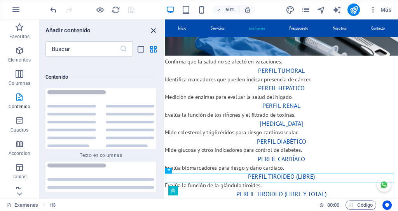
click at [155, 30] on icon "close panel" at bounding box center [153, 30] width 9 height 9
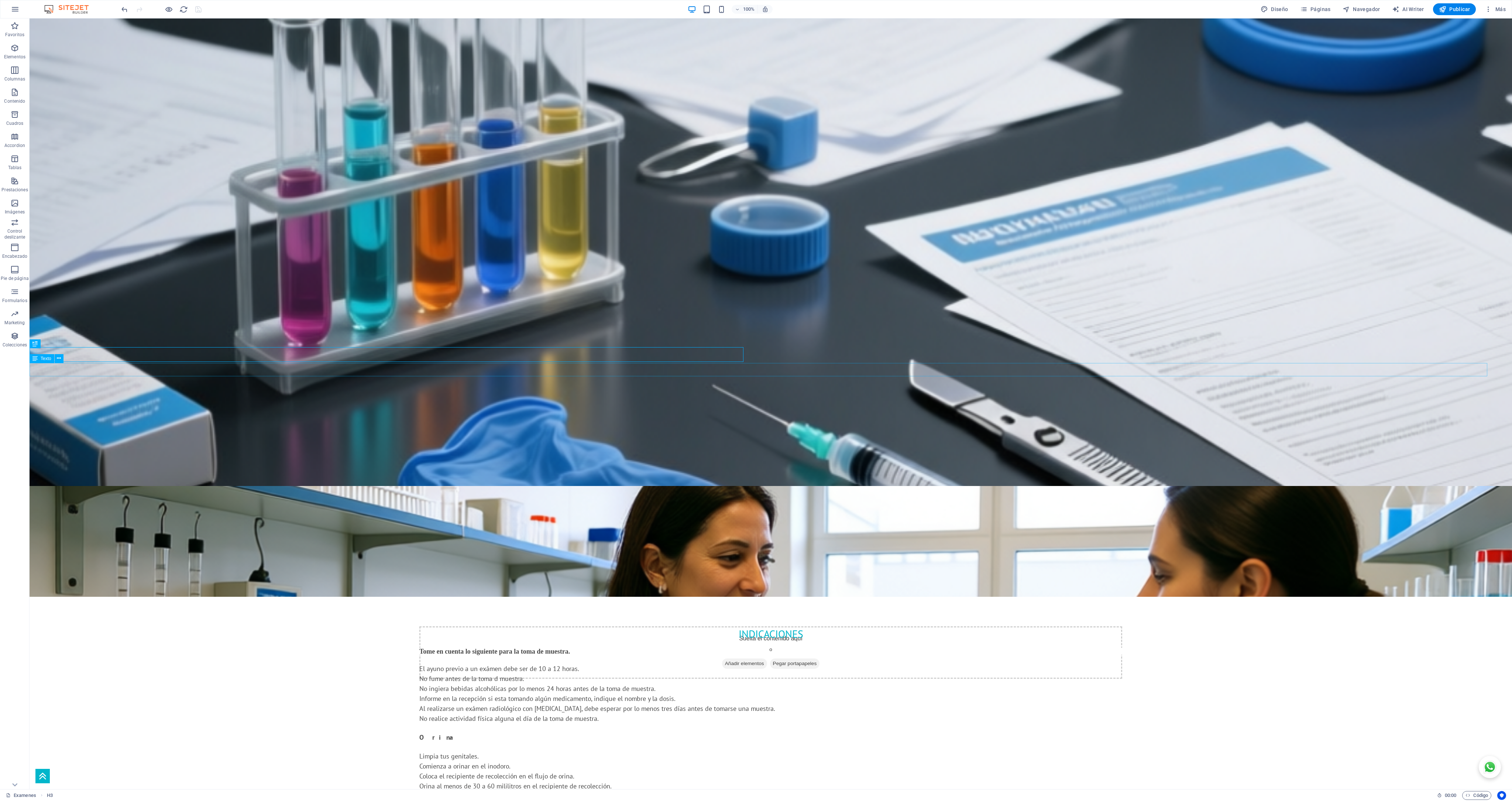
scroll to position [284, 0]
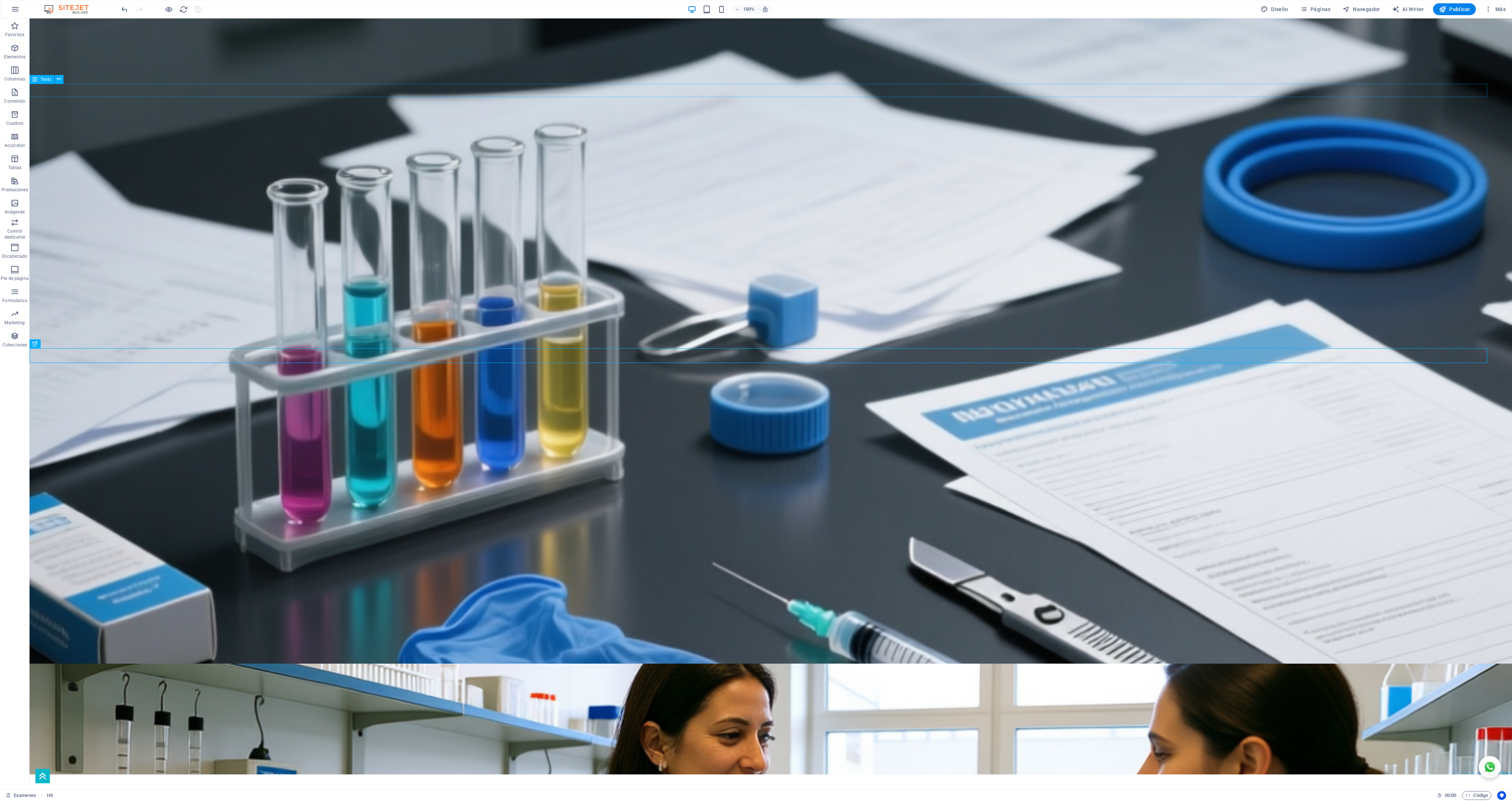
click at [378, 176] on div "Evalúa aptitud física para un puesto." at bounding box center [770, 182] width 1482 height 13
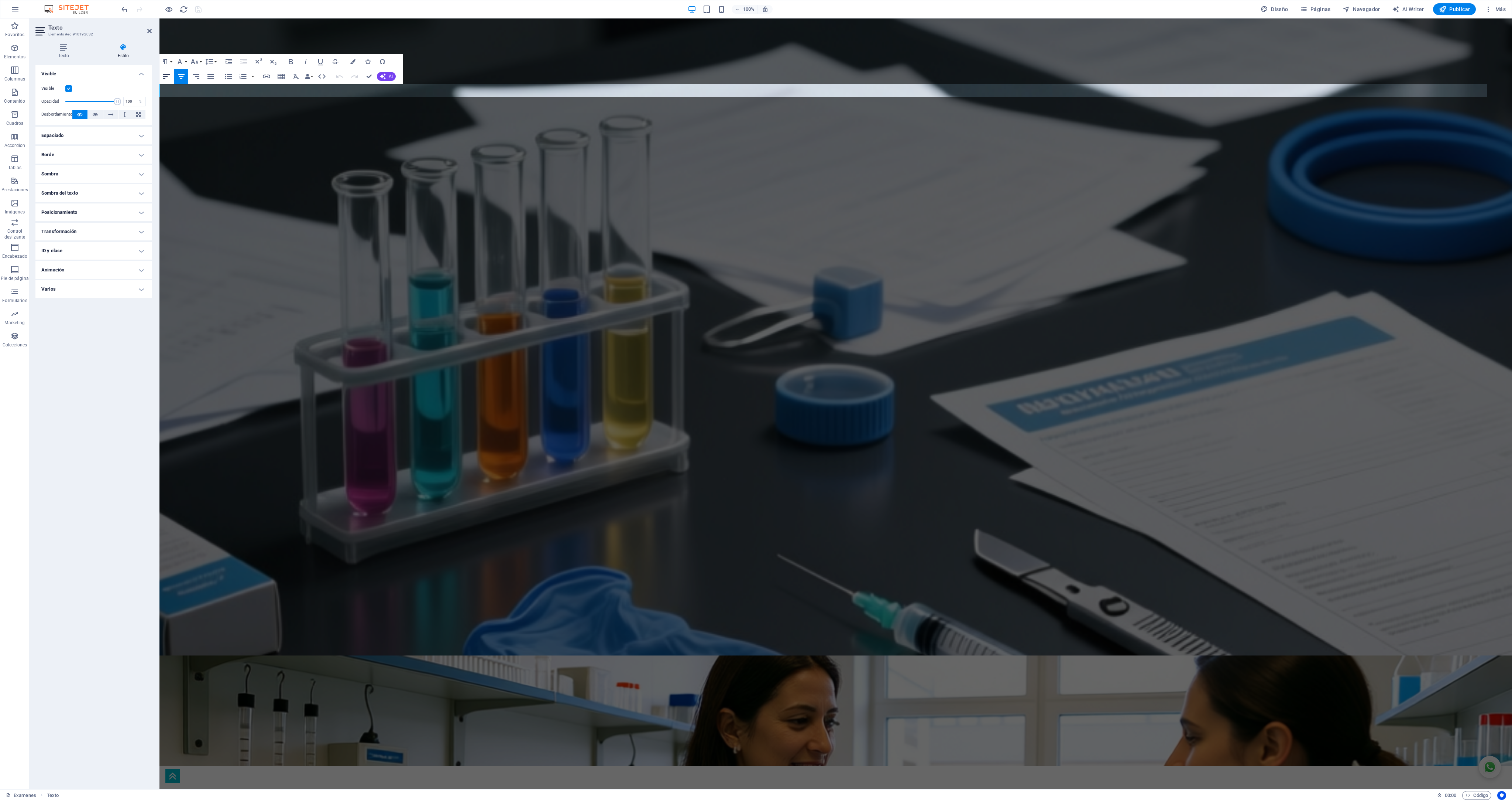
click at [164, 75] on icon "button" at bounding box center [166, 76] width 9 height 9
click at [378, 199] on div "Perfil cardíaco" at bounding box center [835, 383] width 1352 height 15
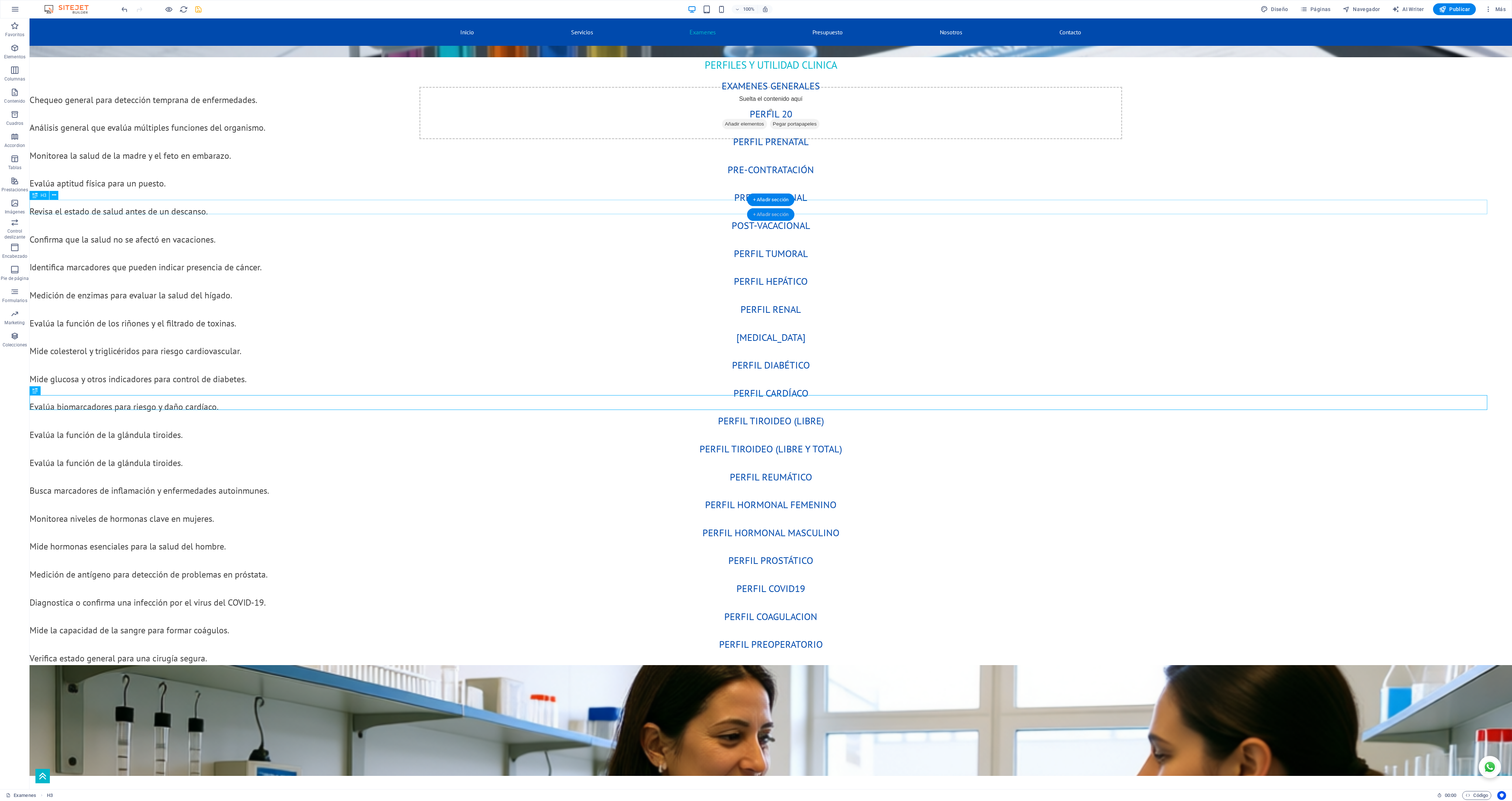
scroll to position [136, 0]
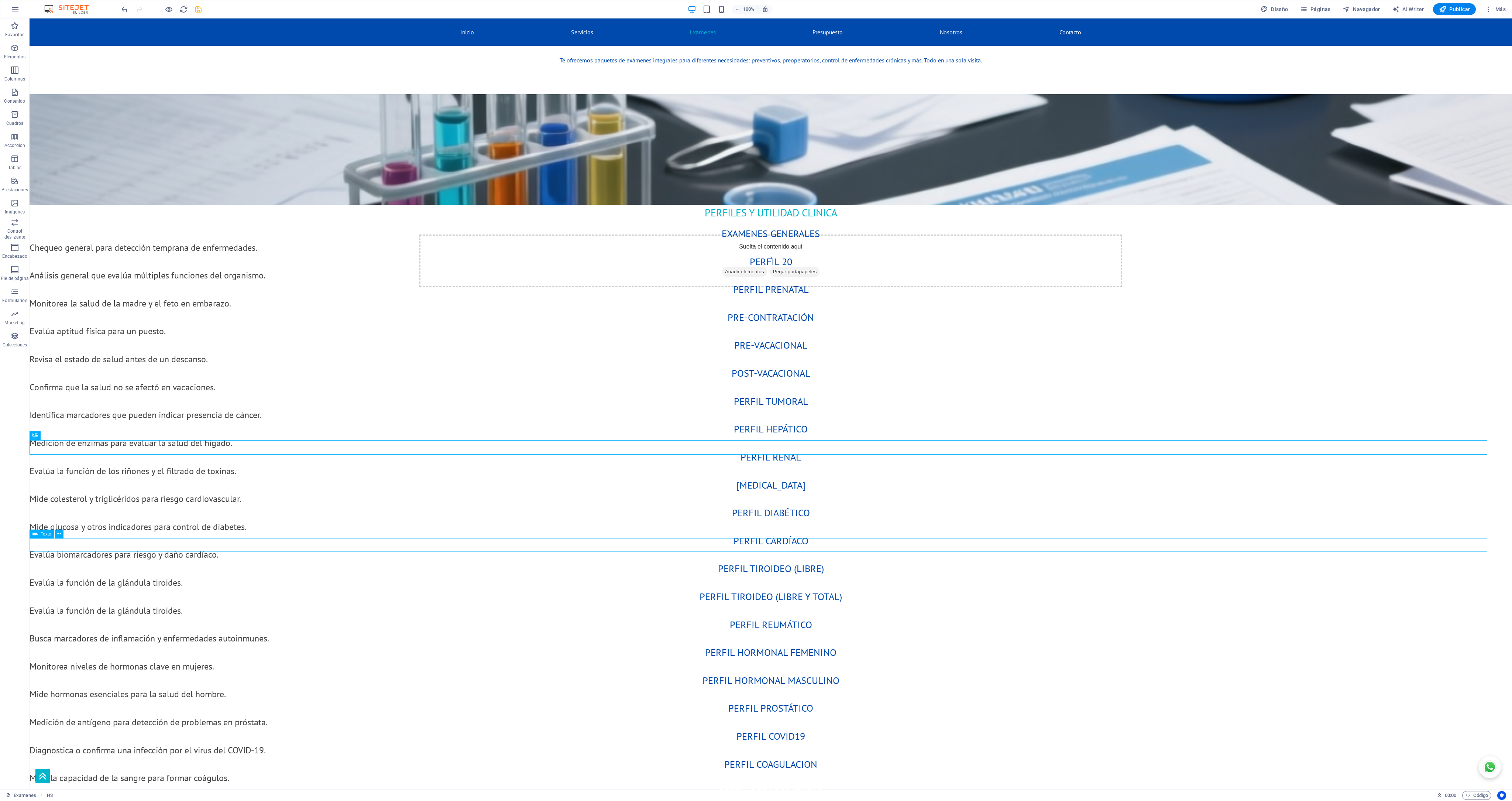
click at [378, 199] on div "Busca marcadores de inflamación y enfermedades autoinmunes." at bounding box center [770, 639] width 1482 height 13
click at [338, 199] on div "Perfil hepático" at bounding box center [770, 429] width 1482 height 15
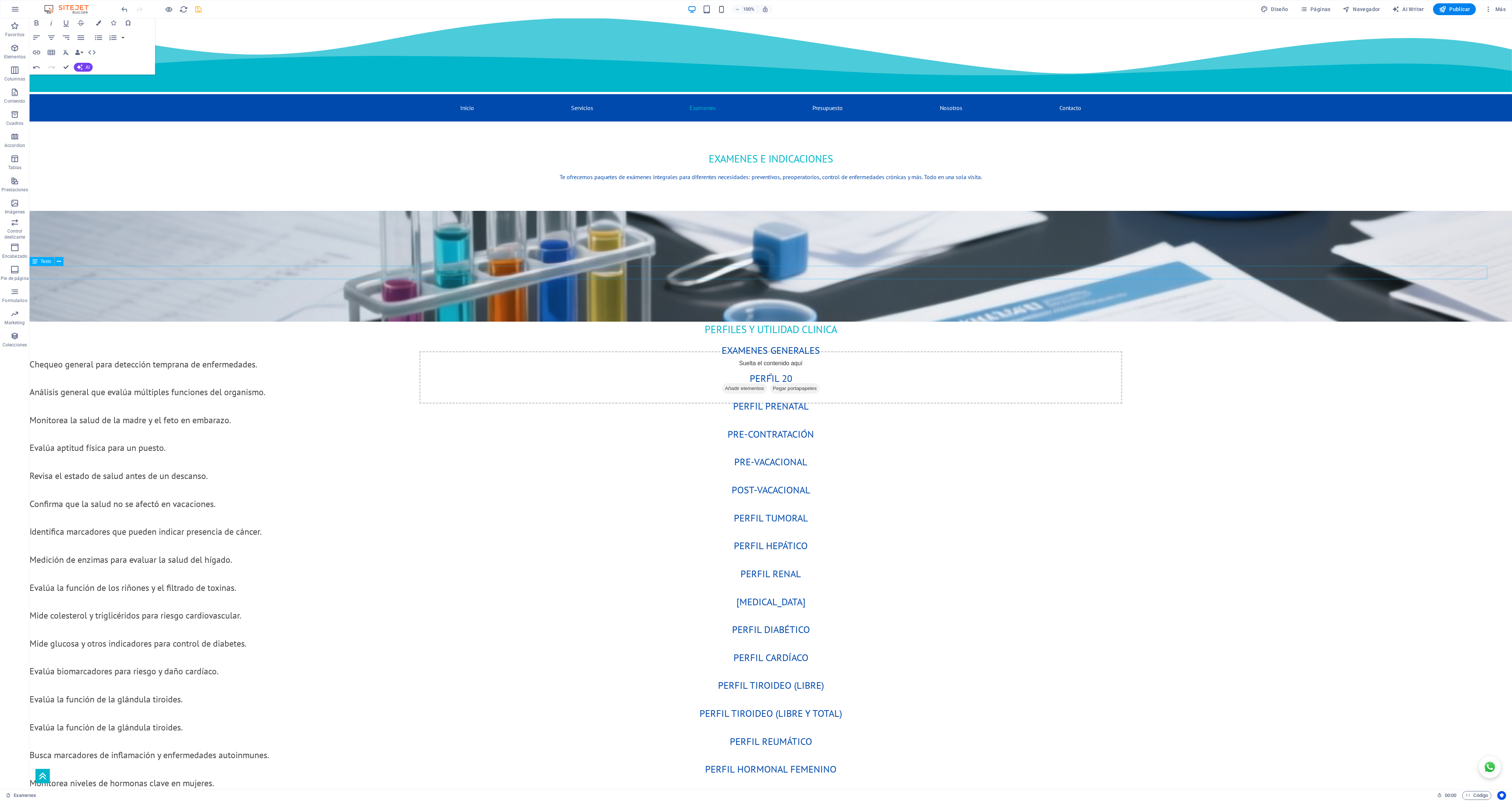
click at [225, 199] on div "Chequeo general para detección temprana de enfermedades." at bounding box center [770, 364] width 1482 height 13
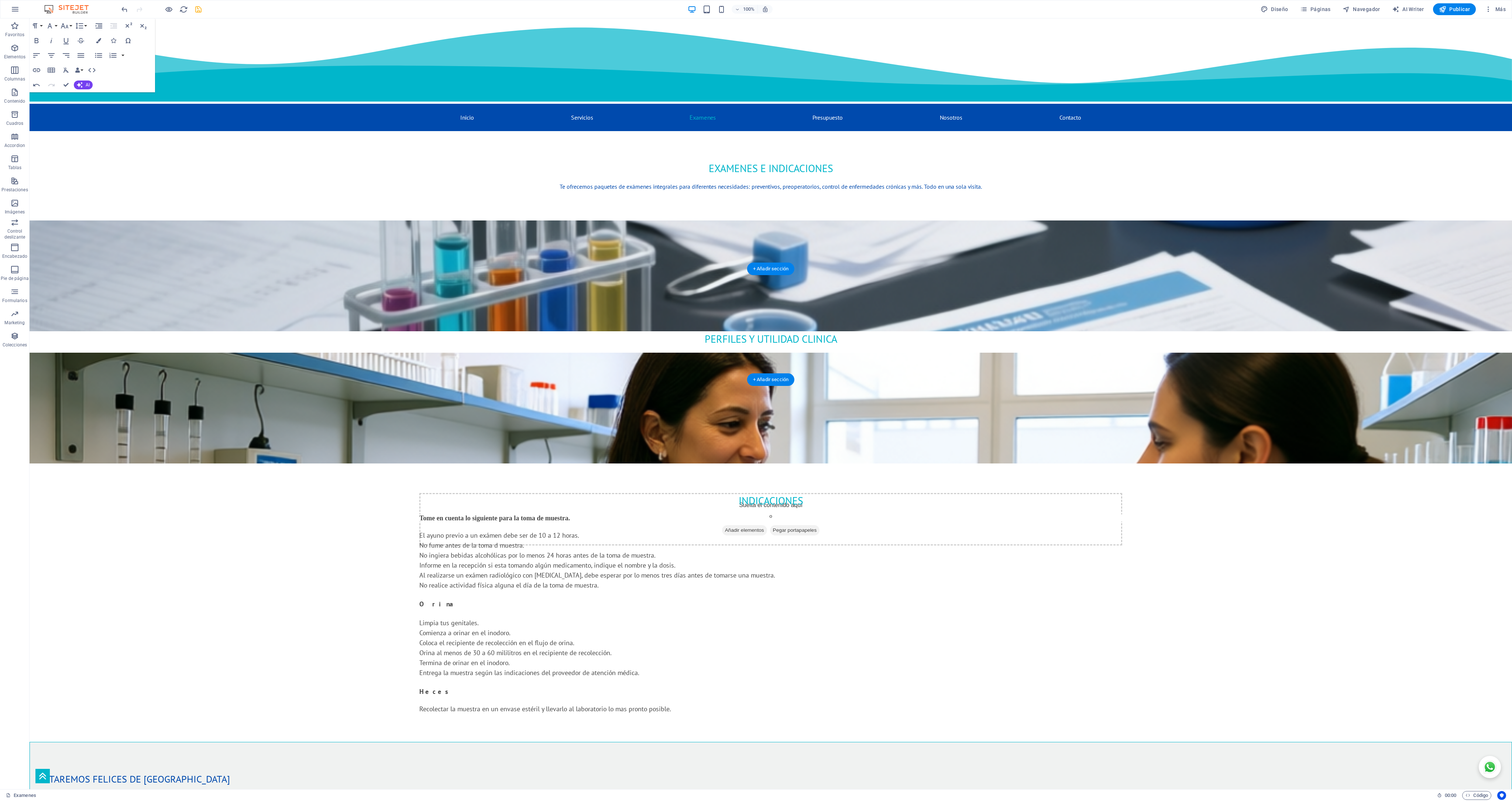
scroll to position [0, 0]
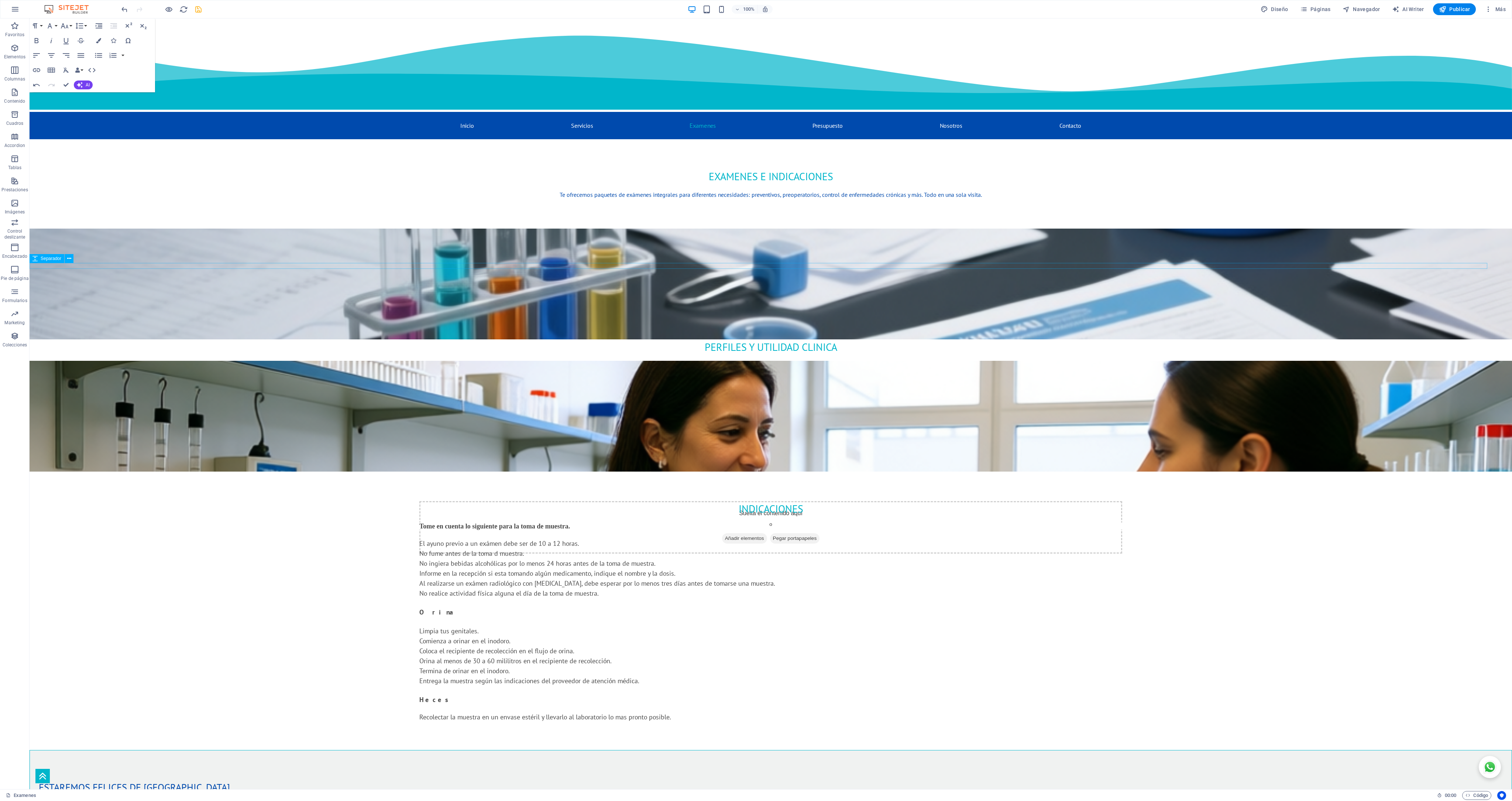
click at [378, 199] on div at bounding box center [770, 358] width 1482 height 6
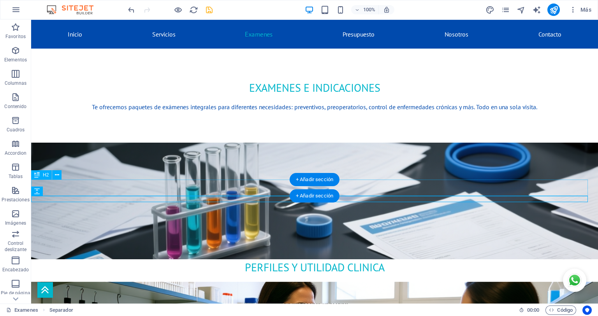
scroll to position [95, 0]
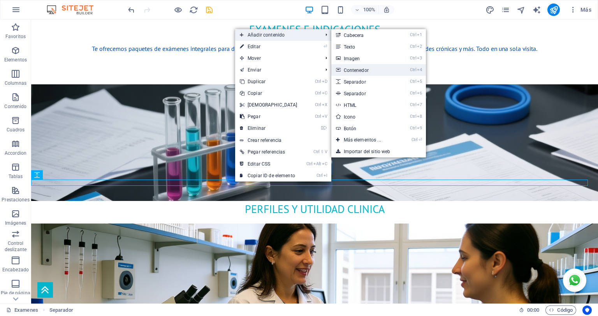
click at [361, 70] on link "Ctrl 4 Contenedor" at bounding box center [363, 70] width 65 height 12
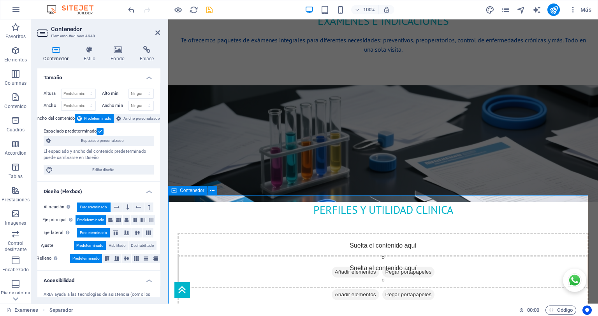
click at [398, 210] on span "Pegar portapapeles" at bounding box center [408, 294] width 53 height 11
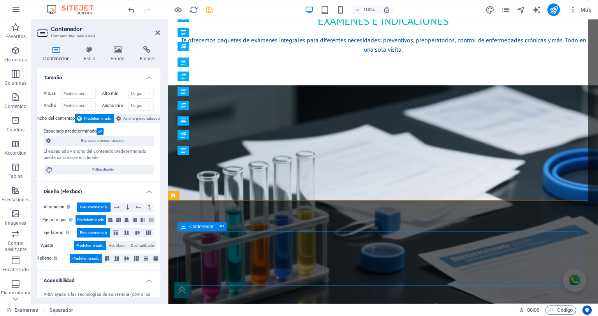
scroll to position [771, 0]
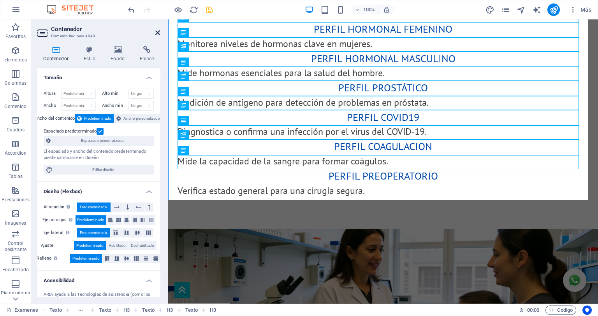
drag, startPoint x: 158, startPoint y: 30, endPoint x: 152, endPoint y: 181, distance: 151.1
click at [158, 30] on icon at bounding box center [157, 33] width 5 height 6
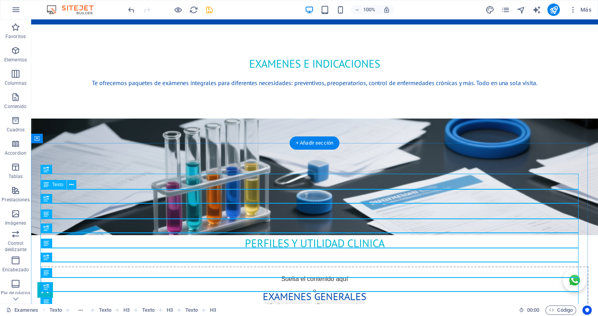
scroll to position [138, 0]
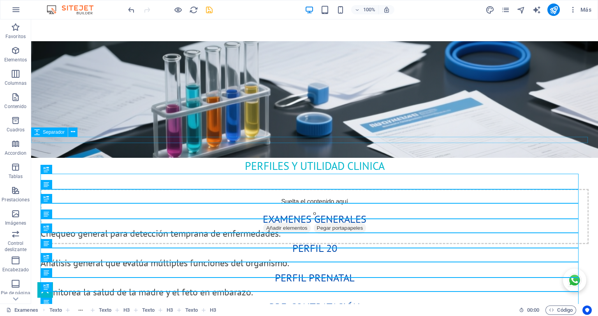
click at [231, 174] on div at bounding box center [314, 177] width 566 height 6
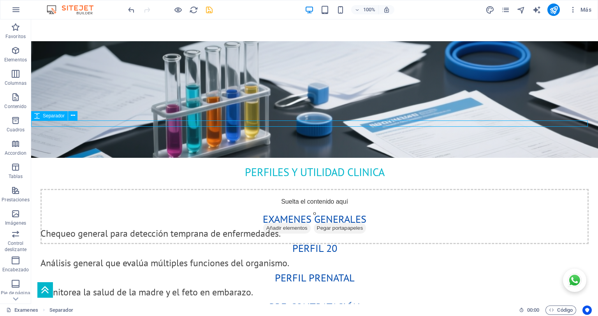
click at [229, 158] on div at bounding box center [314, 161] width 566 height 6
select select "rem"
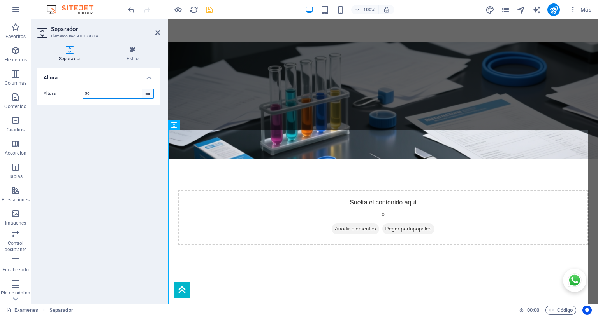
type input "50"
click at [148, 94] on select "px rem vh vw" at bounding box center [147, 93] width 11 height 9
select select "px"
click at [142, 89] on select "px rem vh vw" at bounding box center [147, 93] width 11 height 9
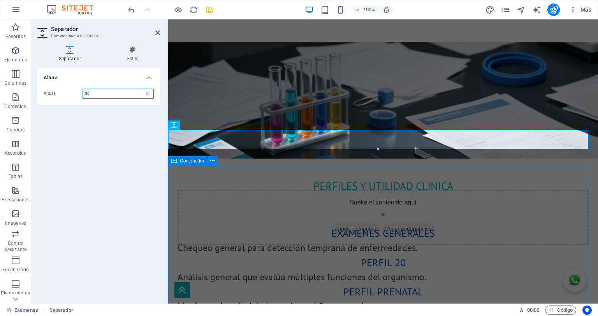
type input "50"
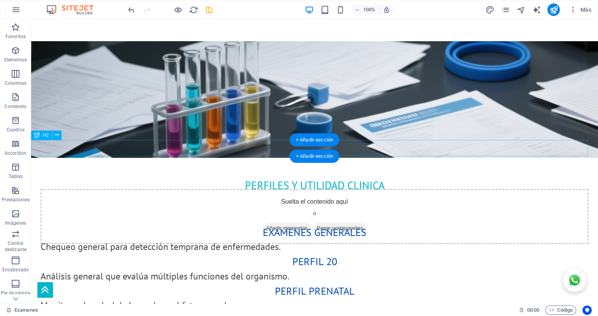
click at [268, 177] on div "PERFILES Y UTILIDAD CLINICA" at bounding box center [314, 185] width 566 height 16
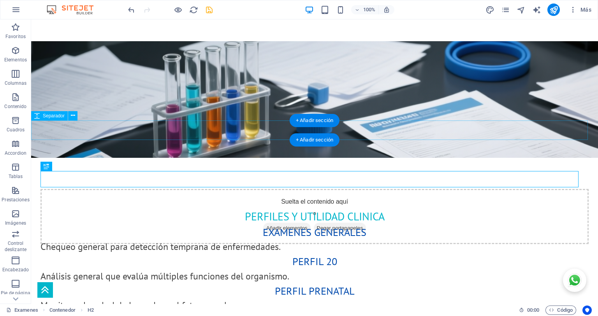
click at [223, 158] on div at bounding box center [314, 167] width 566 height 19
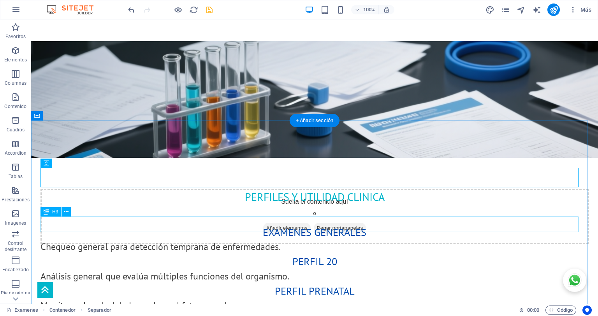
click at [386, 210] on div "perfil 20" at bounding box center [314, 262] width 548 height 16
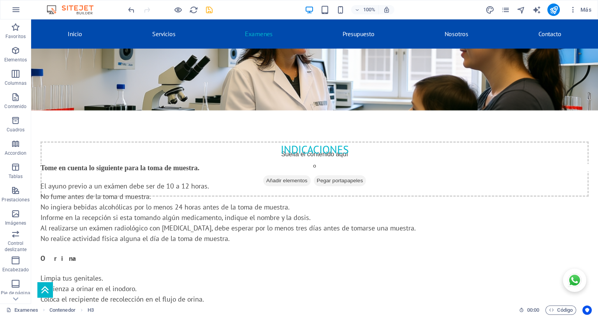
scroll to position [1003, 0]
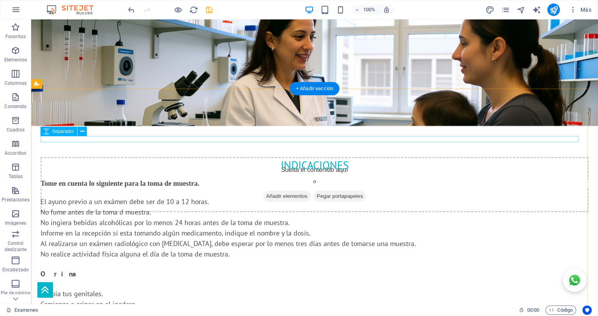
click at [288, 174] on div at bounding box center [314, 177] width 548 height 6
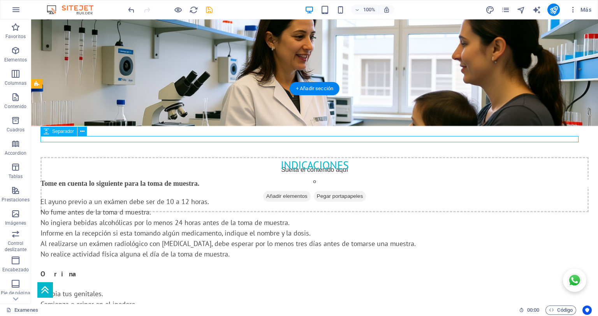
click at [288, 174] on div at bounding box center [314, 177] width 548 height 6
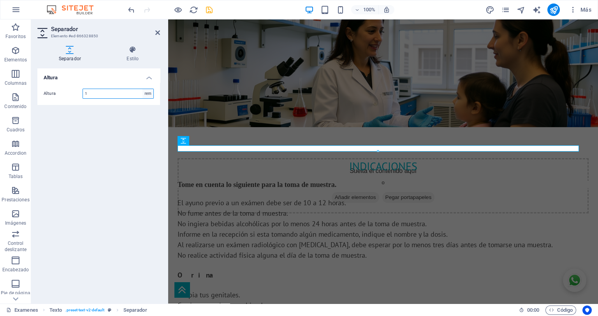
click at [147, 93] on select "px rem vh vw" at bounding box center [147, 93] width 11 height 9
select select "px"
click at [142, 89] on select "px rem vh vw" at bounding box center [147, 93] width 11 height 9
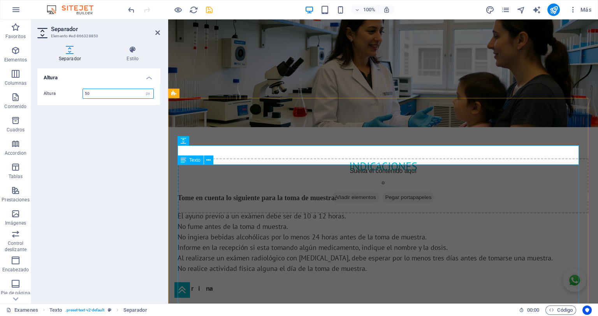
type input "50"
click at [398, 210] on div "Tome en cuenta lo siguiente para la toma de muestra. El ayuno previo a un exáme…" at bounding box center [382, 298] width 411 height 209
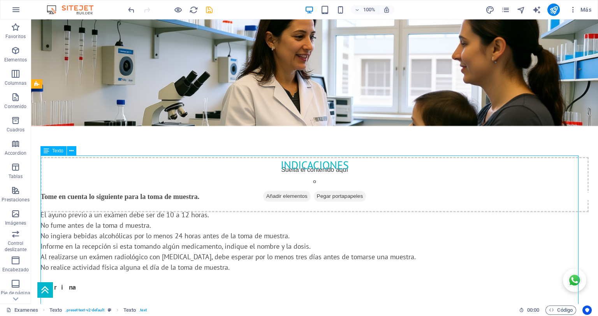
click at [398, 201] on div "Tome en cuenta lo siguiente para la toma de muestra. El ayuno previo a un exáme…" at bounding box center [314, 297] width 548 height 209
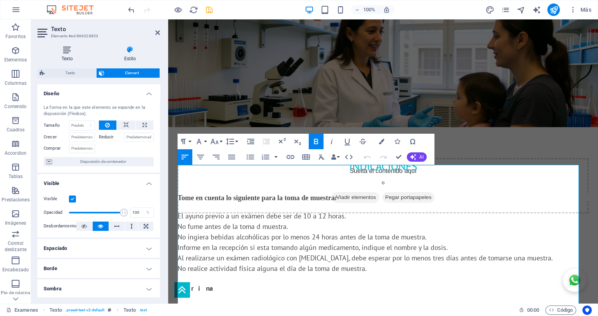
click at [67, 51] on icon at bounding box center [67, 50] width 60 height 8
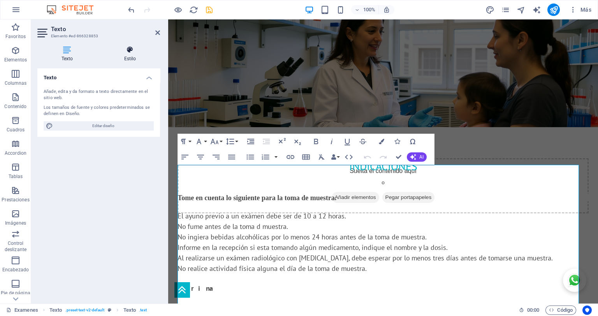
click at [130, 54] on h4 "Estilo" at bounding box center [130, 54] width 60 height 16
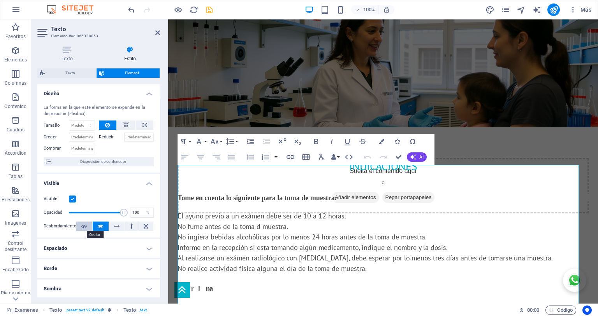
click at [83, 210] on icon at bounding box center [83, 226] width 5 height 9
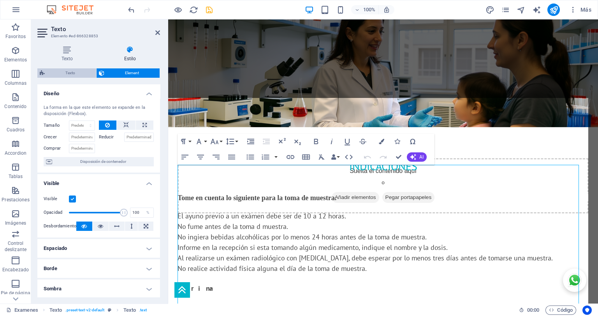
click at [71, 73] on span "Texto" at bounding box center [70, 72] width 47 height 9
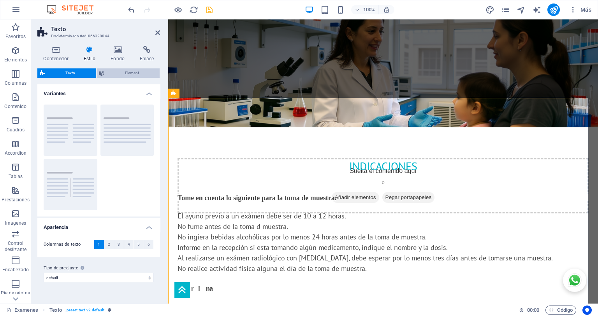
click at [129, 73] on span "Element" at bounding box center [132, 72] width 51 height 9
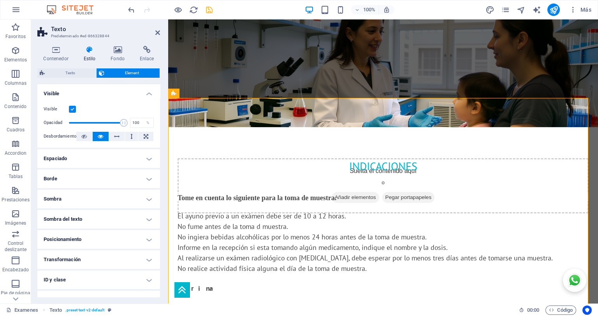
click at [97, 156] on h4 "Espaciado" at bounding box center [98, 158] width 123 height 19
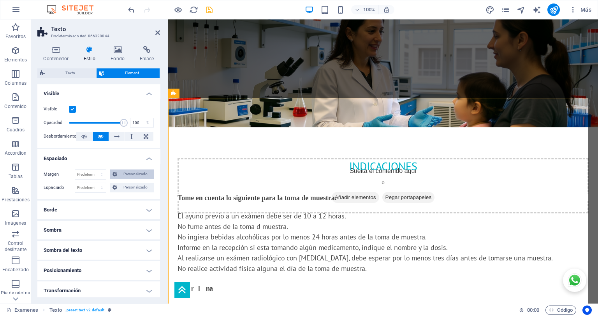
click at [135, 175] on span "Personalizado" at bounding box center [135, 174] width 32 height 9
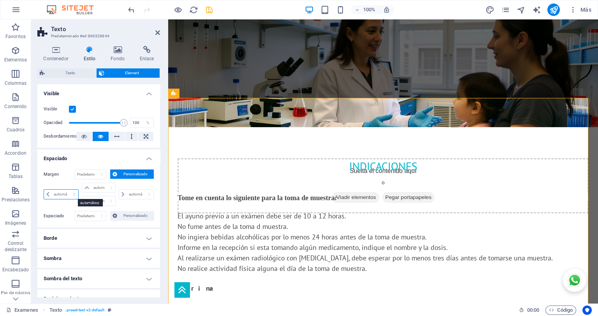
click at [62, 193] on select "automático px % rem vw vh" at bounding box center [61, 194] width 34 height 9
select select "px"
click at [67, 190] on select "automático px % rem vw vh" at bounding box center [61, 194] width 34 height 9
type input "0"
select select "px"
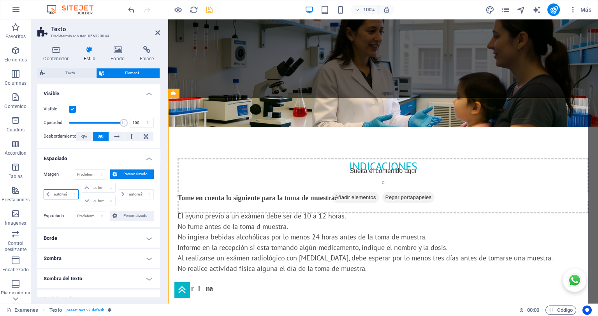
type input "0"
select select "px"
type input "0"
select select "px"
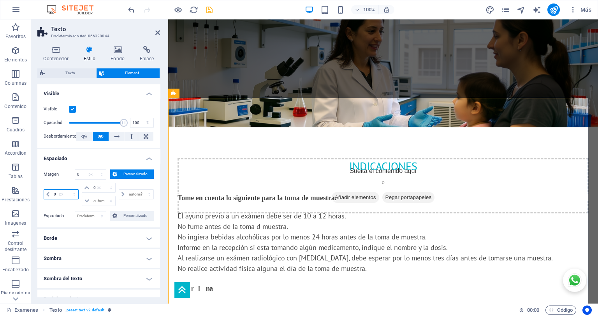
type input "0"
select select "px"
type input "25"
select select "DISABLED_OPTION_VALUE"
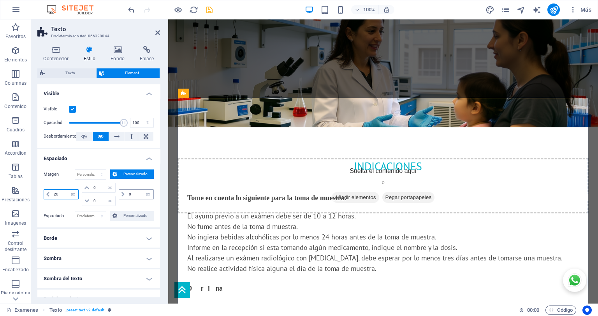
type input "20"
click at [131, 193] on input "0" at bounding box center [140, 194] width 26 height 9
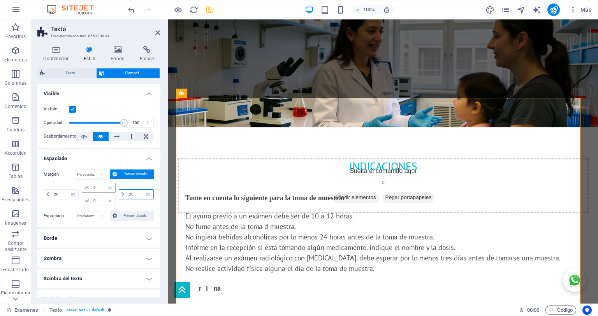
type input "20"
drag, startPoint x: 95, startPoint y: 188, endPoint x: 66, endPoint y: 182, distance: 29.7
click at [66, 182] on div "Margen Predeterminado automático px % rem vw vh Personalizado Personalizado 20 …" at bounding box center [99, 189] width 110 height 39
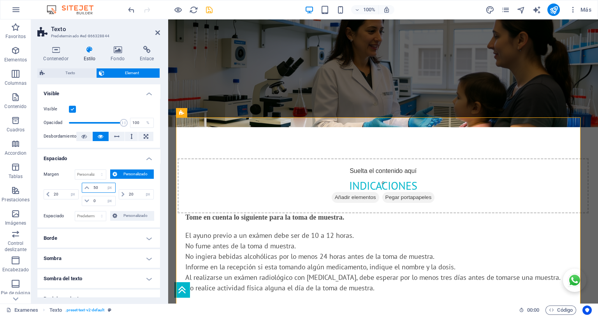
type input "5"
type input "0"
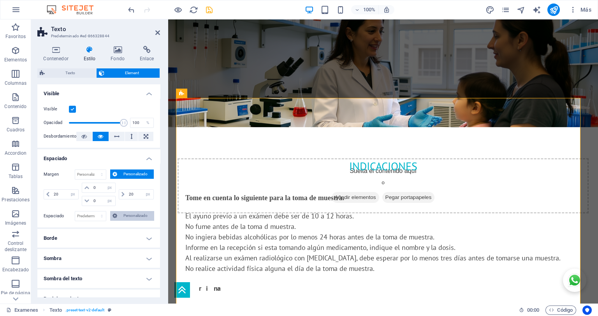
click at [130, 210] on span "Personalizado" at bounding box center [135, 215] width 32 height 9
click at [95, 210] on input "number" at bounding box center [102, 229] width 23 height 9
type input "50"
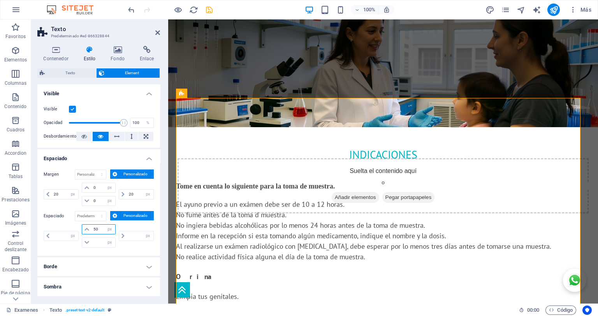
type input "0"
type input "50"
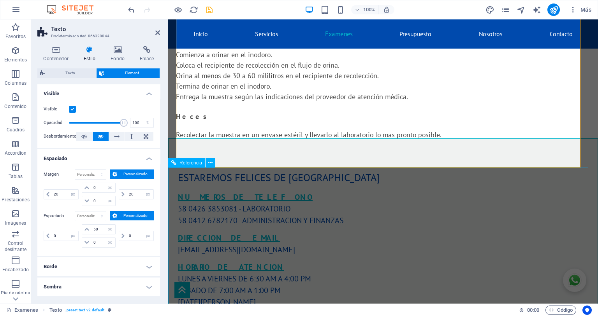
scroll to position [1197, 0]
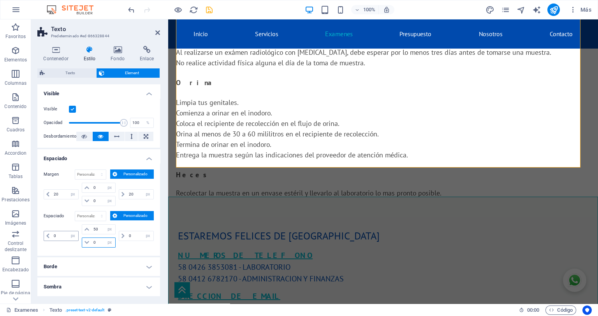
drag, startPoint x: 99, startPoint y: 245, endPoint x: 54, endPoint y: 238, distance: 45.2
click at [54, 210] on div "0 px rem % vh vw 50 px rem % vh vw 0 px rem % vh vw 0 px rem % vh vw" at bounding box center [99, 235] width 110 height 23
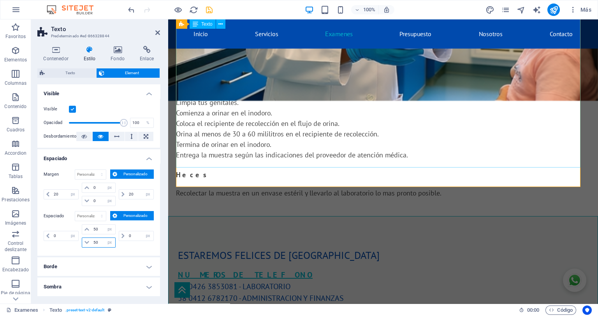
type input "50"
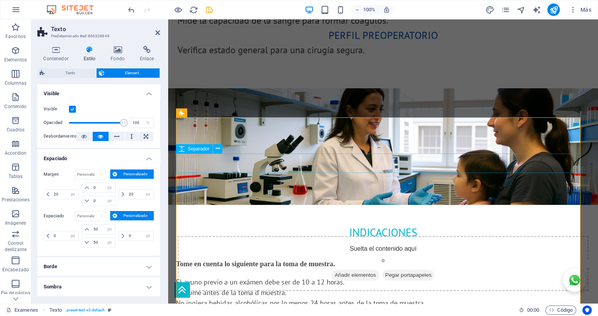
scroll to position [983, 0]
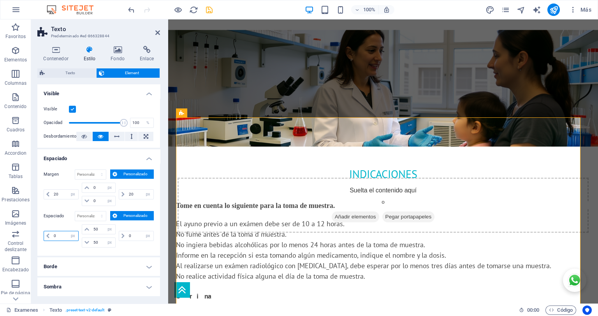
drag, startPoint x: 60, startPoint y: 237, endPoint x: 31, endPoint y: 231, distance: 29.4
click at [31, 210] on div "Contenedor Estilo Fondo Enlace Tamaño Altura Predeterminado px rem % vh vw Alto…" at bounding box center [98, 172] width 135 height 264
type input "20"
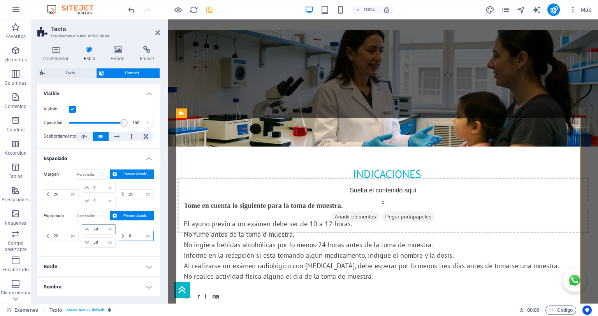
drag, startPoint x: 134, startPoint y: 238, endPoint x: 103, endPoint y: 235, distance: 30.9
click at [104, 210] on div "20 px rem % vh vw 50 px rem % vh vw 50 px rem % vh vw 0 px rem % vh vw" at bounding box center [99, 235] width 110 height 23
type input "20"
drag, startPoint x: 63, startPoint y: 238, endPoint x: 30, endPoint y: 233, distance: 34.2
click at [31, 210] on div "Contenedor Estilo Fondo Enlace Tamaño Altura Predeterminado px rem % vh vw Alto…" at bounding box center [98, 172] width 135 height 264
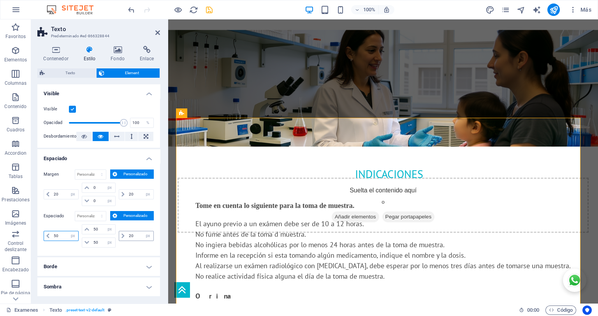
type input "50"
drag, startPoint x: 120, startPoint y: 231, endPoint x: 95, endPoint y: 231, distance: 24.9
click at [95, 210] on div "50 px rem % vh vw 50 px rem % vh vw 50 px rem % vh vw 20 px rem % vh vw" at bounding box center [99, 235] width 110 height 23
type input "50"
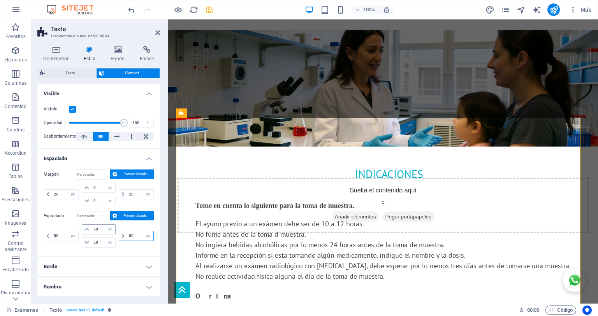
select select "px"
type input "50"
click at [370, 202] on div "Tome en cuenta lo siguiente para la toma de muestra. El ayuno previo a un exáme…" at bounding box center [382, 306] width 375 height 209
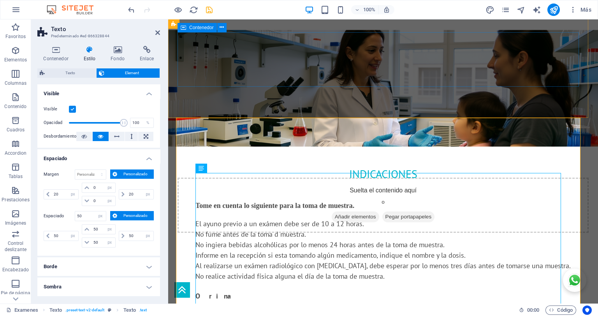
click at [240, 178] on div "Suelta el contenido aquí o Añadir elementos Pegar portapapeles" at bounding box center [382, 205] width 411 height 55
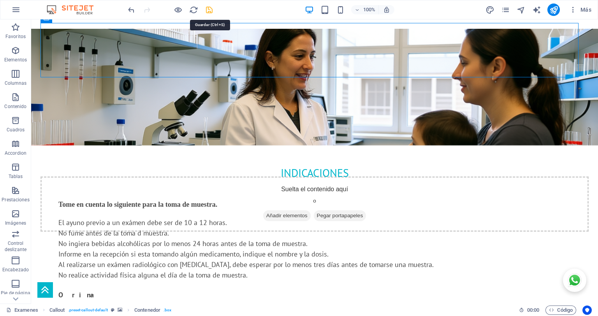
click at [209, 7] on icon "save" at bounding box center [209, 9] width 9 height 9
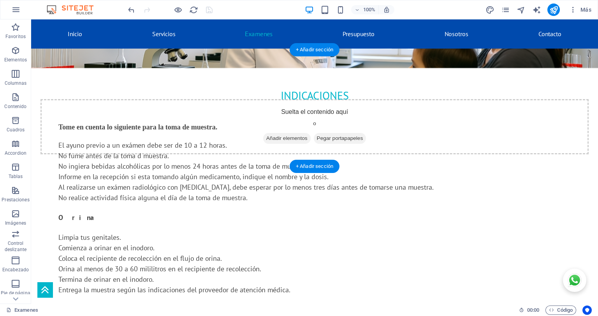
scroll to position [925, 0]
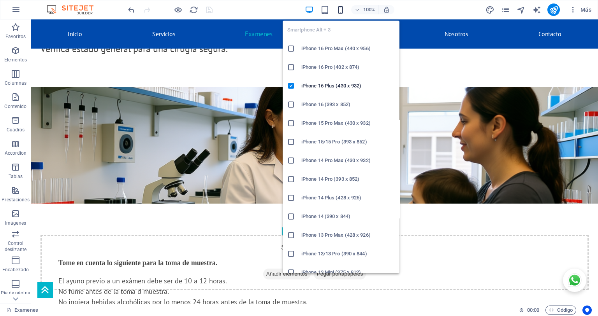
click at [340, 10] on icon "button" at bounding box center [340, 9] width 9 height 9
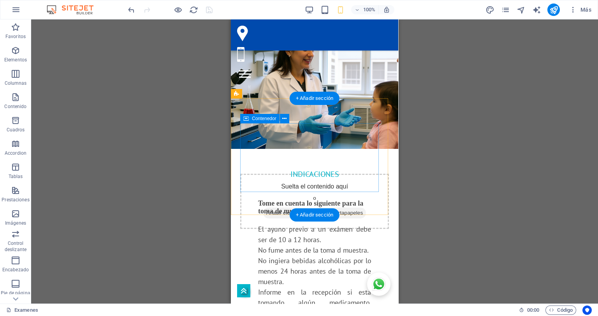
scroll to position [1080, 0]
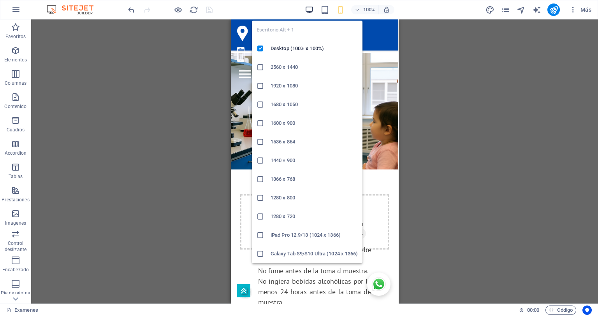
click at [309, 11] on icon "button" at bounding box center [309, 9] width 9 height 9
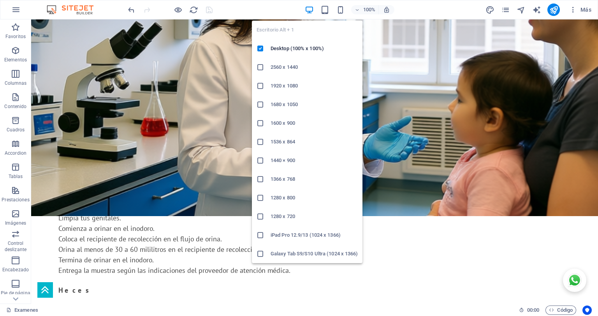
scroll to position [1080, 0]
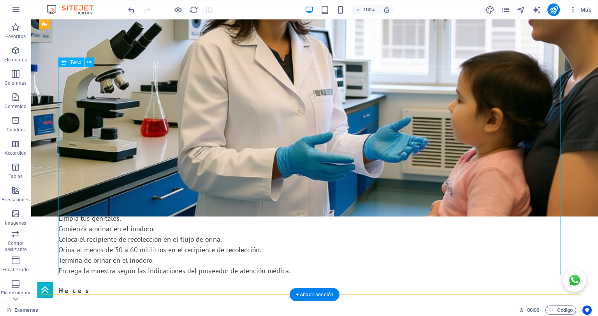
click at [158, 168] on div "Tome en cuenta lo siguiente para la toma de muestra. El ayuno previo a un exáme…" at bounding box center [314, 208] width 512 height 209
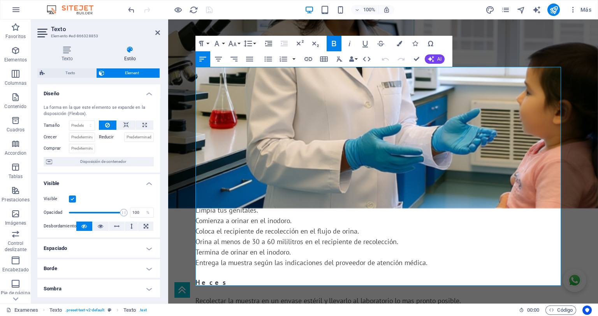
scroll to position [78, 0]
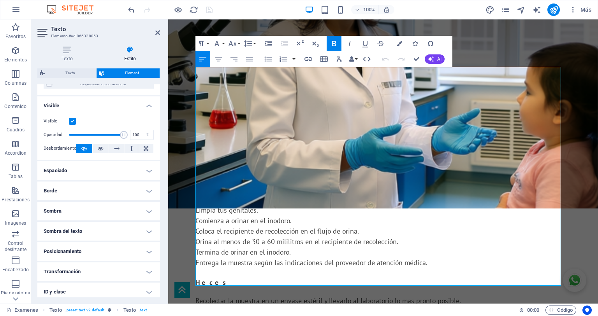
click at [125, 168] on h4 "Espaciado" at bounding box center [98, 170] width 123 height 19
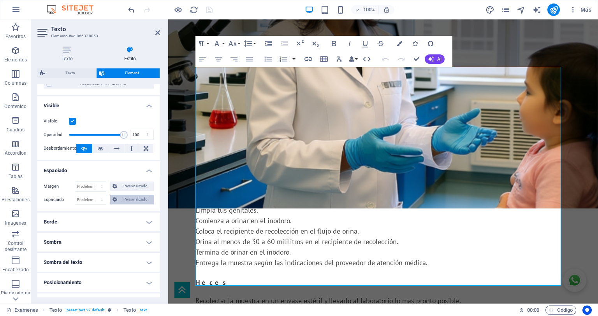
click at [131, 198] on span "Personalizado" at bounding box center [135, 199] width 32 height 9
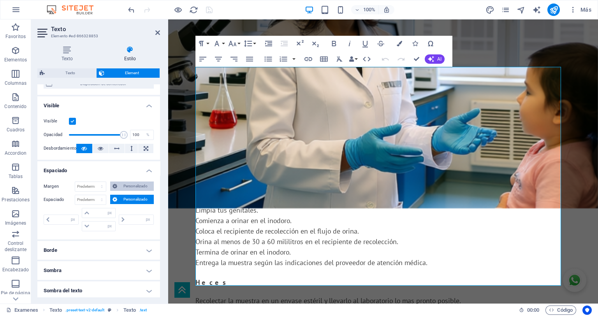
click at [131, 186] on span "Personalizado" at bounding box center [135, 186] width 32 height 9
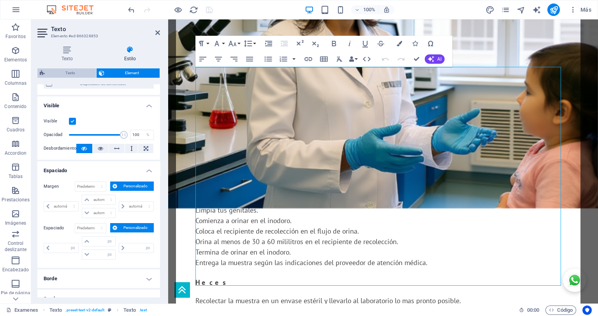
click at [72, 71] on span "Texto" at bounding box center [70, 72] width 47 height 9
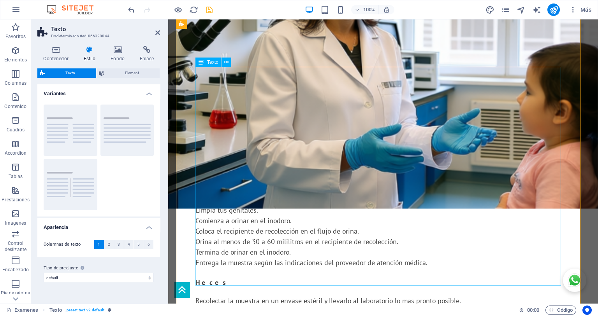
click at [223, 135] on div "Tome en cuenta lo siguiente para la toma de muestra. El ayuno previo a un exáme…" at bounding box center [382, 200] width 375 height 209
select select "px"
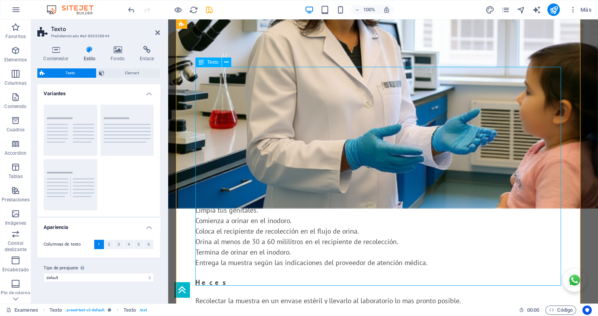
select select "px"
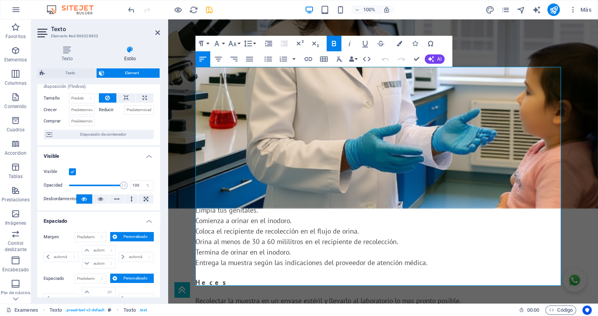
scroll to position [58, 0]
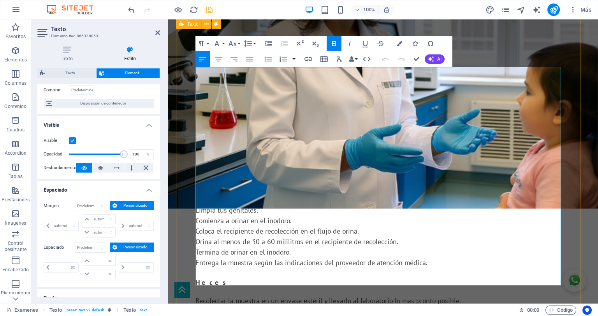
click at [188, 200] on div "INDICACIONES Tome en cuenta lo siguiente para la toma de muestra. El ayuno prev…" at bounding box center [383, 182] width 414 height 283
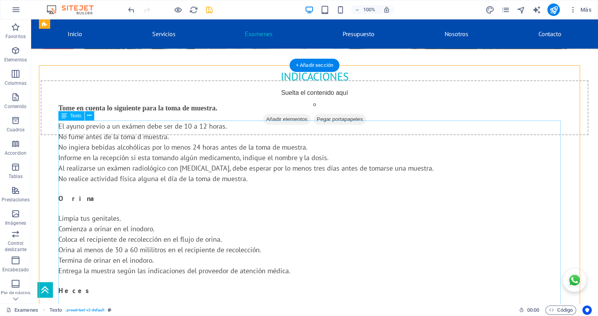
scroll to position [1021, 0]
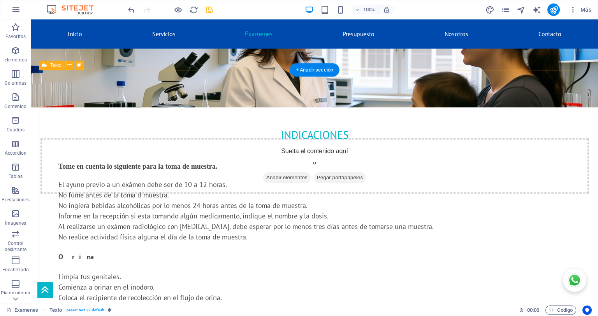
click at [51, 107] on div "INDICACIONES Tome en cuenta lo siguiente para la toma de muestra. El ayuno prev…" at bounding box center [314, 248] width 551 height 283
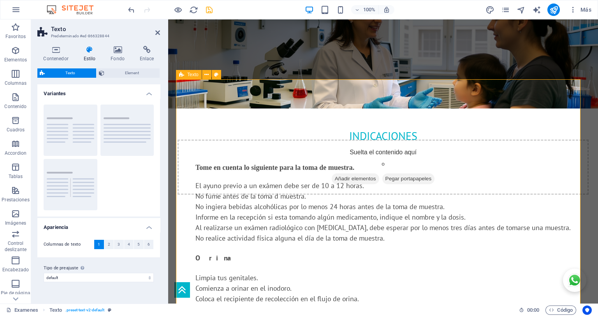
click at [182, 180] on div "INDICACIONES Tome en cuenta lo siguiente para la toma de muestra. El ayuno prev…" at bounding box center [383, 250] width 414 height 283
click at [124, 72] on span "Element" at bounding box center [132, 72] width 51 height 9
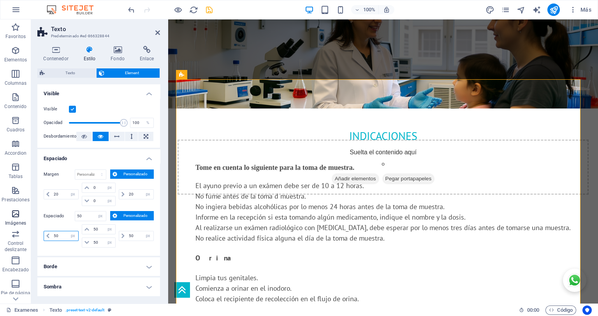
drag, startPoint x: 67, startPoint y: 237, endPoint x: 0, endPoint y: 224, distance: 67.6
click at [0, 210] on section "Favoritos Elementos Columnas Contenido Cuadros Accordion Tablas Prestaciones Im…" at bounding box center [299, 161] width 598 height 284
drag, startPoint x: 61, startPoint y: 238, endPoint x: 18, endPoint y: 231, distance: 43.7
click at [18, 210] on section "Favoritos Elementos Columnas Contenido Cuadros Accordion Tablas Prestaciones Im…" at bounding box center [299, 161] width 598 height 284
type input "20"
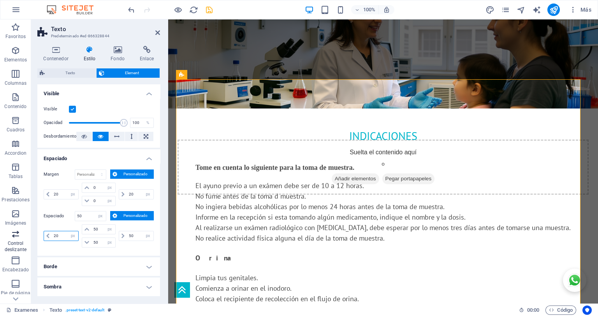
select select "DISABLED_OPTION_VALUE"
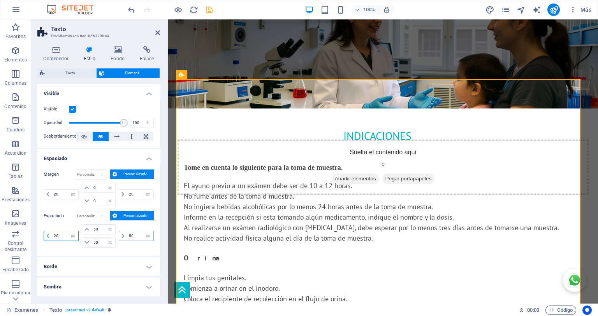
type input "20"
drag, startPoint x: 135, startPoint y: 237, endPoint x: 98, endPoint y: 230, distance: 38.1
click at [98, 210] on div "20 px rem % vh vw 50 px rem % vh vw 50 px rem % vh vw 50 px rem % vh vw" at bounding box center [99, 235] width 110 height 23
type input "20"
drag, startPoint x: 156, startPoint y: 32, endPoint x: 142, endPoint y: 40, distance: 16.0
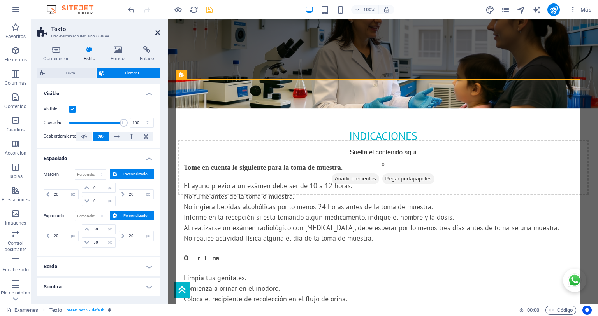
click at [156, 32] on icon at bounding box center [157, 33] width 5 height 6
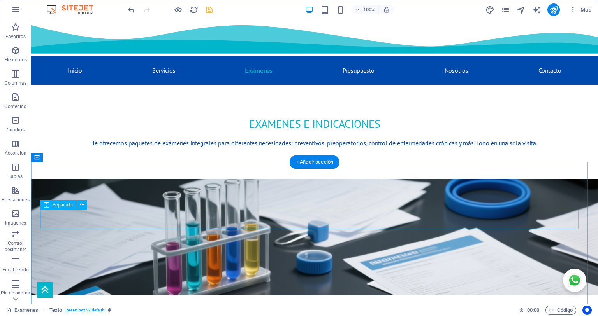
scroll to position [97, 0]
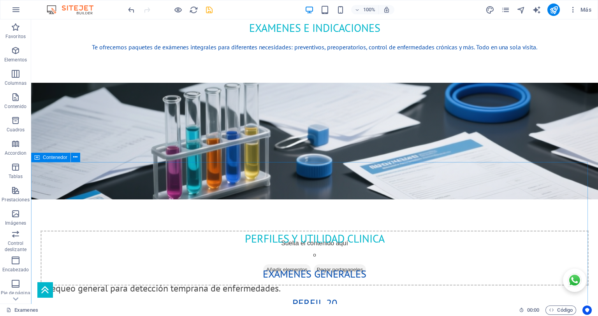
click at [49, 158] on span "Contenedor" at bounding box center [55, 157] width 25 height 5
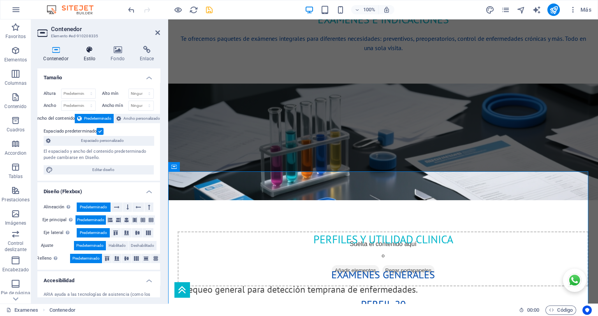
click at [88, 52] on icon at bounding box center [89, 50] width 24 height 8
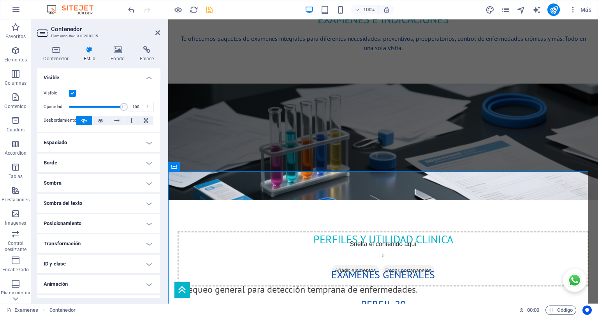
click at [85, 143] on h4 "Espaciado" at bounding box center [98, 142] width 123 height 19
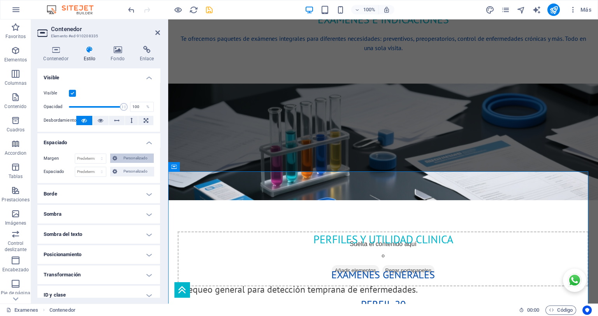
click at [129, 158] on span "Personalizado" at bounding box center [135, 158] width 32 height 9
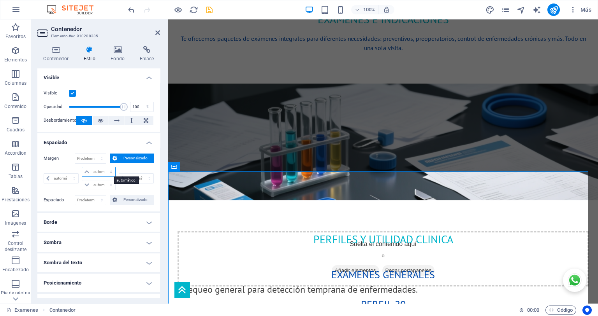
click at [108, 170] on select "automático px % rem vw vh" at bounding box center [98, 171] width 33 height 9
select select "px"
click at [103, 167] on select "automático px % rem vw vh" at bounding box center [98, 171] width 33 height 9
type input "0"
select select "px"
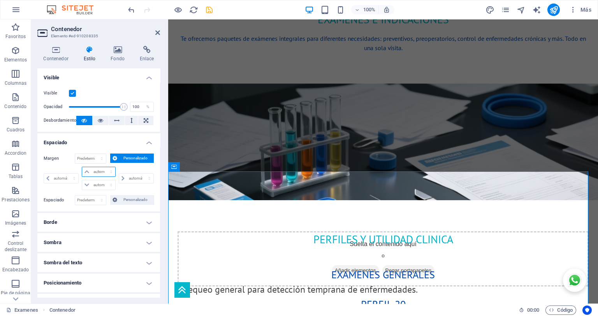
type input "0"
select select "px"
type input "0"
select select "px"
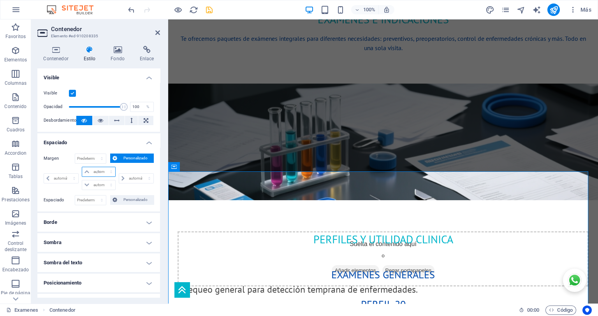
type input "0"
select select "px"
drag, startPoint x: 60, startPoint y: 178, endPoint x: 33, endPoint y: 174, distance: 26.7
click at [34, 175] on div "Contenedor Estilo Fondo Enlace Tamaño Altura Predeterminado px rem % vh vw Alto…" at bounding box center [98, 172] width 135 height 264
type input "20"
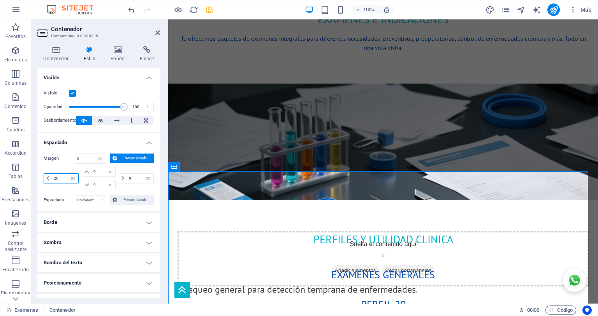
select select "DISABLED_OPTION_VALUE"
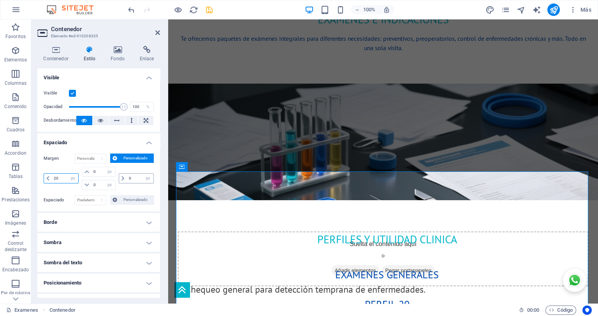
type input "20"
click at [134, 179] on input "0" at bounding box center [140, 178] width 26 height 9
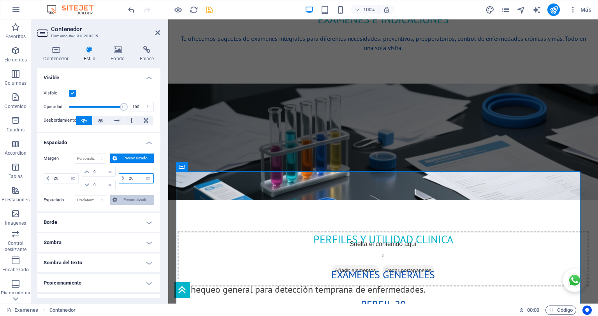
type input "20"
click at [124, 196] on span "Personalizado" at bounding box center [135, 199] width 32 height 9
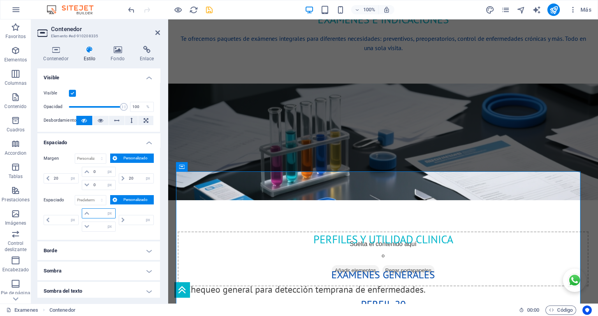
click at [95, 210] on input "number" at bounding box center [102, 213] width 23 height 9
type input "50"
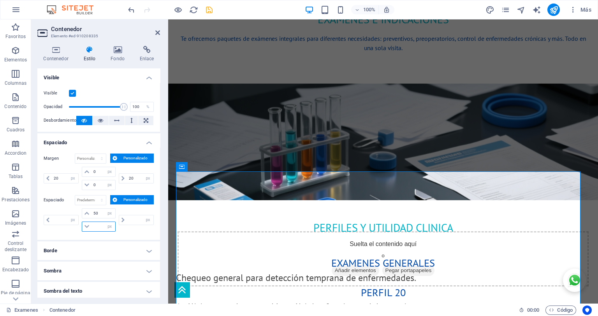
click at [98, 210] on input "number" at bounding box center [102, 226] width 23 height 9
type input "0"
type input "50"
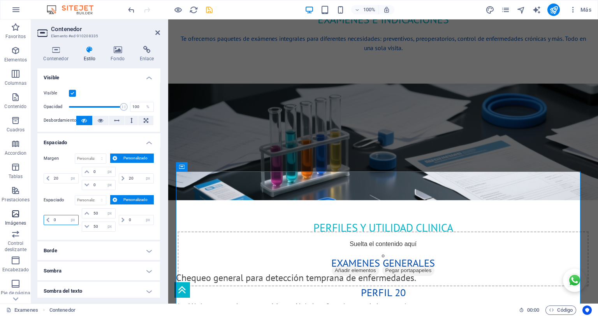
drag, startPoint x: 59, startPoint y: 222, endPoint x: 21, endPoint y: 219, distance: 38.6
click at [21, 210] on section "Favoritos Elementos Columnas Contenido Cuadros Accordion Tablas Prestaciones Im…" at bounding box center [299, 161] width 598 height 284
type input "20"
click at [98, 210] on div "20 px rem % vh vw 50 px rem % vh vw 50 px rem % vh vw 0 px rem % vh vw" at bounding box center [99, 220] width 110 height 23
type input "20"
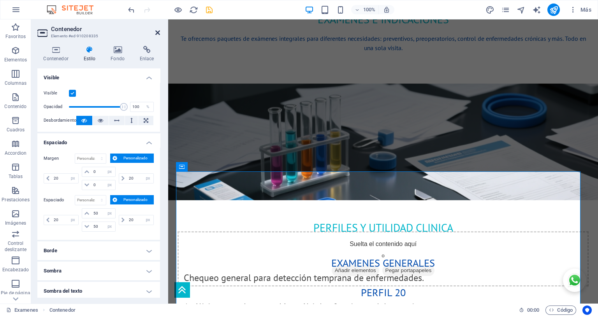
click at [158, 33] on icon at bounding box center [157, 33] width 5 height 6
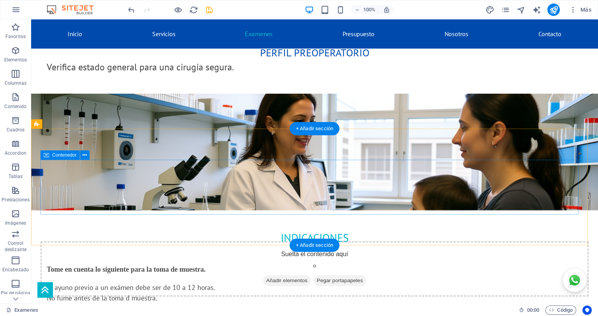
scroll to position [778, 0]
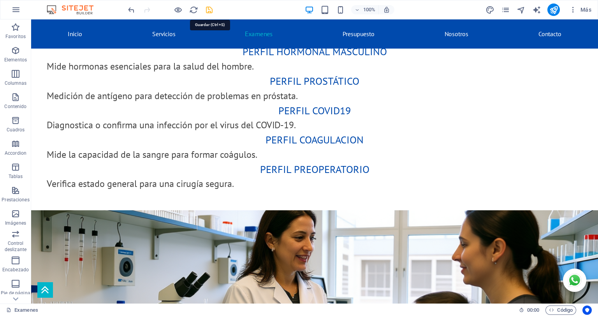
click at [207, 9] on icon "save" at bounding box center [209, 9] width 9 height 9
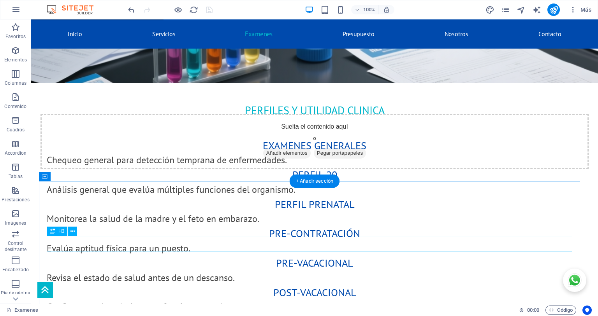
scroll to position [0, 0]
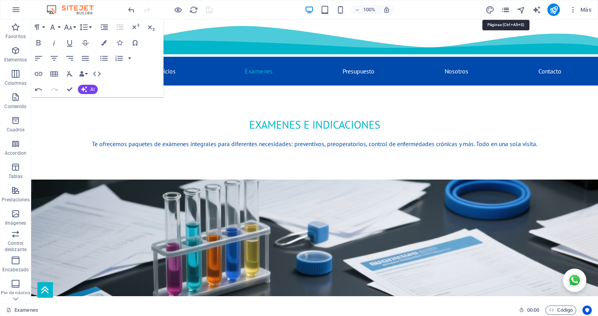
click at [398, 10] on icon "pages" at bounding box center [505, 9] width 9 height 9
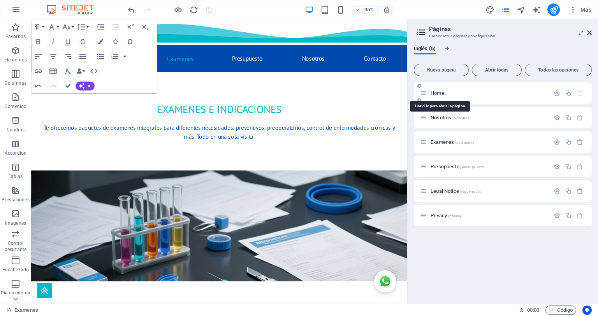
click at [398, 91] on span "Home /" at bounding box center [438, 93] width 16 height 6
click at [398, 91] on div "Home /" at bounding box center [503, 92] width 178 height 21
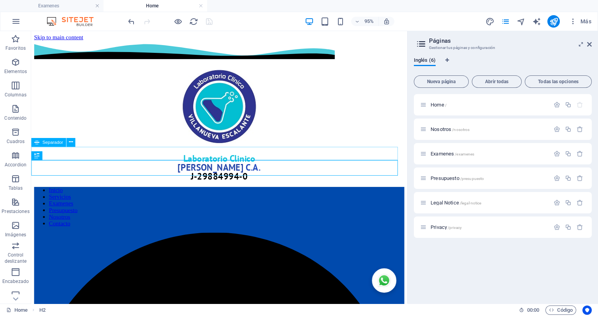
scroll to position [324, 0]
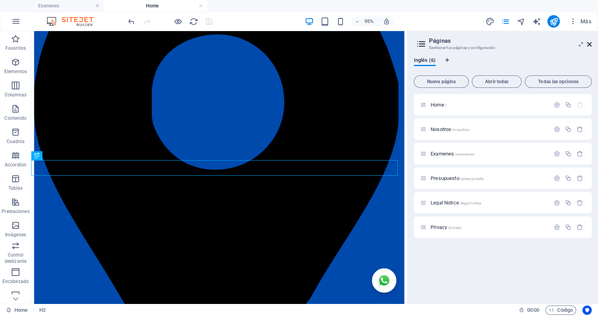
click at [398, 45] on icon at bounding box center [589, 44] width 5 height 6
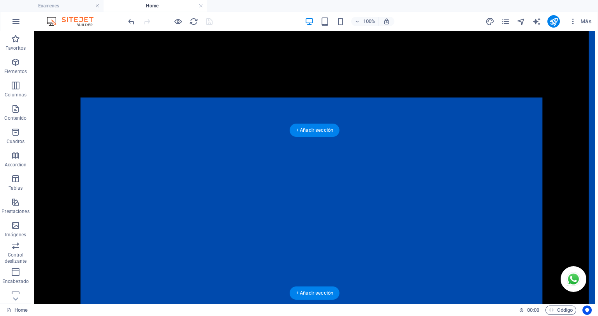
scroll to position [1141, 0]
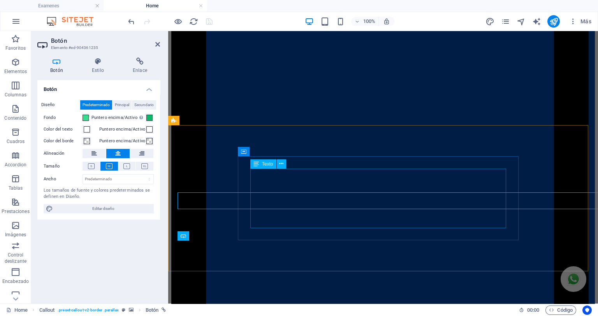
scroll to position [1148, 0]
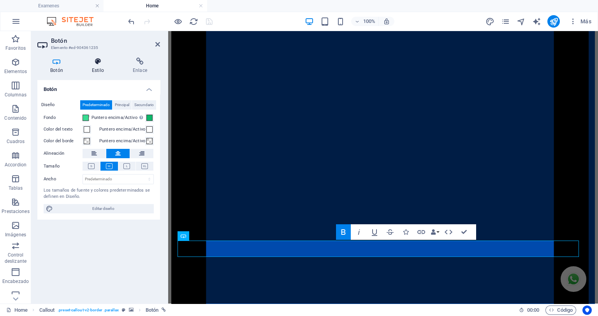
click at [102, 67] on h4 "Estilo" at bounding box center [99, 66] width 41 height 16
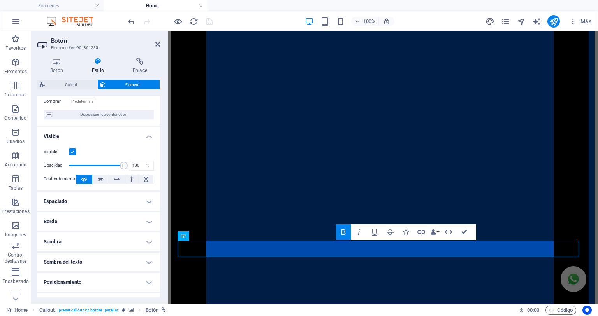
scroll to position [78, 0]
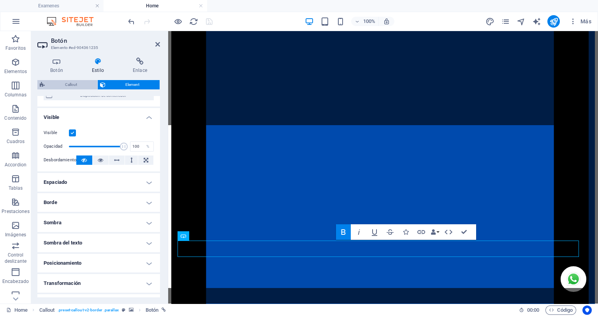
click at [74, 84] on span "Callout" at bounding box center [71, 84] width 48 height 9
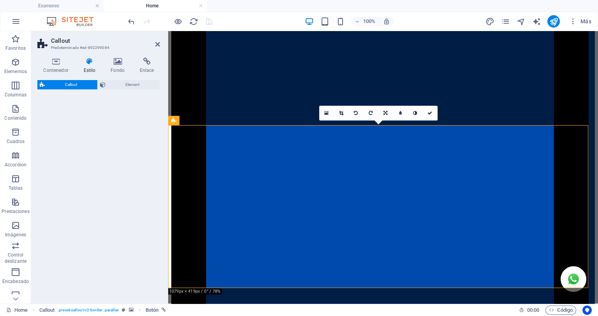
select select "rem"
select select "px"
select select "preset-callout-v2-border"
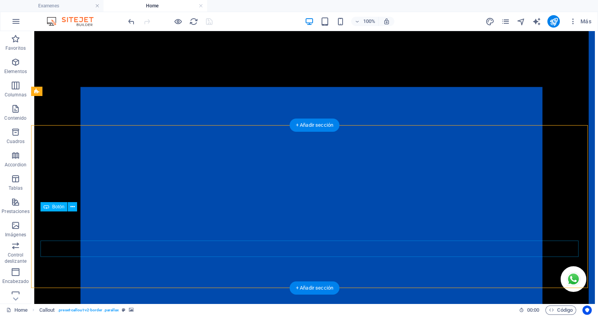
scroll to position [1100, 0]
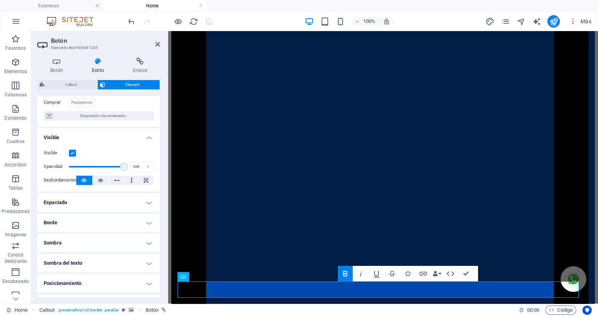
scroll to position [78, 0]
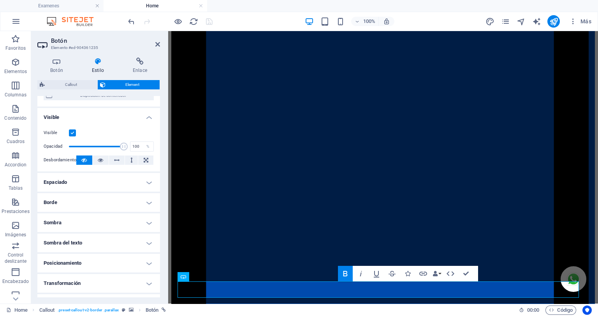
drag, startPoint x: 344, startPoint y: 275, endPoint x: 344, endPoint y: 270, distance: 4.7
click at [344, 210] on icon "button" at bounding box center [344, 273] width 9 height 9
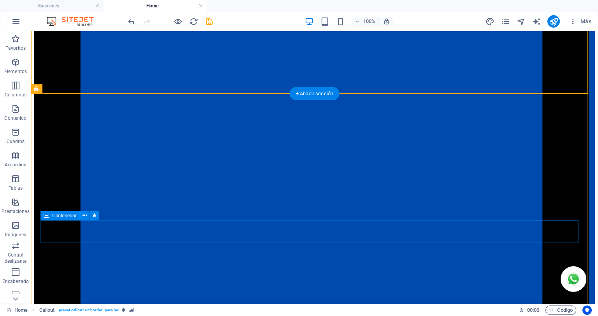
scroll to position [1314, 0]
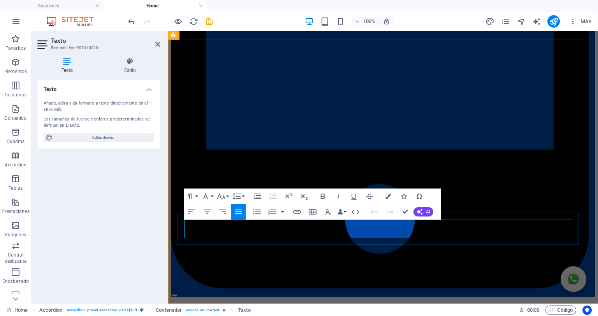
scroll to position [1399, 0]
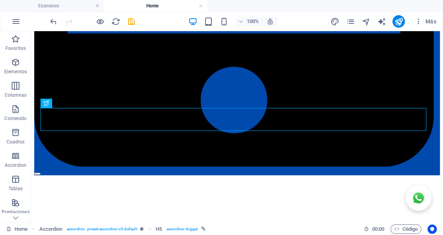
scroll to position [1457, 0]
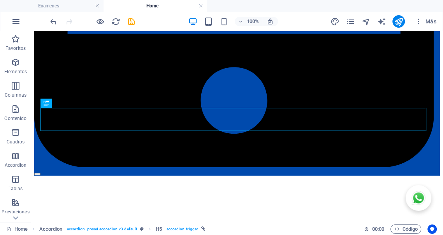
drag, startPoint x: 474, startPoint y: 38, endPoint x: 244, endPoint y: 86, distance: 234.5
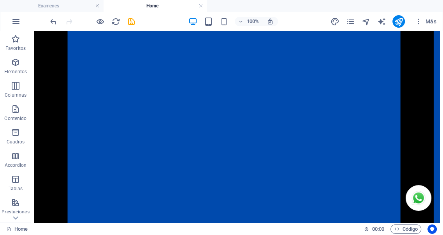
scroll to position [1156, 0]
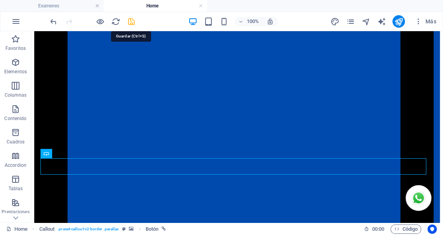
click at [132, 21] on icon "save" at bounding box center [131, 21] width 9 height 9
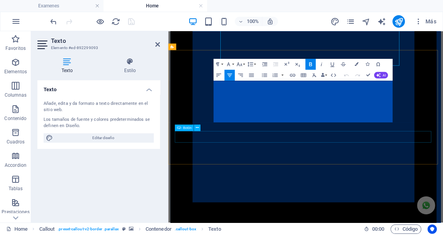
scroll to position [1221, 0]
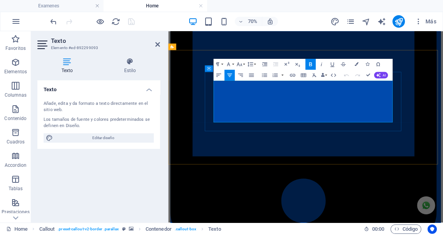
drag, startPoint x: 394, startPoint y: 150, endPoint x: 288, endPoint y: 152, distance: 106.2
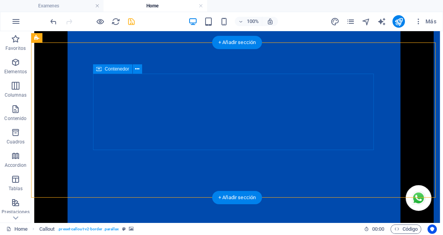
scroll to position [1156, 0]
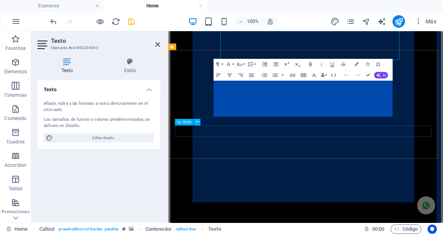
scroll to position [1221, 0]
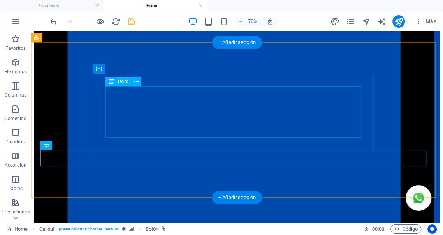
scroll to position [1156, 0]
drag, startPoint x: 219, startPoint y: 155, endPoint x: 103, endPoint y: 209, distance: 127.9
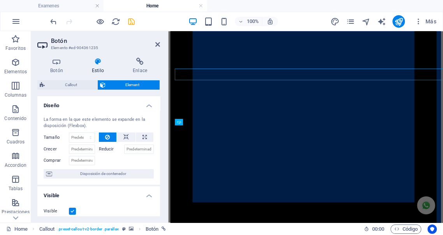
scroll to position [1221, 0]
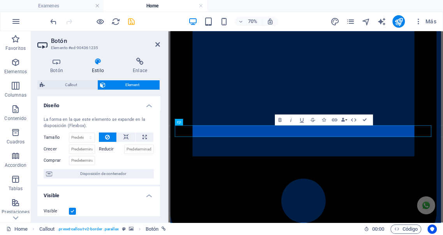
click at [98, 64] on icon at bounding box center [98, 62] width 38 height 8
click at [56, 62] on icon at bounding box center [56, 62] width 39 height 8
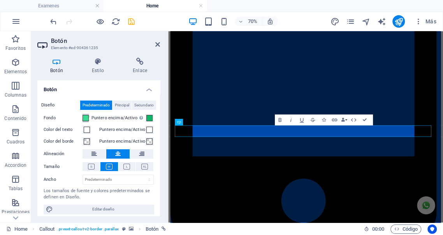
click at [87, 119] on span at bounding box center [85, 118] width 6 height 6
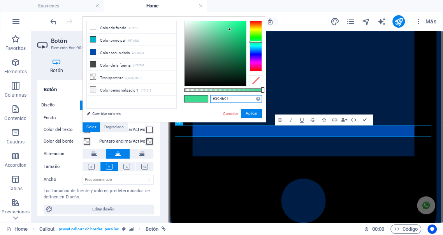
drag, startPoint x: 237, startPoint y: 98, endPoint x: 191, endPoint y: 96, distance: 45.9
click at [192, 96] on div "#39db91 Formatos soportados #0852ed rgb(8, 82, 237) rgba(8, 82, 237, 90%) hsv(2…" at bounding box center [223, 126] width 86 height 218
paste input "25D366"
type input "#25d366"
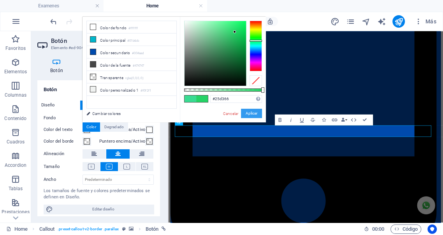
click at [252, 111] on button "Aplicar" at bounding box center [251, 113] width 21 height 9
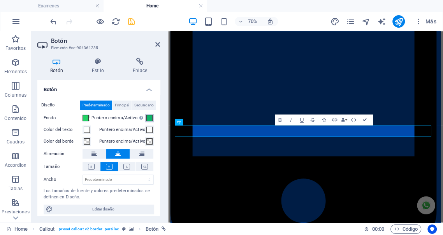
click at [149, 117] on span at bounding box center [149, 118] width 6 height 6
click at [149, 117] on body "Laboratorio Clinico [PERSON_NAME] C.A. Examenes Home Favoritos Elementos Column…" at bounding box center [221, 117] width 443 height 235
click at [148, 117] on span at bounding box center [149, 118] width 6 height 6
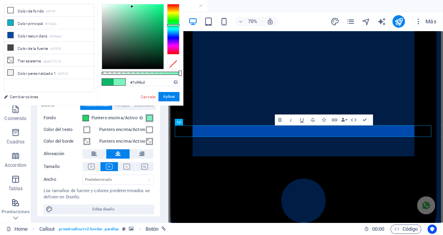
type input "#80f6c0"
drag, startPoint x: 137, startPoint y: 9, endPoint x: 131, endPoint y: 6, distance: 5.9
click at [131, 6] on div at bounding box center [132, 36] width 61 height 65
click at [169, 96] on button "Aplicar" at bounding box center [168, 96] width 21 height 9
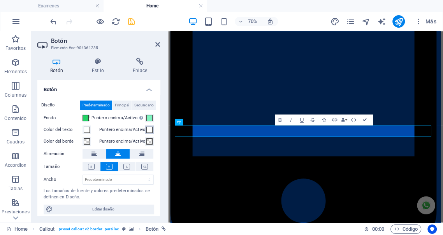
click at [148, 129] on span at bounding box center [149, 129] width 6 height 6
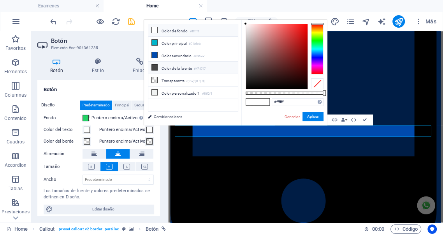
click at [171, 66] on li "Color de la fuente #474747" at bounding box center [192, 67] width 89 height 12
type input "#474747"
click at [311, 117] on button "Aplicar" at bounding box center [312, 116] width 21 height 9
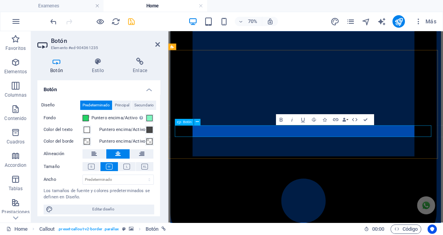
click at [281, 119] on icon "button" at bounding box center [280, 119] width 7 height 7
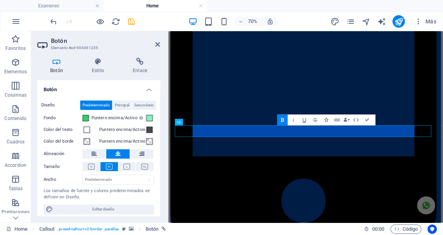
click at [325, 120] on icon "button" at bounding box center [326, 119] width 4 height 4
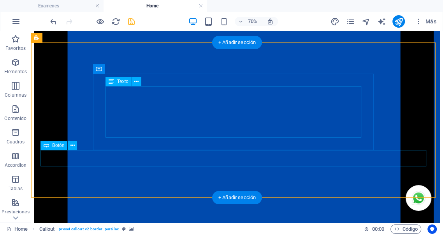
scroll to position [1156, 0]
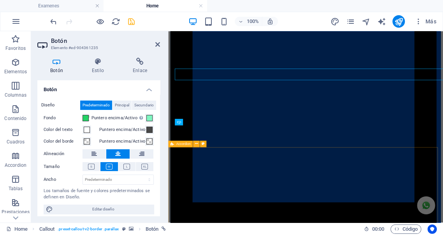
scroll to position [1221, 0]
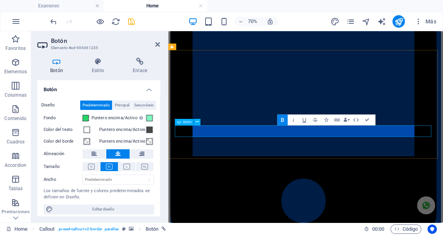
click at [326, 120] on icon "button" at bounding box center [326, 119] width 4 height 4
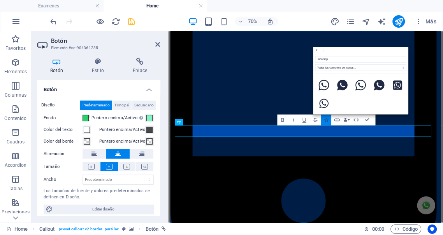
type input "whatsapp"
click at [342, 84] on icon at bounding box center [342, 84] width 11 height 11
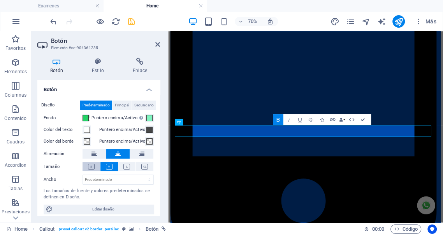
click at [91, 167] on icon at bounding box center [91, 166] width 7 height 6
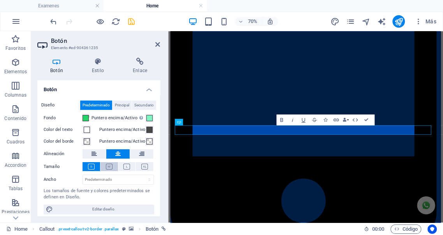
click at [107, 166] on icon at bounding box center [109, 166] width 7 height 6
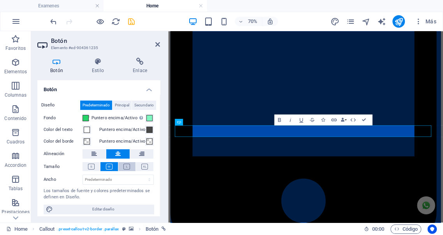
click at [126, 167] on icon at bounding box center [126, 166] width 7 height 6
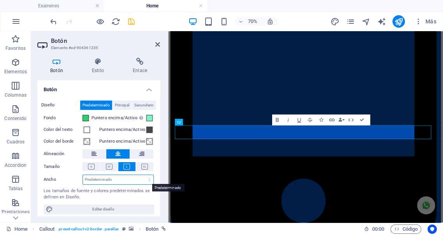
click at [126, 178] on select "Predeterminado px rem % em vh vw" at bounding box center [118, 179] width 70 height 9
select select "px"
click at [141, 175] on select "Predeterminado px rem % em vh vw" at bounding box center [118, 179] width 70 height 9
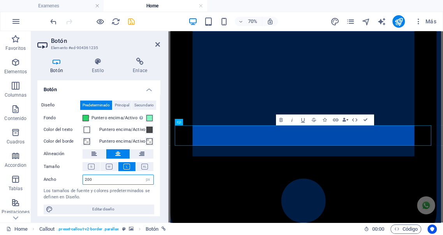
drag, startPoint x: 103, startPoint y: 180, endPoint x: 59, endPoint y: 172, distance: 44.6
click at [59, 172] on div "Diseño Predeterminado Principal Secundario Fondo Puntero encima/Activo [MEDICAL…" at bounding box center [98, 157] width 123 height 126
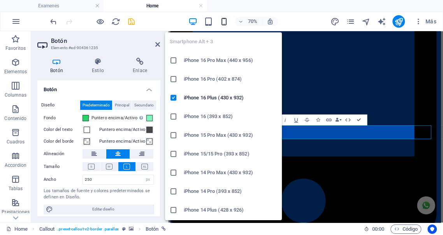
click at [222, 20] on icon "button" at bounding box center [223, 21] width 9 height 9
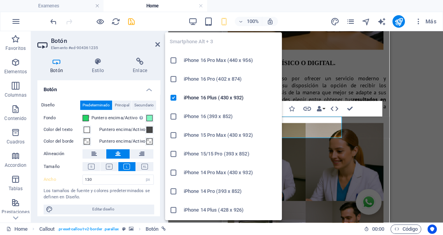
scroll to position [2192, 0]
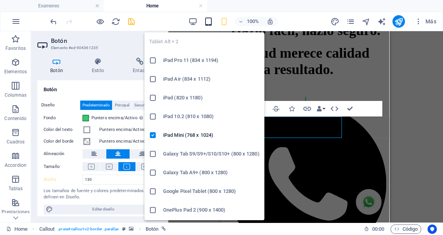
click at [208, 23] on icon "button" at bounding box center [208, 21] width 9 height 9
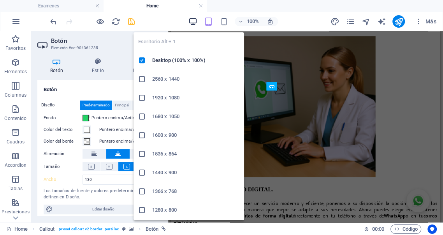
scroll to position [1387, 0]
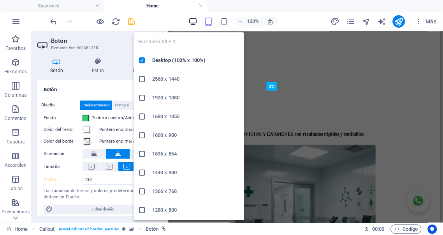
type input "250"
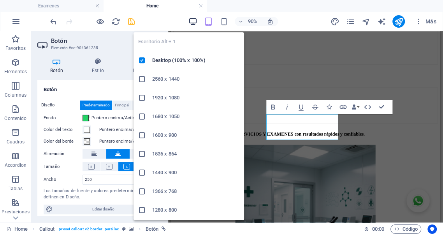
click at [193, 21] on icon "button" at bounding box center [192, 21] width 9 height 9
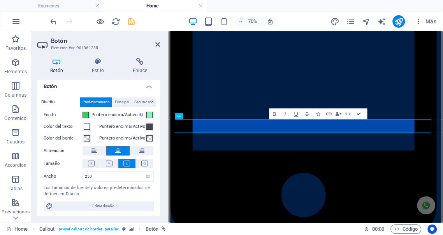
scroll to position [4, 0]
click at [98, 68] on h4 "Estilo" at bounding box center [99, 66] width 41 height 16
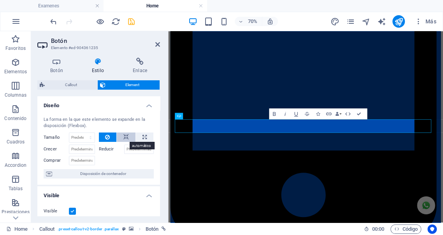
click at [128, 135] on button at bounding box center [126, 136] width 19 height 9
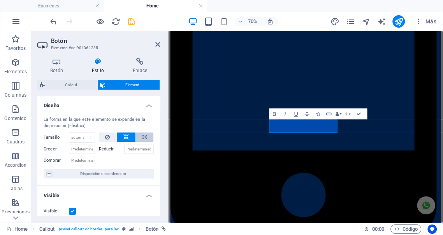
click at [142, 138] on icon at bounding box center [144, 136] width 4 height 9
type input "100"
select select "%"
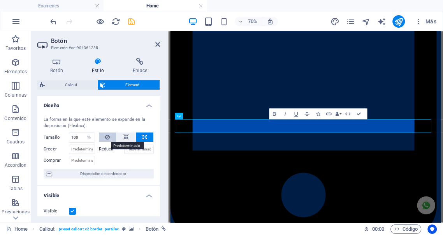
click at [107, 137] on icon at bounding box center [107, 136] width 5 height 9
select select "DISABLED_OPTION_VALUE"
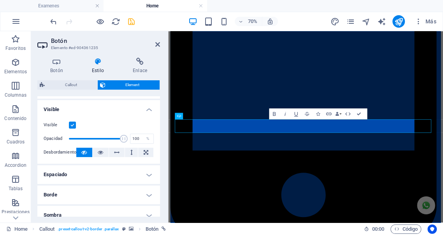
scroll to position [115, 0]
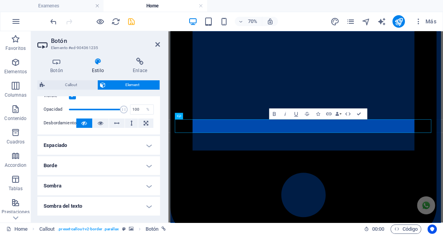
click at [119, 159] on h4 "Borde" at bounding box center [98, 165] width 123 height 19
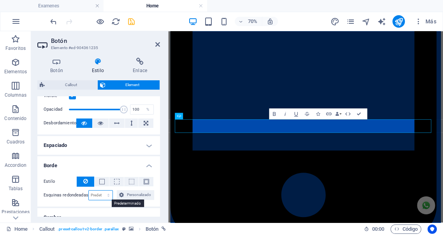
click at [98, 194] on select "Predeterminado px rem % vh vw Personalizado" at bounding box center [101, 194] width 24 height 9
select select "px"
click at [100, 190] on select "Predeterminado px rem % vh vw Personalizado" at bounding box center [101, 194] width 24 height 9
drag, startPoint x: 96, startPoint y: 195, endPoint x: 68, endPoint y: 193, distance: 27.3
click at [68, 193] on div "Esquinas redondeadas 10 Predeterminado px rem % vh vw Personalizado Personaliza…" at bounding box center [99, 195] width 110 height 10
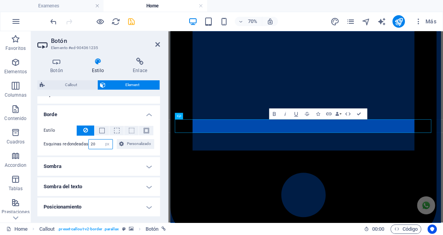
scroll to position [173, 0]
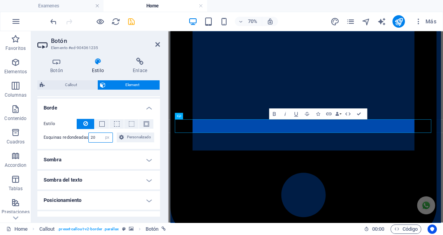
type input "20"
click at [146, 159] on h4 "Sombra" at bounding box center [98, 159] width 123 height 19
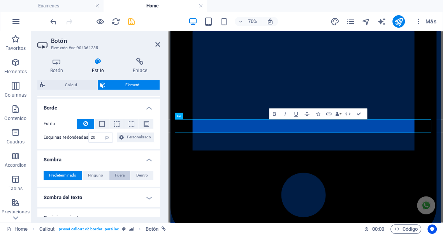
click at [121, 173] on span "Fuera" at bounding box center [120, 174] width 10 height 9
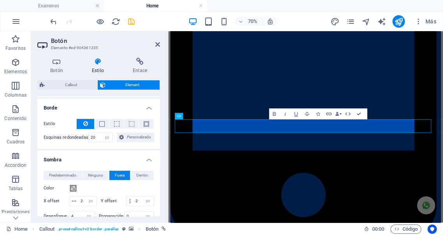
type input "2"
type input "4"
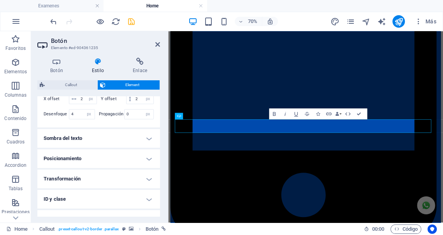
scroll to position [288, 0]
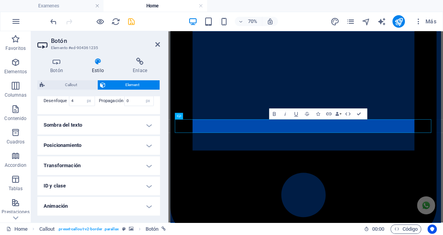
click at [149, 143] on h4 "Posicionamiento" at bounding box center [98, 145] width 123 height 19
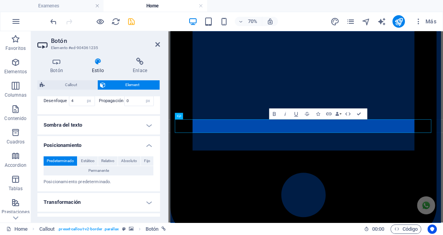
click at [146, 143] on h4 "Posicionamiento" at bounding box center [98, 143] width 123 height 14
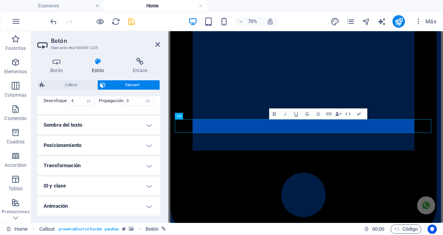
click at [147, 161] on h4 "Transformación" at bounding box center [98, 165] width 123 height 19
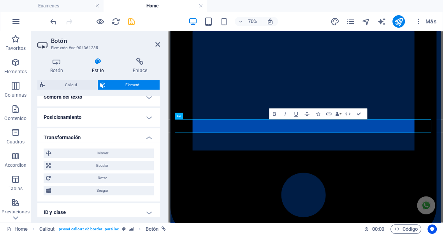
scroll to position [317, 0]
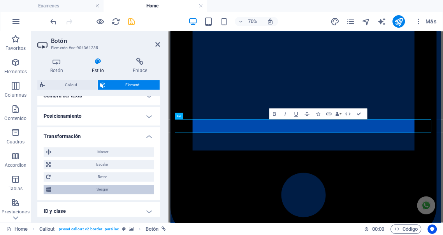
click at [119, 188] on span "Sesgar" at bounding box center [102, 188] width 98 height 9
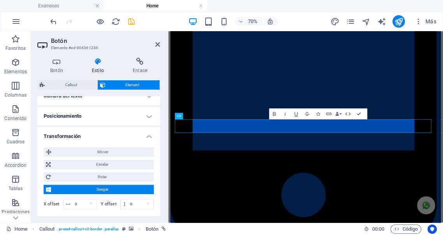
click at [119, 188] on span "Sesgar" at bounding box center [102, 188] width 98 height 9
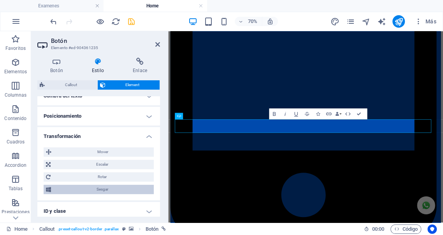
click at [119, 188] on span "Sesgar" at bounding box center [102, 188] width 98 height 9
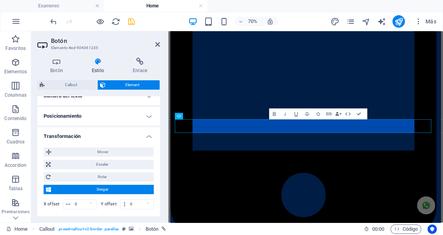
click at [100, 188] on span "Sesgar" at bounding box center [102, 188] width 98 height 9
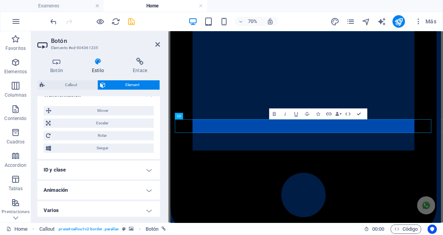
scroll to position [361, 0]
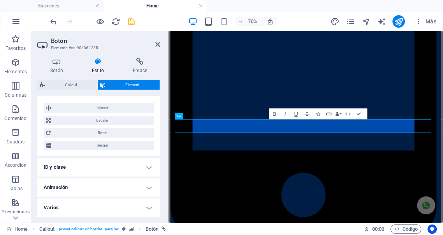
click at [112, 182] on h4 "Animación" at bounding box center [98, 187] width 123 height 19
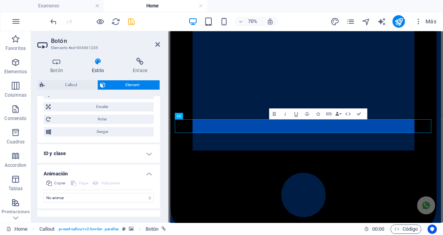
scroll to position [386, 0]
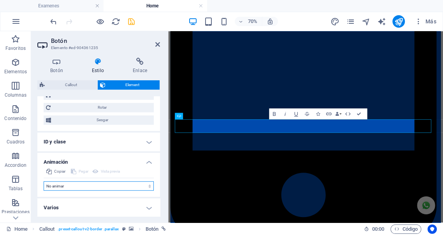
click at [78, 183] on select "No animar Mostrar / Ocultar Subir/bajar Acercar/alejar Deslizar de izquierda a …" at bounding box center [99, 185] width 110 height 9
select select "slide"
click at [44, 181] on select "No animar Mostrar / Ocultar Subir/bajar Acercar/alejar Deslizar de izquierda a …" at bounding box center [99, 185] width 110 height 9
select select "scroll"
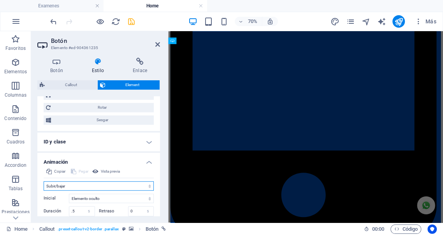
click at [95, 185] on select "No animar Mostrar / Ocultar Subir/bajar Acercar/alejar Deslizar de izquierda a …" at bounding box center [99, 185] width 110 height 9
click at [44, 181] on select "No animar Mostrar / Ocultar Subir/bajar Acercar/alejar Deslizar de izquierda a …" at bounding box center [99, 185] width 110 height 9
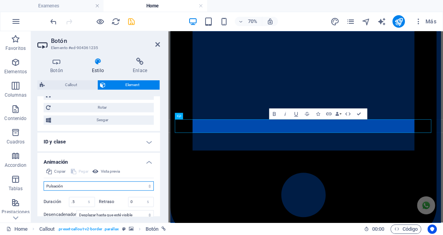
click at [87, 186] on select "No animar Mostrar / Ocultar Subir/bajar Acercar/alejar Deslizar de izquierda a …" at bounding box center [99, 185] width 110 height 9
click at [44, 181] on select "No animar Mostrar / Ocultar Subir/bajar Acercar/alejar Deslizar de izquierda a …" at bounding box center [99, 185] width 110 height 9
click at [72, 186] on select "No animar Mostrar / Ocultar Subir/bajar Acercar/alejar Deslizar de izquierda a …" at bounding box center [99, 185] width 110 height 9
click at [44, 181] on select "No animar Mostrar / Ocultar Subir/bajar Acercar/alejar Deslizar de izquierda a …" at bounding box center [99, 185] width 110 height 9
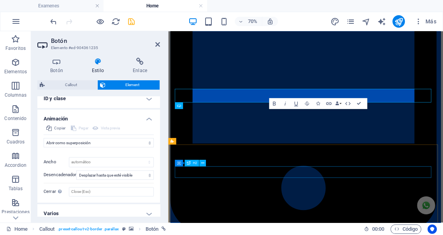
scroll to position [1245, 0]
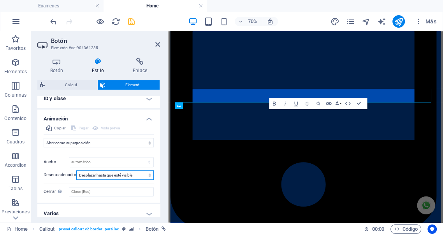
click at [117, 175] on select "Ningún desencadenador automático Al cargar la página Desplazar hasta que esté v…" at bounding box center [114, 174] width 77 height 9
click at [115, 149] on div "Inicial Elemento oculto Elemento mostrado Duración .5 s ms [PERSON_NAME] 0 s ms…" at bounding box center [99, 171] width 110 height 49
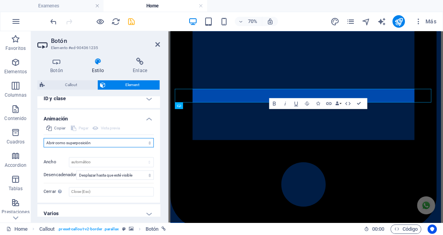
click at [109, 142] on select "No animar Mostrar / Ocultar Subir/bajar Acercar/alejar Deslizar de izquierda a …" at bounding box center [99, 142] width 110 height 9
click at [44, 138] on select "No animar Mostrar / Ocultar Subir/bajar Acercar/alejar Deslizar de izquierda a …" at bounding box center [99, 142] width 110 height 9
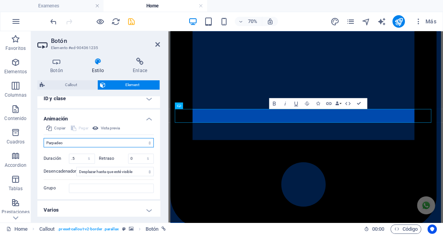
click at [74, 143] on select "No animar Mostrar / Ocultar Subir/bajar Acercar/alejar Deslizar de izquierda a …" at bounding box center [99, 142] width 110 height 9
select select "pulse"
click at [44, 138] on select "No animar Mostrar / Ocultar Subir/bajar Acercar/alejar Deslizar de izquierda a …" at bounding box center [99, 142] width 110 height 9
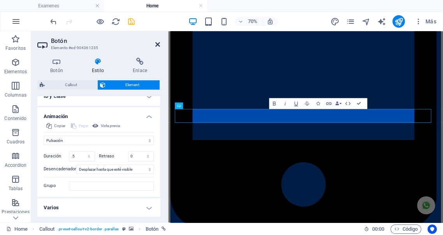
drag, startPoint x: 202, startPoint y: 93, endPoint x: 157, endPoint y: 43, distance: 67.5
click at [157, 43] on icon at bounding box center [157, 44] width 5 height 6
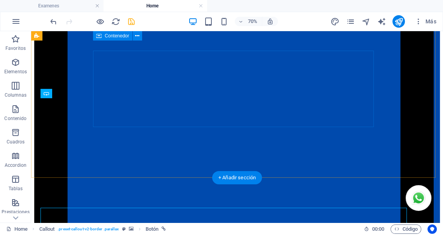
scroll to position [1179, 0]
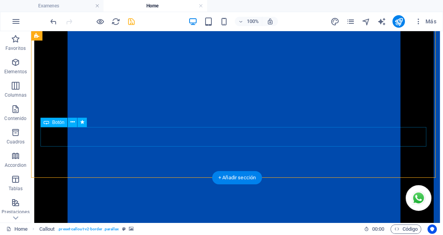
select select "px"
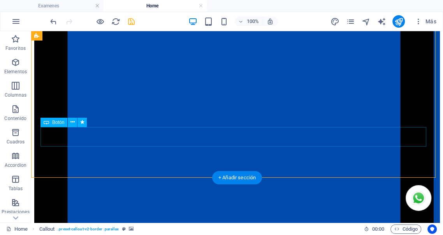
select select "px"
select select "pulse"
select select "s"
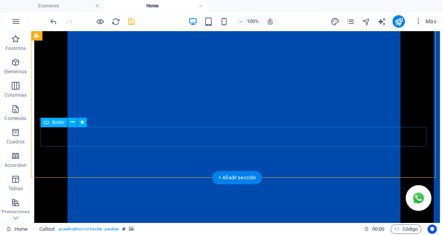
select select "scroll"
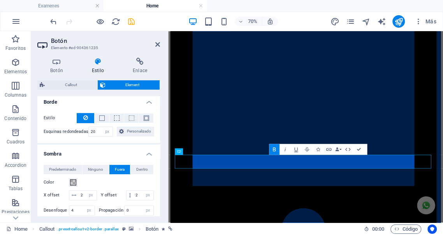
scroll to position [202, 0]
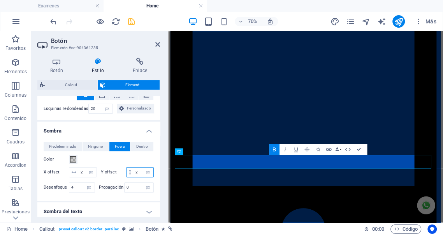
click at [138, 170] on input "2" at bounding box center [143, 171] width 20 height 9
type input "4"
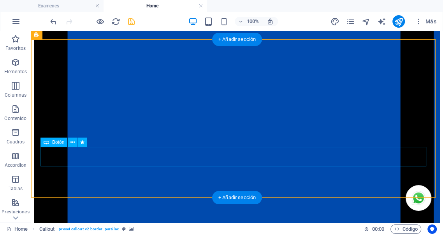
scroll to position [1159, 0]
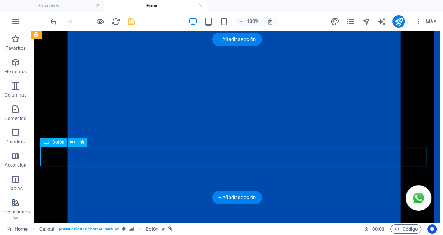
select select "px"
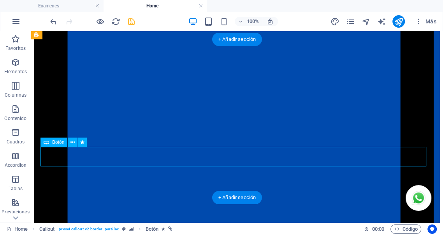
select select "px"
select select "pulse"
select select "s"
select select "scroll"
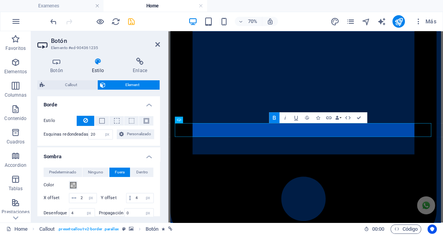
scroll to position [187, 0]
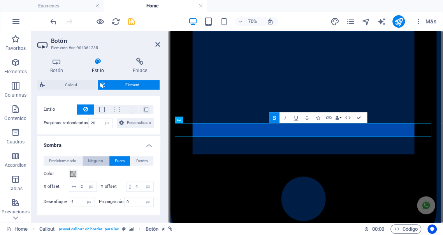
click at [90, 158] on span "Ninguno" at bounding box center [95, 160] width 15 height 9
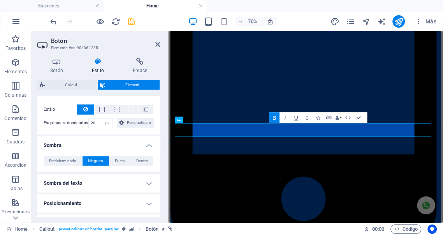
click at [102, 65] on icon at bounding box center [98, 62] width 38 height 8
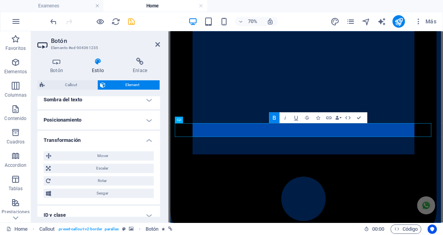
scroll to position [245, 0]
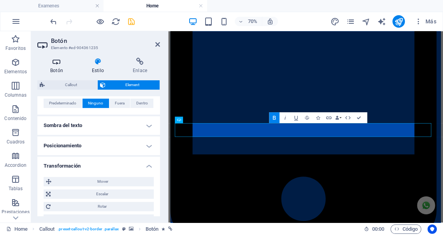
click at [58, 64] on icon at bounding box center [56, 62] width 39 height 8
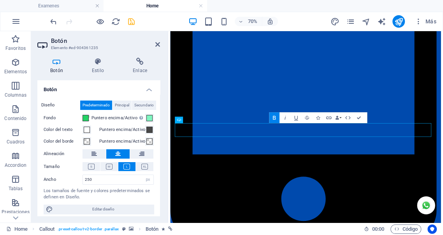
click at [274, 117] on icon "button" at bounding box center [273, 118] width 3 height 4
click at [275, 116] on icon "button" at bounding box center [273, 118] width 3 height 4
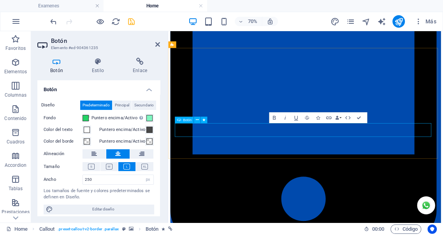
click at [86, 118] on span at bounding box center [85, 118] width 6 height 6
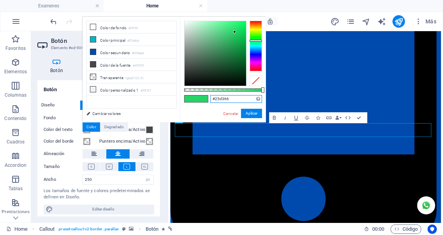
click at [235, 98] on input "#25d366" at bounding box center [236, 99] width 52 height 8
paste input "Llámanos o Escríbenos"
type input "Llámanos o Escríbenos#25d366"
click at [230, 113] on link "Cancelar" at bounding box center [230, 113] width 17 height 6
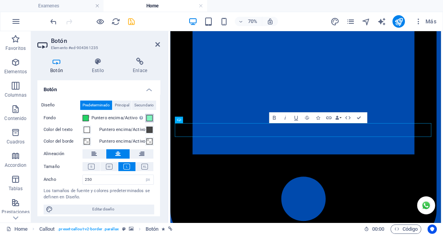
click at [149, 118] on span at bounding box center [149, 118] width 6 height 6
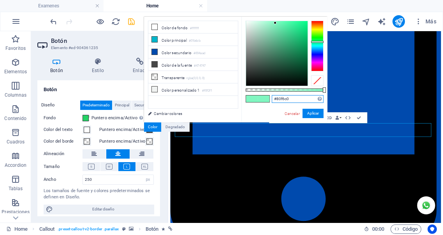
drag, startPoint x: 295, startPoint y: 98, endPoint x: 247, endPoint y: 98, distance: 47.5
click at [247, 98] on div "#80f6c0 Formatos soportados #0852ed rgb(8, 82, 237) rgba(8, 82, 237, 90%) hsv(2…" at bounding box center [284, 126] width 86 height 218
paste input "25D366"
type input "#25d366"
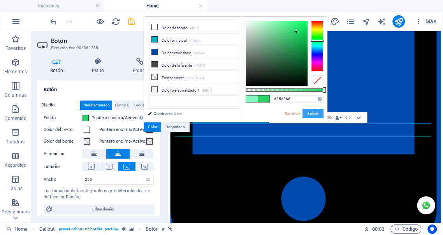
click at [309, 114] on button "Aplicar" at bounding box center [312, 113] width 21 height 9
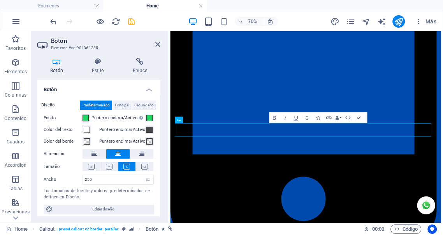
click at [86, 118] on span at bounding box center [85, 118] width 6 height 6
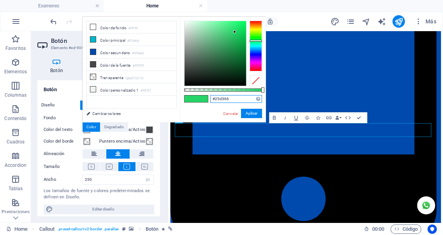
drag, startPoint x: 232, startPoint y: 98, endPoint x: 195, endPoint y: 95, distance: 37.6
click at [195, 95] on div "#25d366 Formatos soportados #0852ed rgb(8, 82, 237) rgba(8, 82, 237, 90%) hsv(2…" at bounding box center [223, 126] width 86 height 218
paste input "D"
type input "#25d366"
click at [251, 112] on button "Aplicar" at bounding box center [251, 113] width 21 height 9
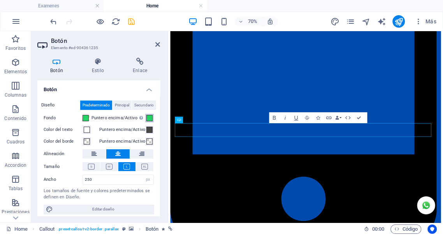
click at [149, 117] on span at bounding box center [149, 118] width 6 height 6
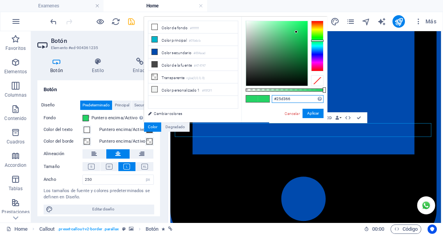
drag, startPoint x: 296, startPoint y: 100, endPoint x: 250, endPoint y: 98, distance: 45.6
click at [250, 98] on div "#25d366 Formatos soportados #0852ed rgb(8, 82, 237) rgba(8, 82, 237, 90%) hsv(2…" at bounding box center [284, 126] width 86 height 218
paste input "075E54"
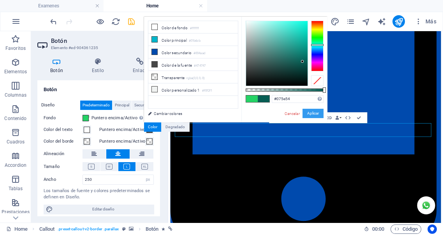
click at [314, 113] on button "Aplicar" at bounding box center [312, 113] width 21 height 9
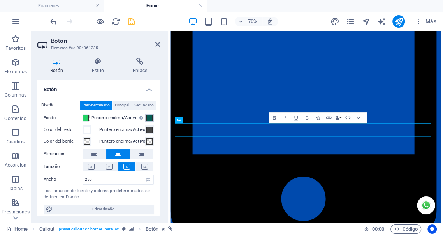
click at [148, 117] on span at bounding box center [149, 118] width 6 height 6
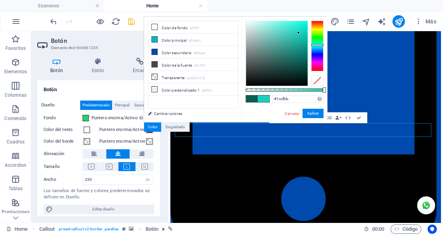
drag, startPoint x: 298, startPoint y: 42, endPoint x: 298, endPoint y: 33, distance: 9.0
click at [298, 33] on div at bounding box center [276, 53] width 61 height 65
click at [312, 112] on button "Aplicar" at bounding box center [312, 113] width 21 height 9
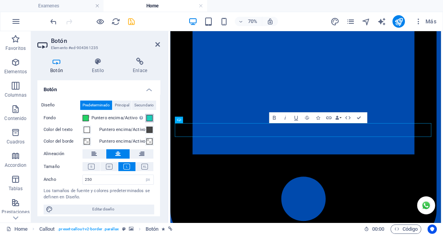
click at [149, 119] on span at bounding box center [149, 118] width 6 height 6
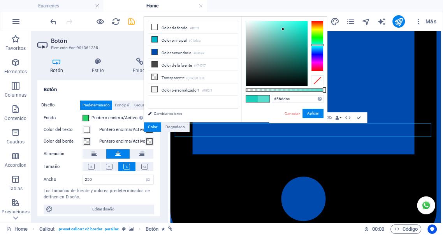
drag, startPoint x: 285, startPoint y: 36, endPoint x: 285, endPoint y: 31, distance: 5.1
click at [283, 29] on div at bounding box center [276, 53] width 61 height 65
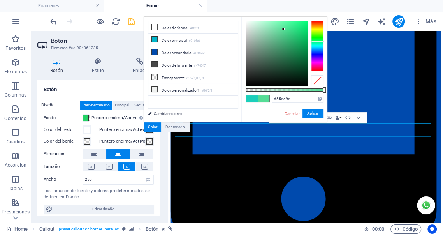
type input "#55dda3"
click at [315, 42] on div at bounding box center [317, 46] width 12 height 51
click at [310, 111] on button "Aplicar" at bounding box center [312, 113] width 21 height 9
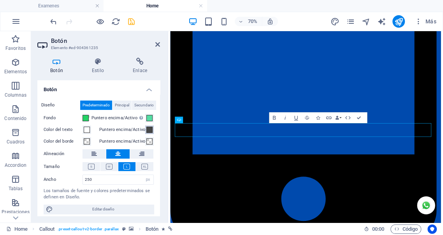
click at [148, 129] on span at bounding box center [149, 129] width 6 height 6
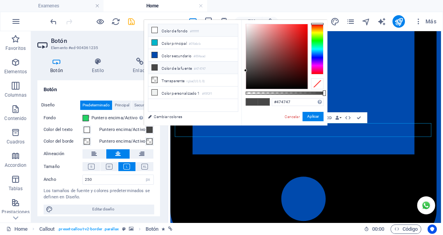
click at [174, 32] on li "Color de fondo #ffffff" at bounding box center [192, 30] width 89 height 12
type input "#ffffff"
click at [308, 114] on button "Aplicar" at bounding box center [312, 116] width 21 height 9
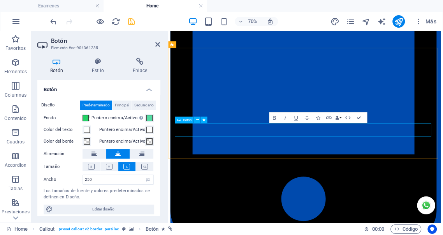
click at [273, 116] on icon "button" at bounding box center [273, 118] width 3 height 4
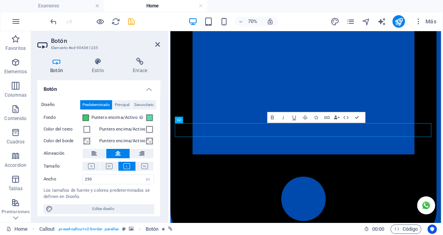
scroll to position [0, 0]
click at [98, 62] on icon at bounding box center [98, 62] width 38 height 8
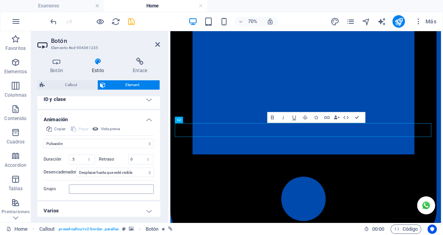
scroll to position [389, 0]
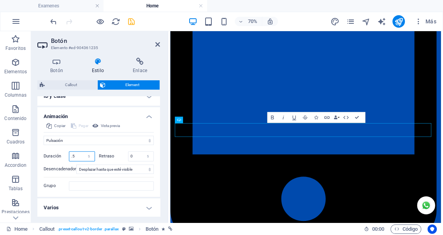
drag, startPoint x: 77, startPoint y: 154, endPoint x: 37, endPoint y: 152, distance: 40.1
click at [38, 153] on div "Copiar Pegar Vista previa No animar Mostrar / Ocultar Subir/bajar Acercar/aleja…" at bounding box center [98, 158] width 123 height 75
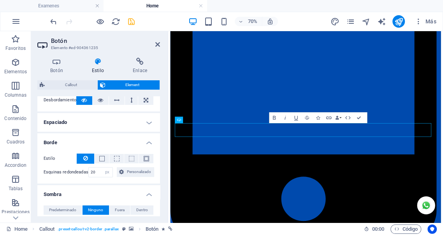
scroll to position [158, 0]
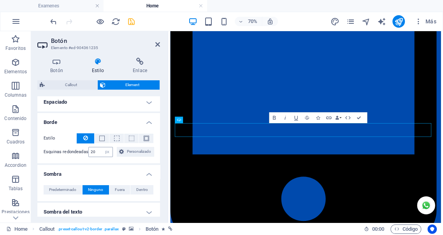
type input "1"
drag, startPoint x: 96, startPoint y: 151, endPoint x: 56, endPoint y: 144, distance: 40.7
click at [56, 144] on div "Estilo - Ancho 1 automático px rem % vh vw Personalizado Personalizado 1 automá…" at bounding box center [98, 145] width 123 height 36
type input "15"
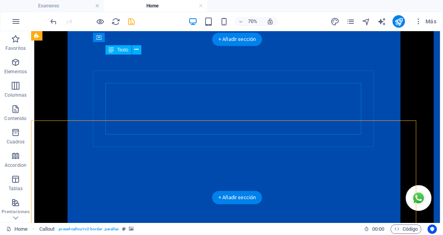
scroll to position [1159, 0]
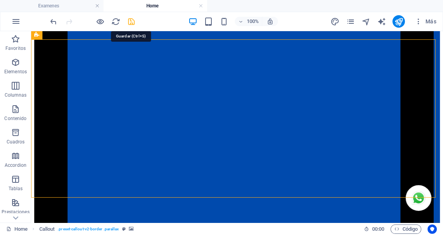
click at [134, 21] on icon "save" at bounding box center [131, 21] width 9 height 9
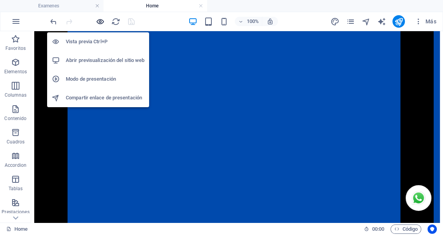
click at [99, 21] on icon "button" at bounding box center [100, 21] width 9 height 9
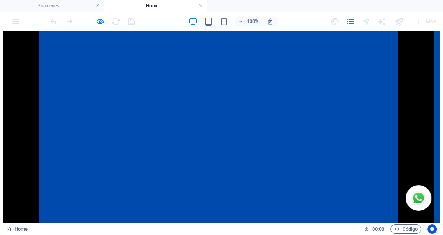
scroll to position [1145, 0]
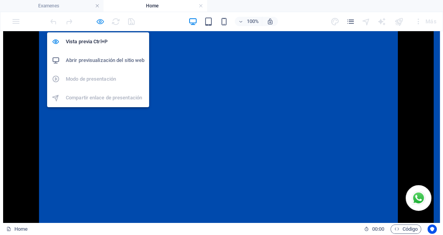
click at [100, 21] on icon "button" at bounding box center [100, 21] width 9 height 9
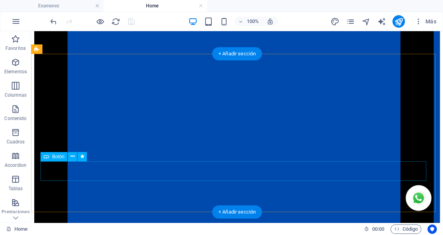
select select "px"
select select "pulse"
select select "s"
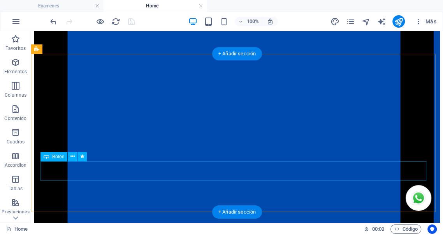
select select "s"
select select "scroll"
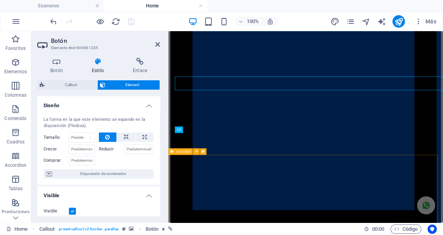
scroll to position [1210, 0]
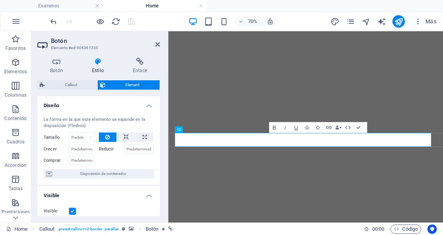
select select "px"
select select "pulse"
select select "s"
select select "scroll"
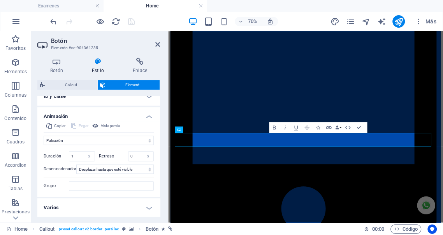
scroll to position [389, 0]
click at [110, 124] on span "Vista previa" at bounding box center [110, 125] width 19 height 9
click at [71, 141] on select "No animar Mostrar / Ocultar Subir/bajar Acercar/alejar Deslizar de izquierda a …" at bounding box center [99, 139] width 110 height 9
select select "none"
click at [44, 145] on select "No animar Mostrar / Ocultar Subir/bajar Acercar/alejar Deslizar de izquierda a …" at bounding box center [99, 139] width 110 height 9
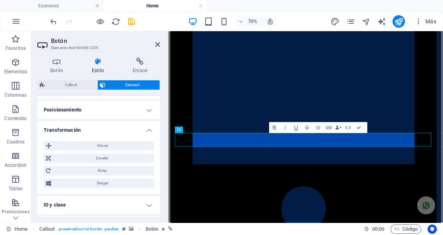
scroll to position [272, 0]
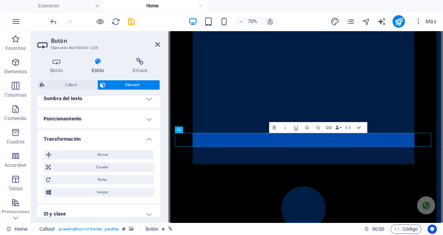
click at [147, 138] on h4 "Transformación" at bounding box center [98, 137] width 123 height 14
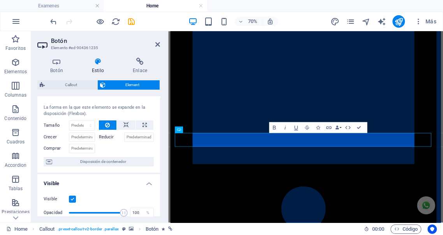
scroll to position [0, 0]
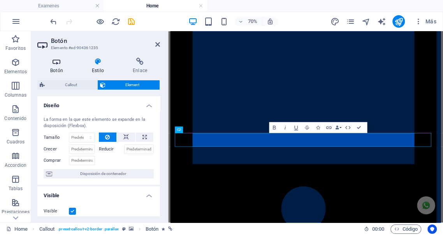
click at [57, 63] on icon at bounding box center [56, 62] width 39 height 8
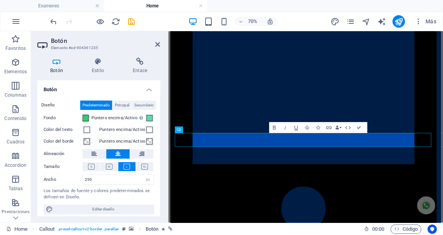
click at [86, 117] on span at bounding box center [85, 118] width 6 height 6
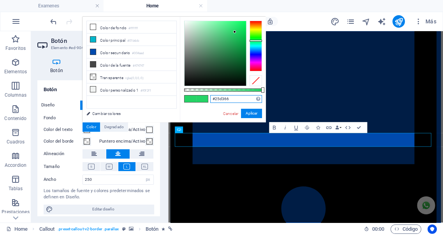
drag, startPoint x: 237, startPoint y: 98, endPoint x: 185, endPoint y: 98, distance: 51.4
click at [185, 98] on div "#25d366 Formatos soportados #0852ed rgb(8, 82, 237) rgba(8, 82, 237, 90%) hsv(2…" at bounding box center [223, 126] width 86 height 218
click at [253, 114] on button "Aplicar" at bounding box center [251, 113] width 21 height 9
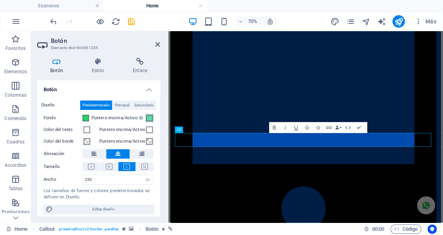
click at [149, 117] on span at bounding box center [149, 118] width 6 height 6
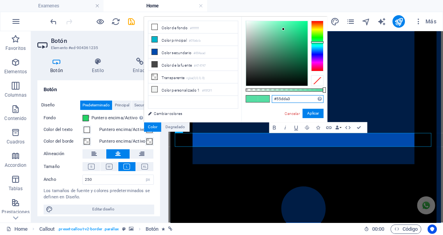
drag, startPoint x: 301, startPoint y: 96, endPoint x: 221, endPoint y: 95, distance: 79.4
click at [222, 95] on div "less Color de fondo #ffffff Color principal #01b6cb Color secundario #004aad Co…" at bounding box center [235, 69] width 183 height 105
paste input "25d366"
type input "#25d366"
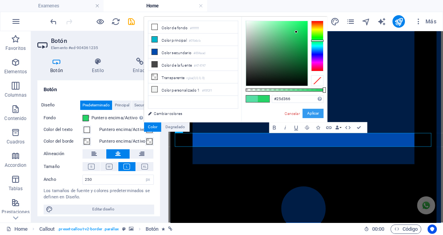
click at [317, 112] on button "Aplicar" at bounding box center [312, 113] width 21 height 9
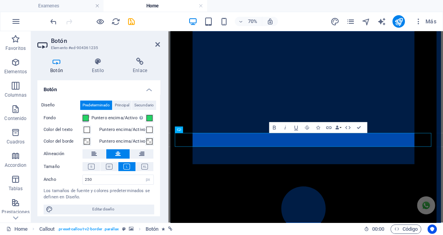
click at [85, 118] on span at bounding box center [85, 118] width 6 height 6
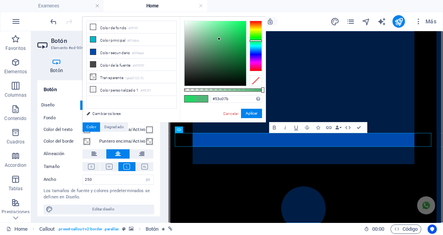
type input "#54c37d"
drag, startPoint x: 238, startPoint y: 30, endPoint x: 219, endPoint y: 36, distance: 20.1
click at [219, 36] on div at bounding box center [214, 53] width 61 height 65
click at [248, 110] on button "Aplicar" at bounding box center [251, 113] width 21 height 9
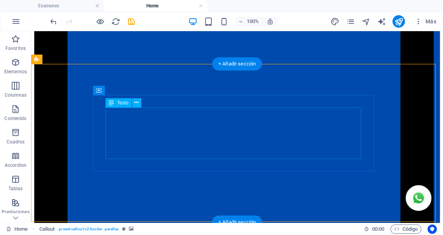
scroll to position [1161, 0]
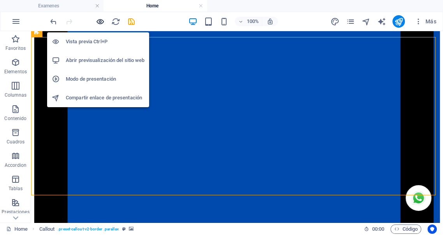
drag, startPoint x: 100, startPoint y: 21, endPoint x: 169, endPoint y: 27, distance: 69.5
click at [100, 21] on icon "button" at bounding box center [100, 21] width 9 height 9
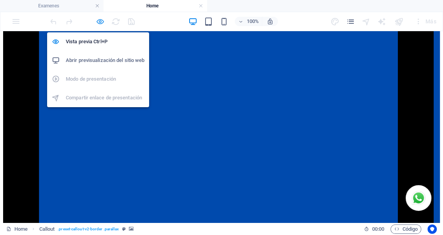
drag, startPoint x: 100, startPoint y: 22, endPoint x: 168, endPoint y: 117, distance: 116.6
click at [100, 22] on icon "button" at bounding box center [100, 21] width 9 height 9
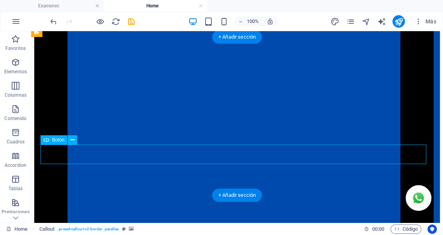
select select "px"
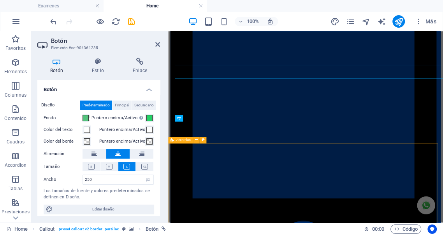
scroll to position [1227, 0]
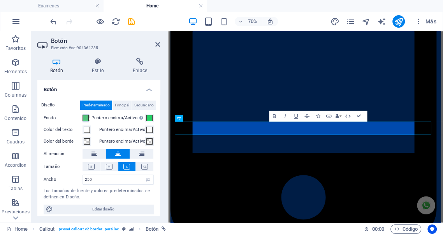
click at [86, 117] on span at bounding box center [85, 118] width 6 height 6
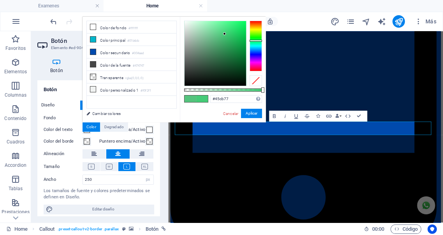
type input "#46cc78"
drag, startPoint x: 221, startPoint y: 34, endPoint x: 224, endPoint y: 33, distance: 4.0
click at [224, 33] on div at bounding box center [214, 53] width 61 height 65
click at [251, 113] on button "Aplicar" at bounding box center [251, 113] width 21 height 9
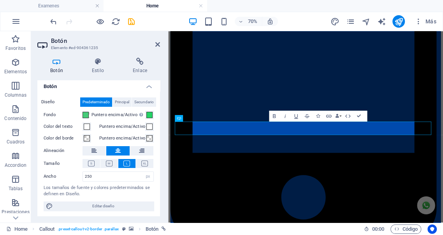
scroll to position [4, 0]
click at [96, 64] on icon at bounding box center [98, 62] width 38 height 8
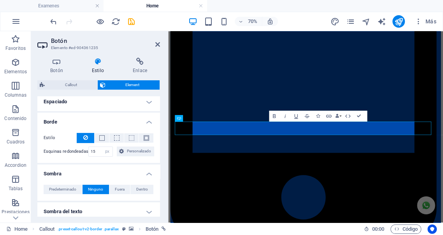
scroll to position [158, 0]
drag, startPoint x: 96, startPoint y: 151, endPoint x: 56, endPoint y: 138, distance: 42.8
click at [56, 138] on div "Estilo - Ancho 1 automático px rem % vh vw Personalizado Personalizado 1 automá…" at bounding box center [98, 145] width 123 height 36
type input "10"
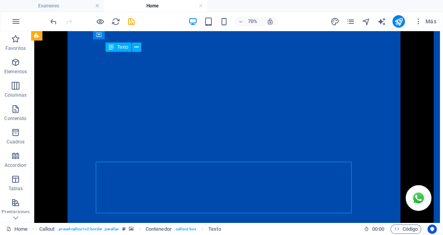
scroll to position [1161, 0]
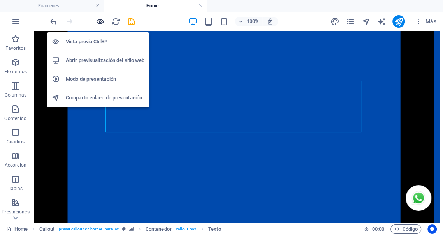
click at [102, 21] on icon "button" at bounding box center [100, 21] width 9 height 9
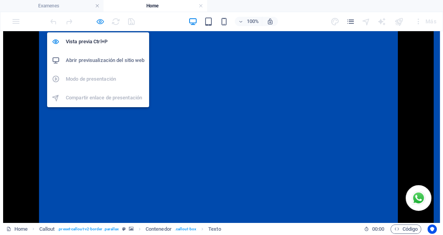
click at [101, 21] on icon "button" at bounding box center [100, 21] width 9 height 9
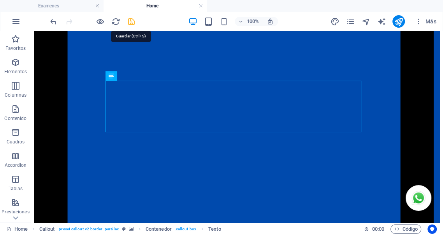
click at [132, 22] on icon "save" at bounding box center [131, 21] width 9 height 9
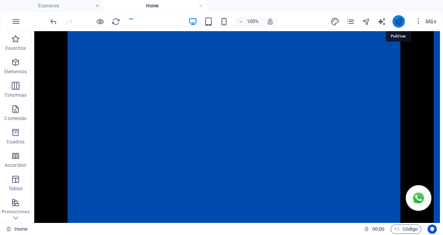
click at [398, 21] on icon "publish" at bounding box center [398, 21] width 9 height 9
